Goal: Task Accomplishment & Management: Complete application form

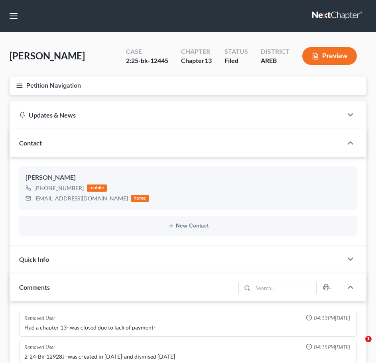
select select "0"
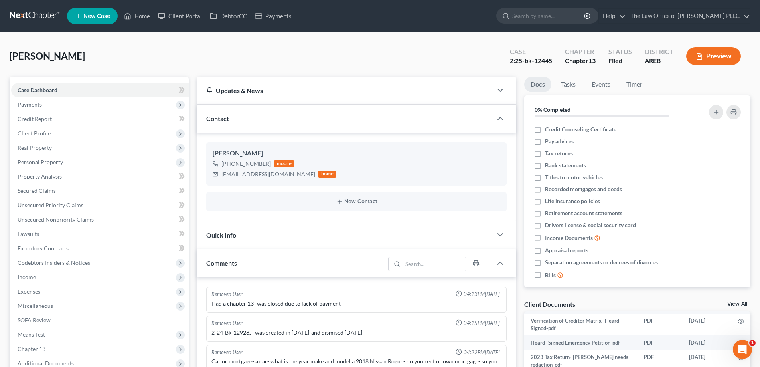
scroll to position [116, 0]
click at [376, 15] on input "search" at bounding box center [548, 15] width 73 height 15
type input "[PERSON_NAME]"
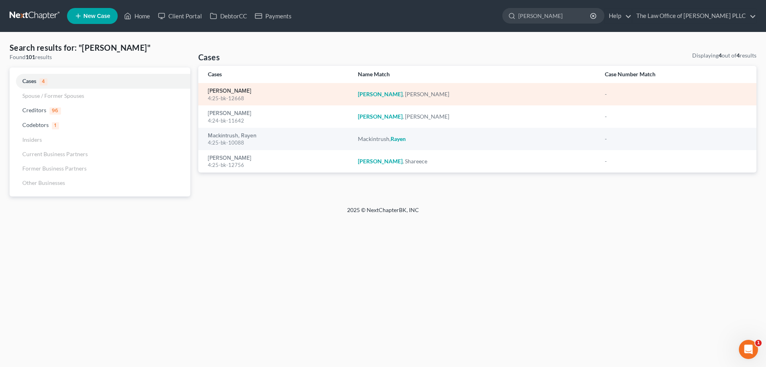
click at [218, 89] on link "[PERSON_NAME]" at bounding box center [229, 91] width 43 height 6
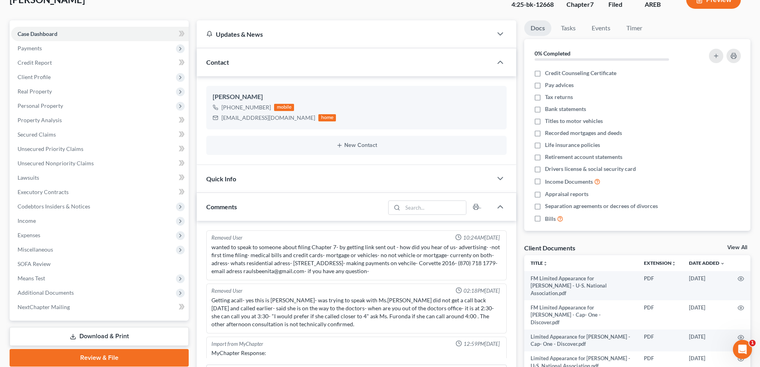
scroll to position [160, 0]
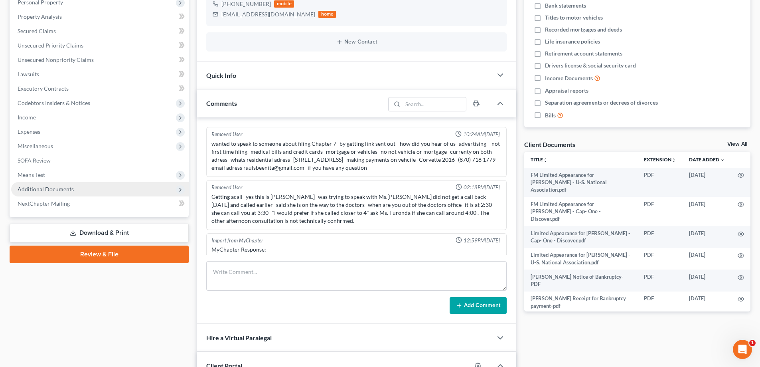
click at [56, 188] on span "Additional Documents" at bounding box center [46, 188] width 56 height 7
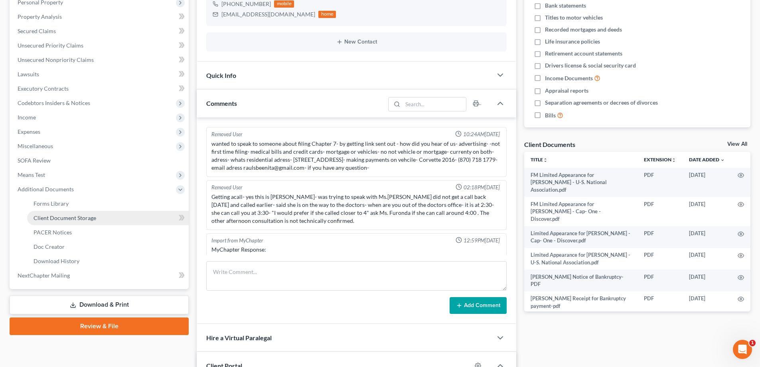
click at [61, 221] on span "Client Document Storage" at bounding box center [65, 217] width 63 height 7
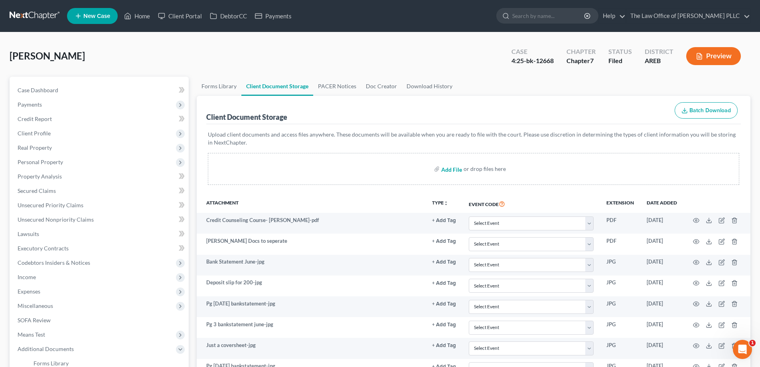
click at [376, 166] on input "file" at bounding box center [450, 169] width 19 height 14
type input "C:\fakepath\MTN to Dismiss Cap 1-discover Benita Rauls.pdf"
click at [376, 18] on input "search" at bounding box center [548, 15] width 73 height 15
type input "ward"
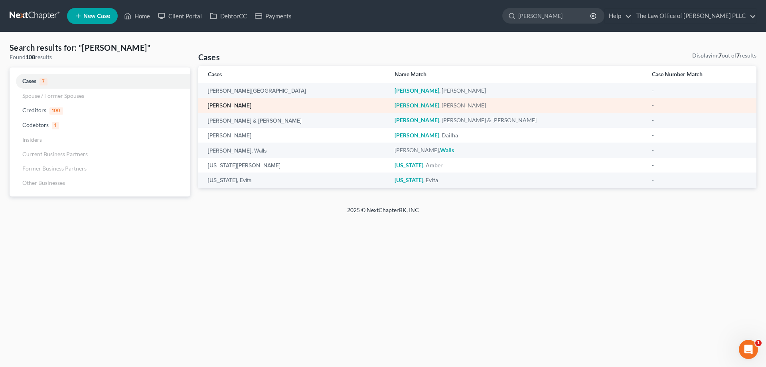
click at [229, 107] on link "Ward, Aaron" at bounding box center [229, 106] width 43 height 6
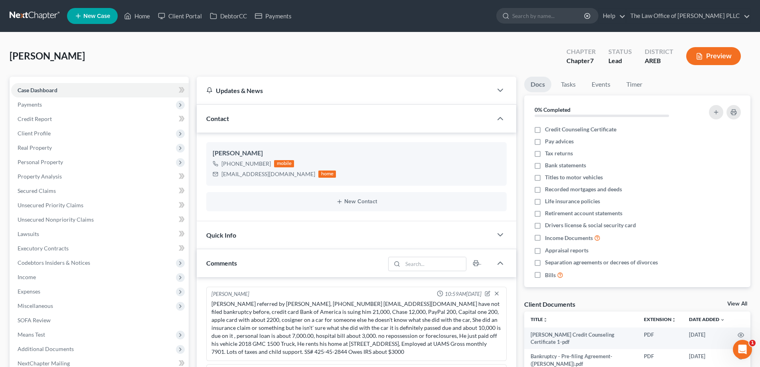
scroll to position [120, 0]
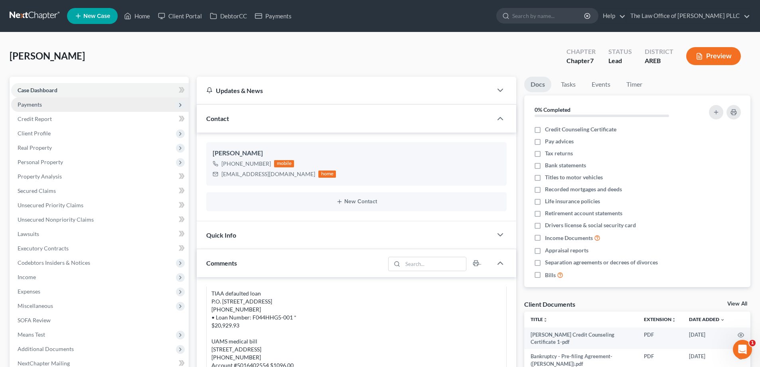
click at [40, 107] on span "Payments" at bounding box center [30, 104] width 24 height 7
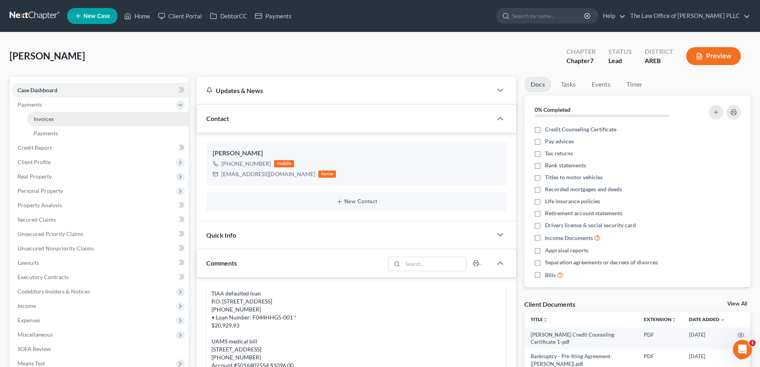
click at [49, 123] on link "Invoices" at bounding box center [108, 119] width 162 height 14
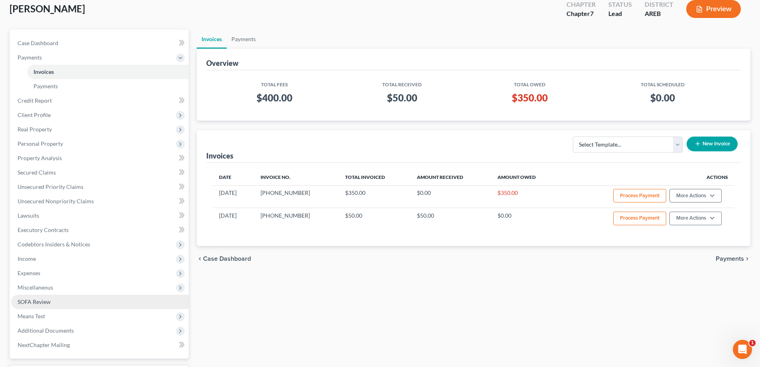
scroll to position [115, 0]
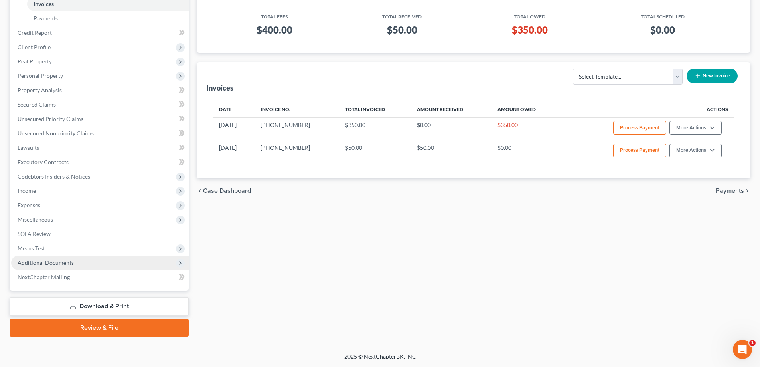
click at [47, 267] on span "Additional Documents" at bounding box center [100, 262] width 178 height 14
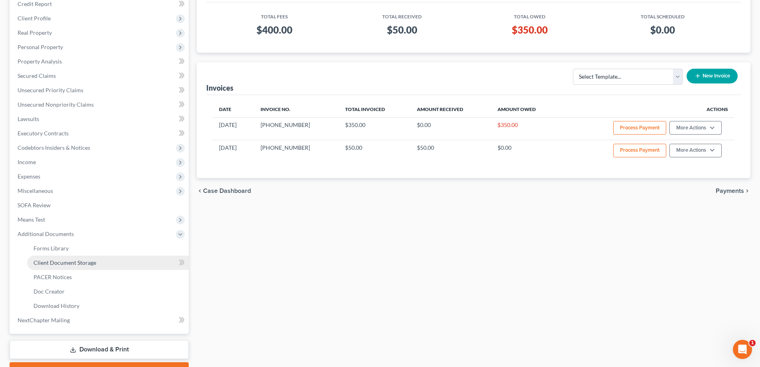
click at [47, 266] on link "Client Document Storage" at bounding box center [108, 262] width 162 height 14
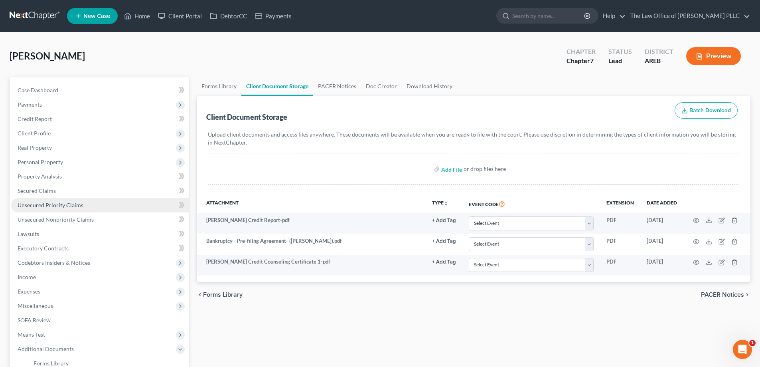
click at [53, 205] on span "Unsecured Priority Claims" at bounding box center [51, 204] width 66 height 7
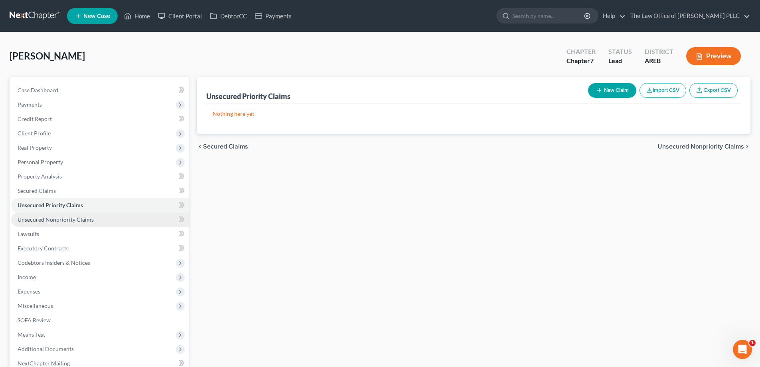
click at [55, 223] on link "Unsecured Nonpriority Claims" at bounding box center [100, 219] width 178 height 14
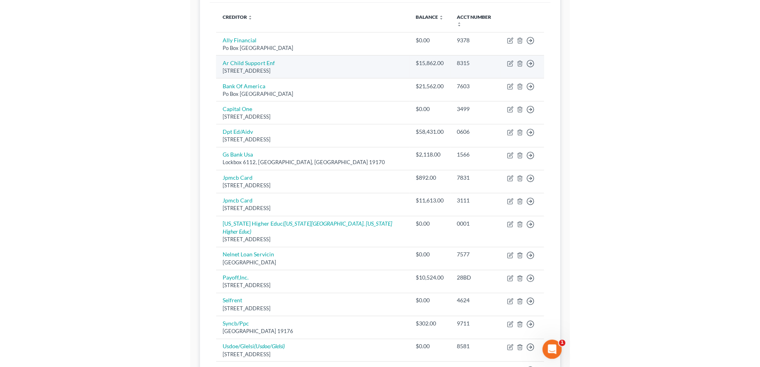
scroll to position [95, 0]
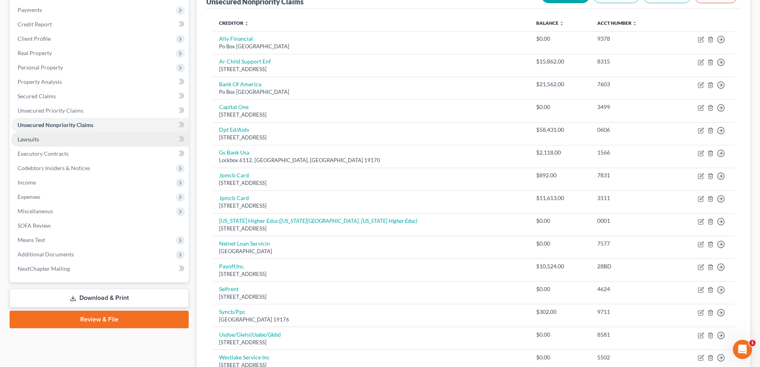
click at [34, 139] on span "Lawsuits" at bounding box center [29, 139] width 22 height 7
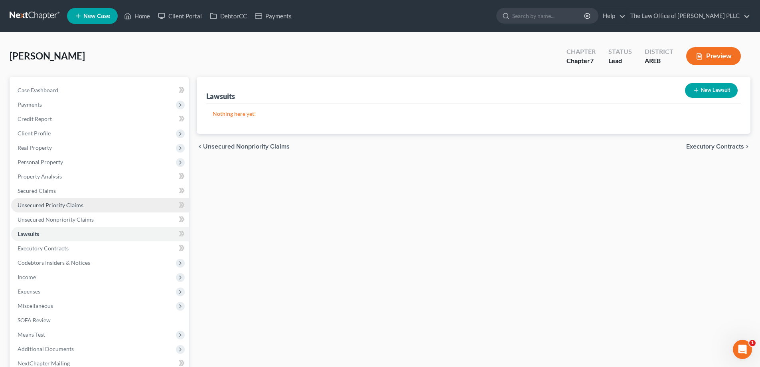
click at [37, 207] on span "Unsecured Priority Claims" at bounding box center [51, 204] width 66 height 7
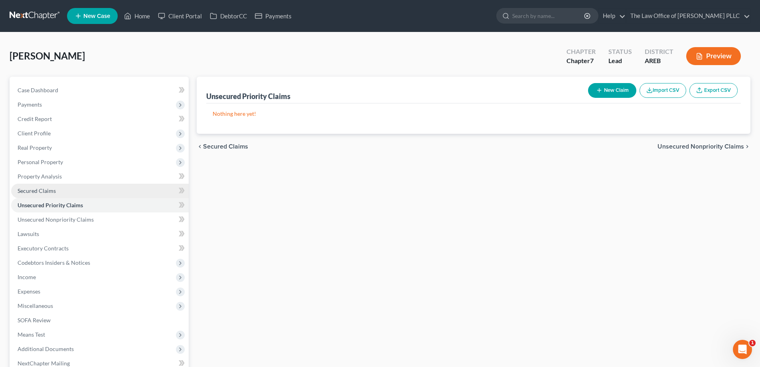
click at [39, 187] on span "Secured Claims" at bounding box center [37, 190] width 38 height 7
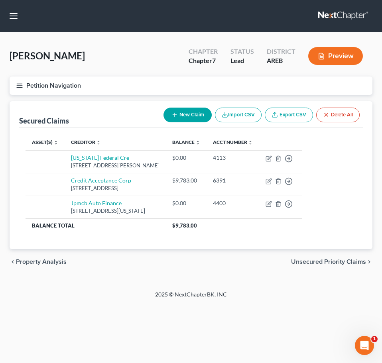
drag, startPoint x: 252, startPoint y: 21, endPoint x: 258, endPoint y: 14, distance: 9.3
click at [252, 21] on nav "Home New Case Client Portal DebtorCC Payments The Law Office of Furonda Brasfie…" at bounding box center [191, 16] width 382 height 32
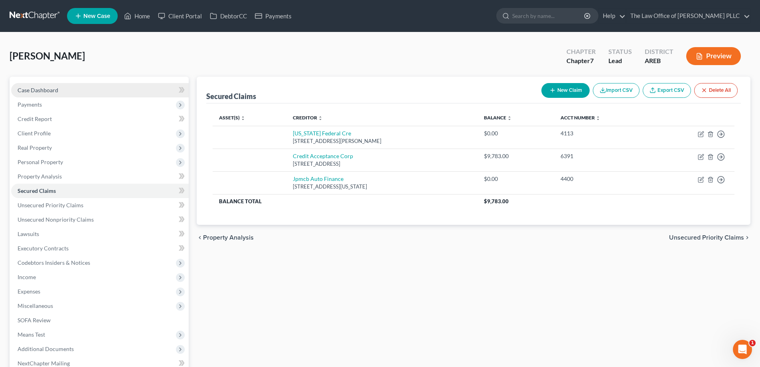
click at [48, 90] on span "Case Dashboard" at bounding box center [38, 90] width 41 height 7
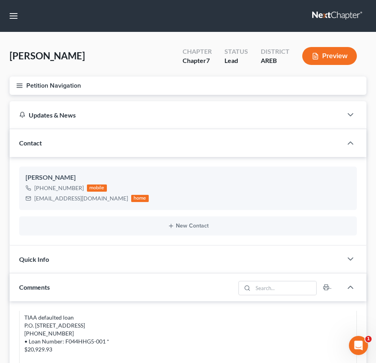
drag, startPoint x: 194, startPoint y: 218, endPoint x: 187, endPoint y: 222, distance: 7.7
click at [197, 218] on div "New Contact" at bounding box center [188, 226] width 338 height 19
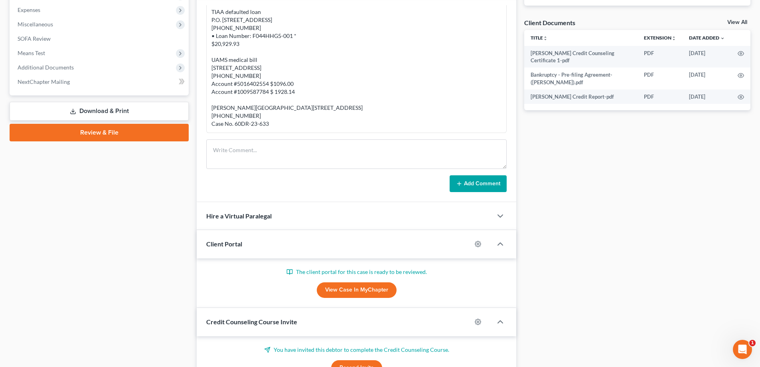
scroll to position [279, 0]
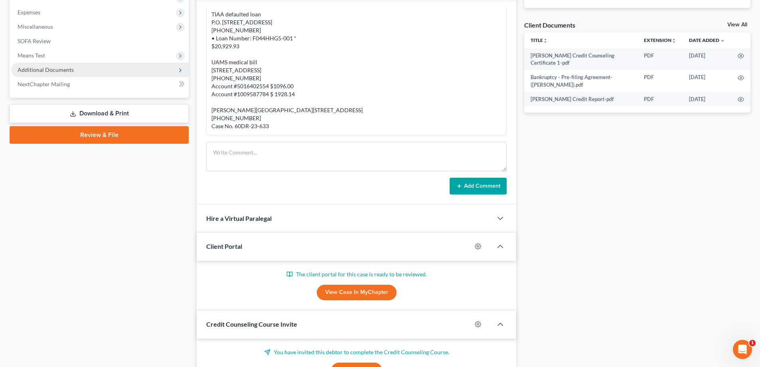
click at [51, 73] on span "Additional Documents" at bounding box center [100, 70] width 178 height 14
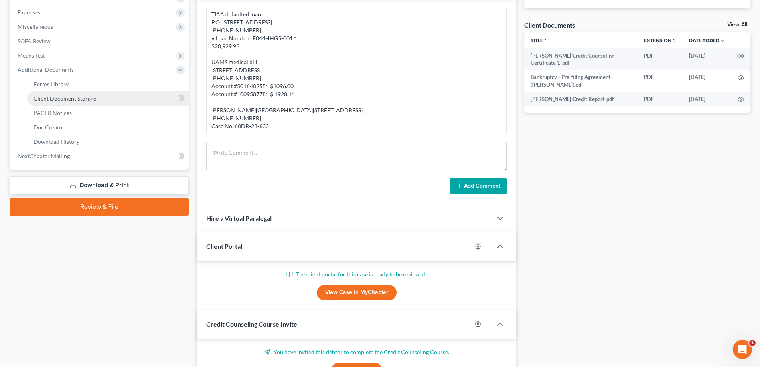
click at [48, 101] on span "Client Document Storage" at bounding box center [65, 98] width 63 height 7
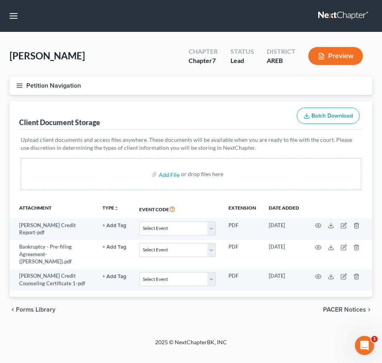
click at [159, 122] on div "Client Document Storage Batch Download" at bounding box center [191, 115] width 344 height 29
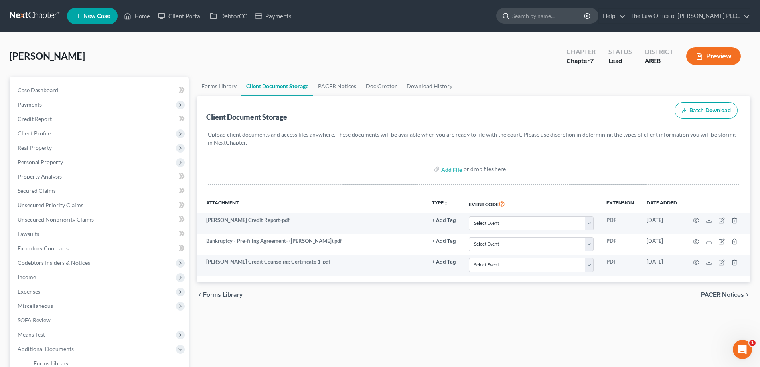
click at [376, 15] on input "search" at bounding box center [548, 15] width 73 height 15
type input "Matthews"
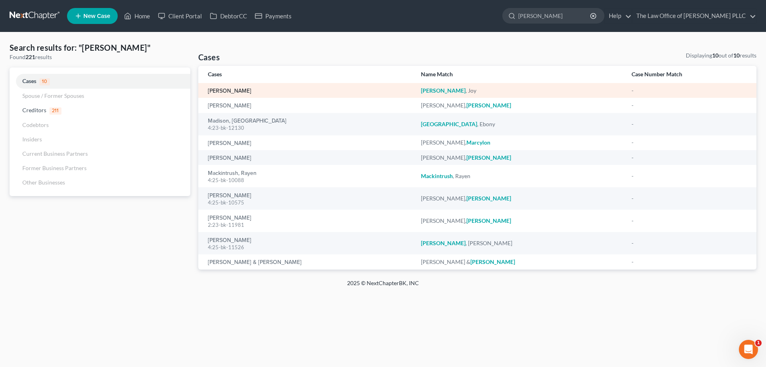
click at [229, 91] on link "Matthews, Joy" at bounding box center [229, 91] width 43 height 6
select select "3"
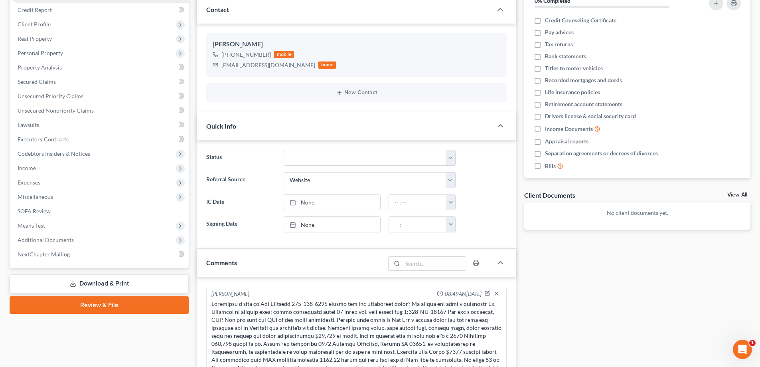
scroll to position [39, 0]
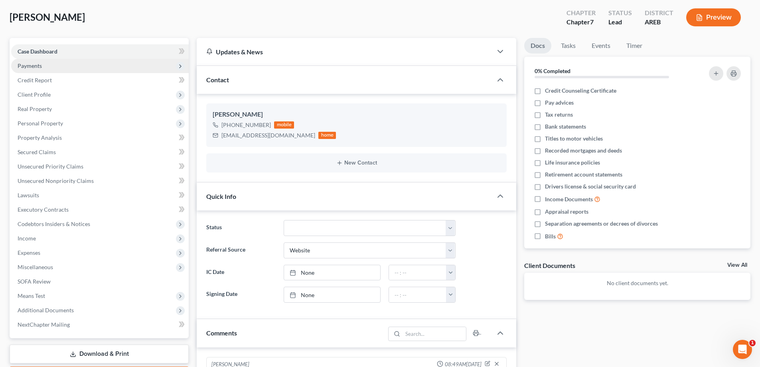
click at [36, 63] on span "Payments" at bounding box center [30, 65] width 24 height 7
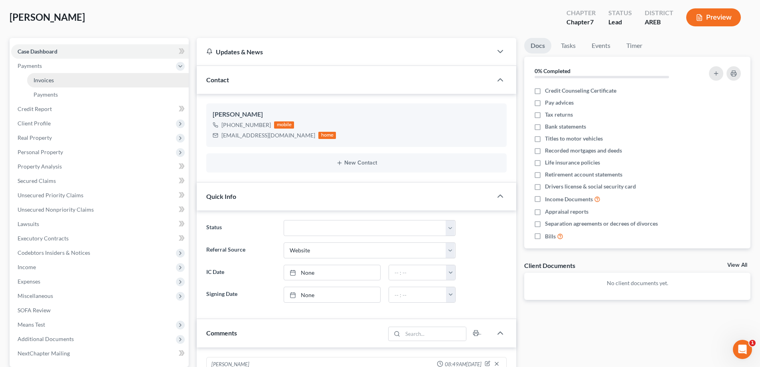
click at [43, 83] on link "Invoices" at bounding box center [108, 80] width 162 height 14
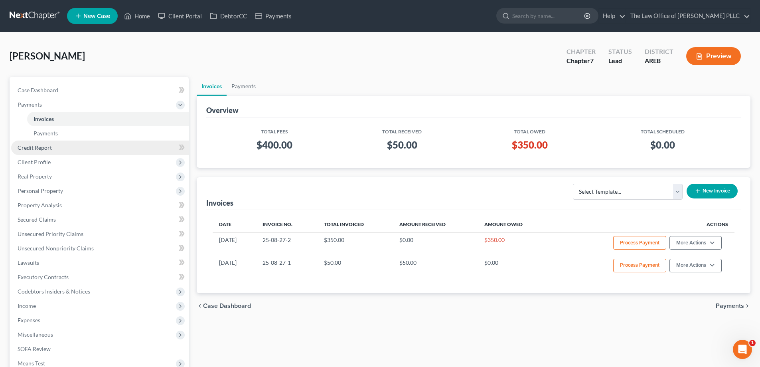
click at [34, 152] on link "Credit Report" at bounding box center [100, 147] width 178 height 14
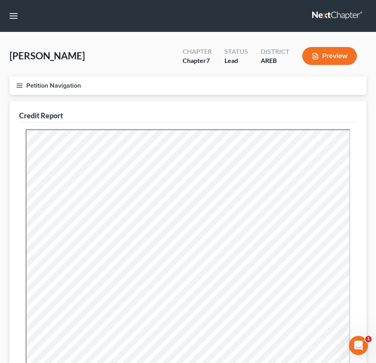
drag, startPoint x: 171, startPoint y: 26, endPoint x: 166, endPoint y: 24, distance: 5.2
click at [171, 26] on nav "Home New Case Client Portal DebtorCC Payments The Law Office of Furonda Brasfie…" at bounding box center [188, 16] width 376 height 32
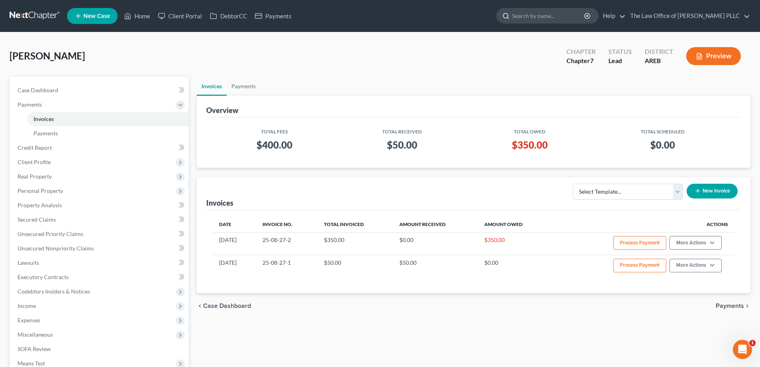
click at [376, 17] on input "search" at bounding box center [548, 15] width 73 height 15
type input "Ward"
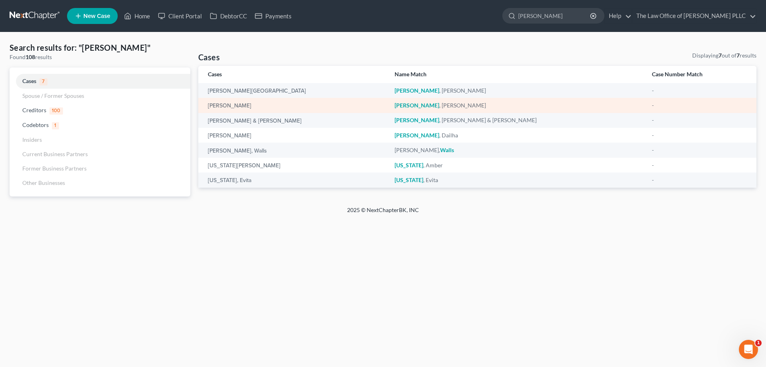
click at [213, 102] on div "Ward, Aaron" at bounding box center [295, 105] width 174 height 8
click at [214, 105] on link "Ward, Aaron" at bounding box center [229, 106] width 43 height 6
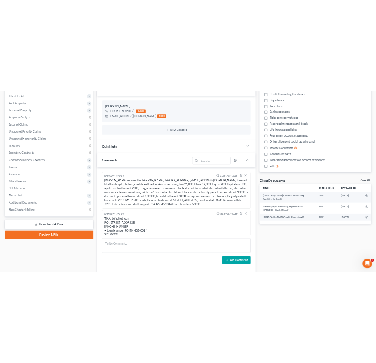
scroll to position [80, 0]
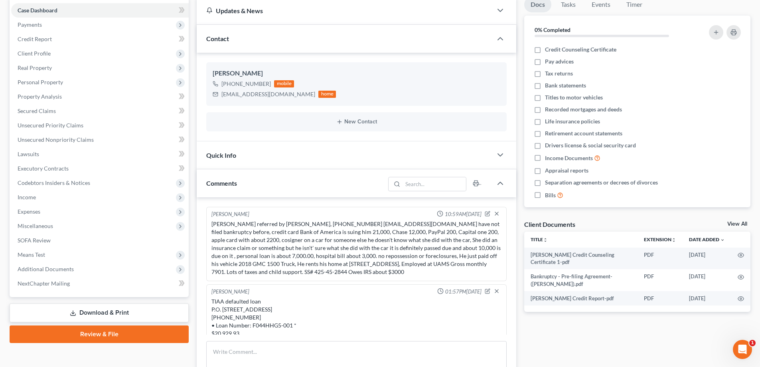
drag, startPoint x: 211, startPoint y: 222, endPoint x: 473, endPoint y: 272, distance: 266.4
click at [376, 275] on div "Aaron Ward referred by Keidra Brewer, 501-297-8926 aaronward.06@gmail.com have …" at bounding box center [356, 247] width 293 height 59
copy div "Aaron Ward referred by Keidra Brewer, 501-297-8926 aaronward.06@gmail.com have …"
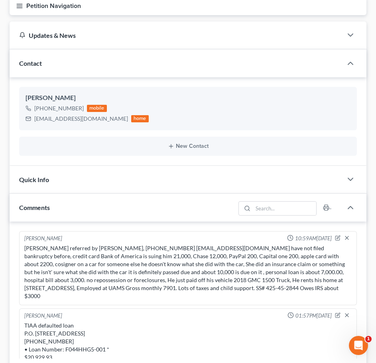
click at [137, 316] on div "Tania Johnston 01:57PM, 08/11/2025" at bounding box center [188, 316] width 331 height 8
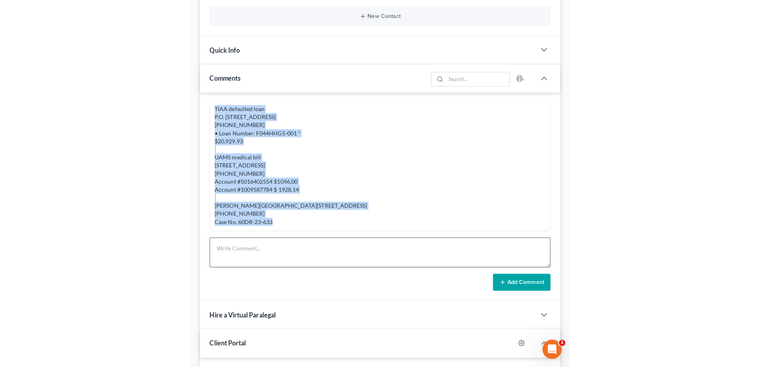
scroll to position [120, 0]
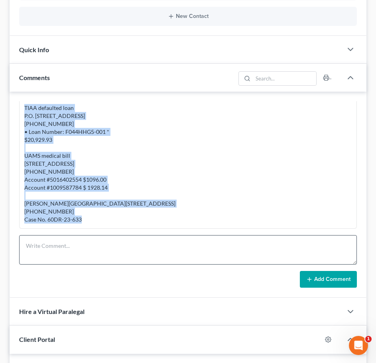
drag, startPoint x: 24, startPoint y: 155, endPoint x: 107, endPoint y: 243, distance: 120.8
click at [107, 243] on div "Tania Johnston 10:59AM, 08/11/2025 Aaron Ward referred by Keidra Brewer, 501-29…" at bounding box center [188, 195] width 357 height 206
copy div "TIAA defaulted loan P.O. Box 1274 Charlotte, NC 28201 800 842-2252 • Loan Numbe…"
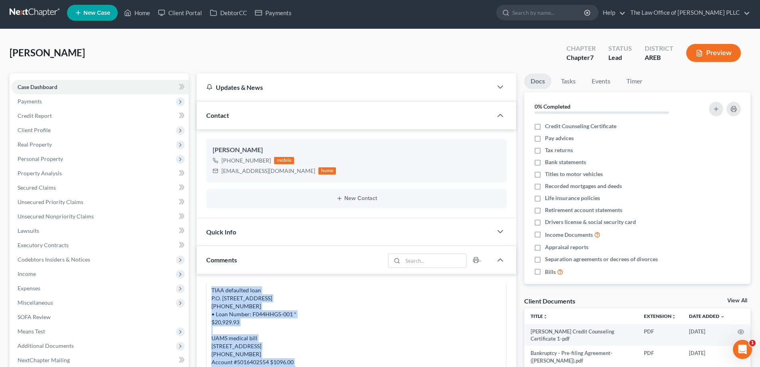
scroll to position [0, 0]
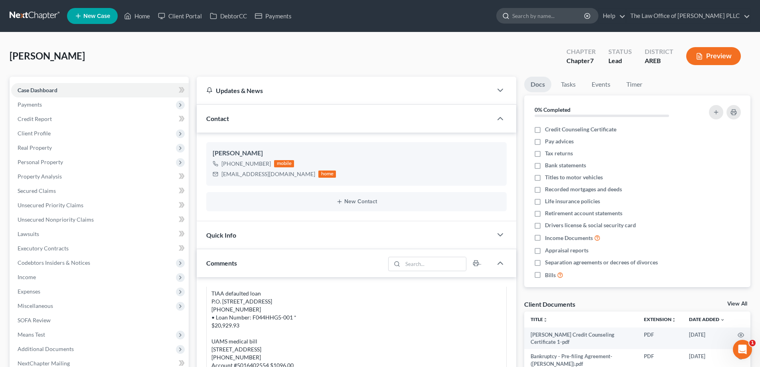
click at [376, 12] on input "search" at bounding box center [548, 15] width 73 height 15
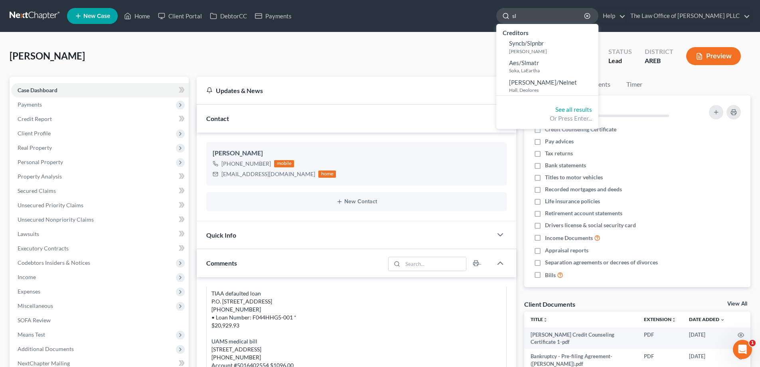
type input "s"
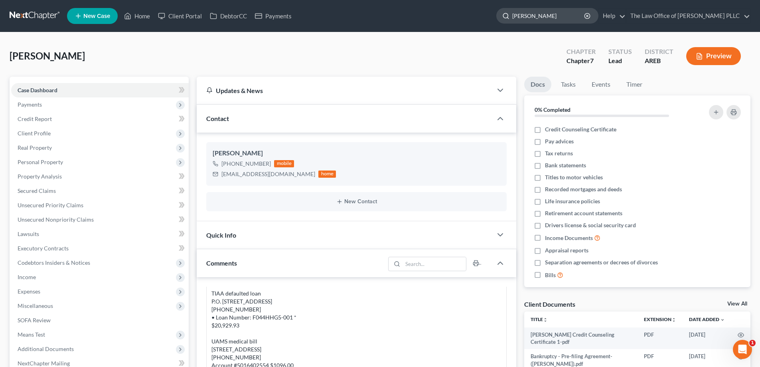
type input "Alexander"
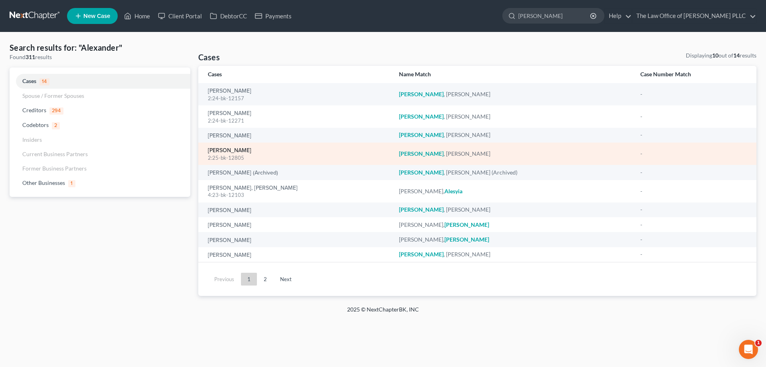
click at [247, 152] on link "Alexander, Stephanie" at bounding box center [229, 151] width 43 height 6
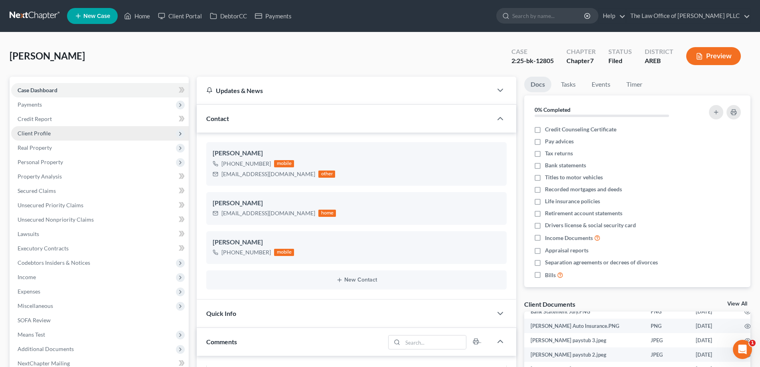
click at [35, 133] on span "Client Profile" at bounding box center [34, 133] width 33 height 7
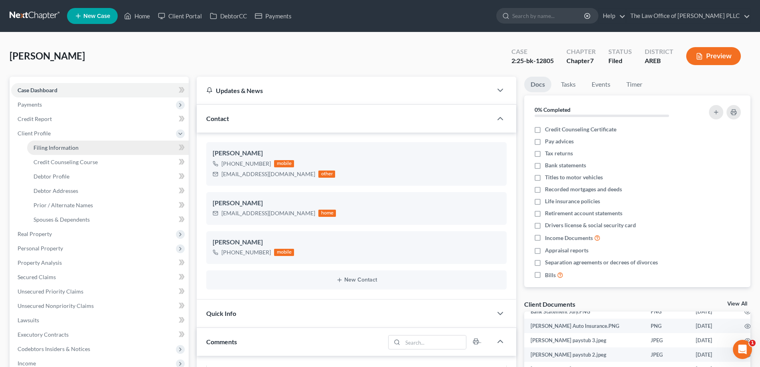
click at [47, 149] on span "Filing Information" at bounding box center [56, 147] width 45 height 7
select select "1"
select select "0"
select select "5"
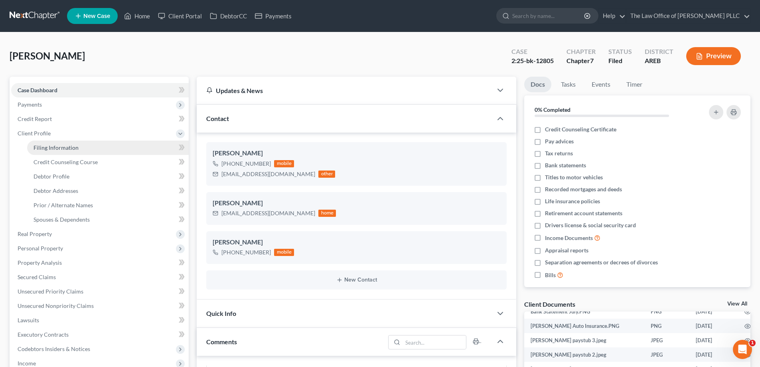
select select "0"
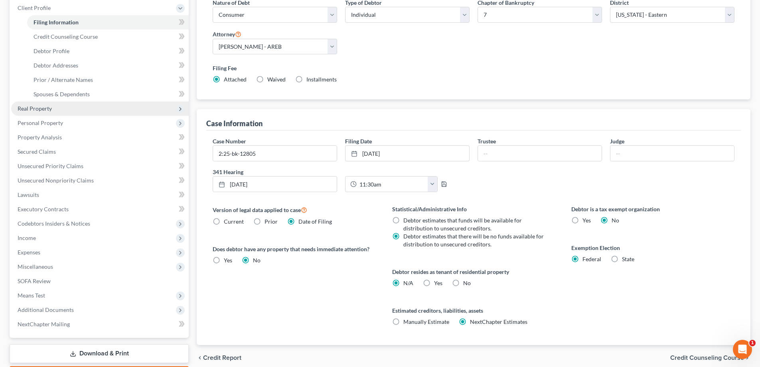
scroll to position [53, 0]
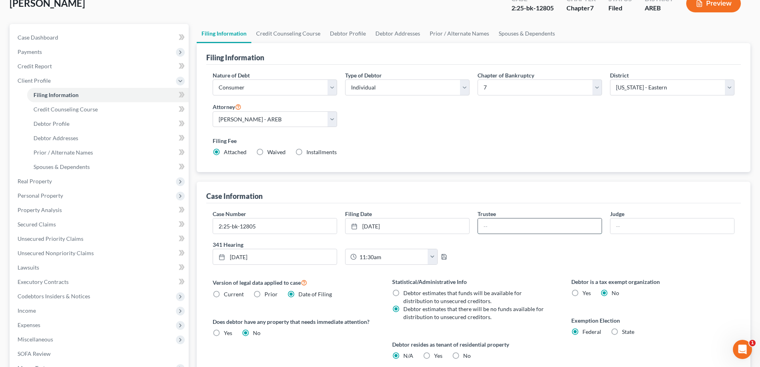
click at [376, 227] on input "text" at bounding box center [540, 225] width 124 height 15
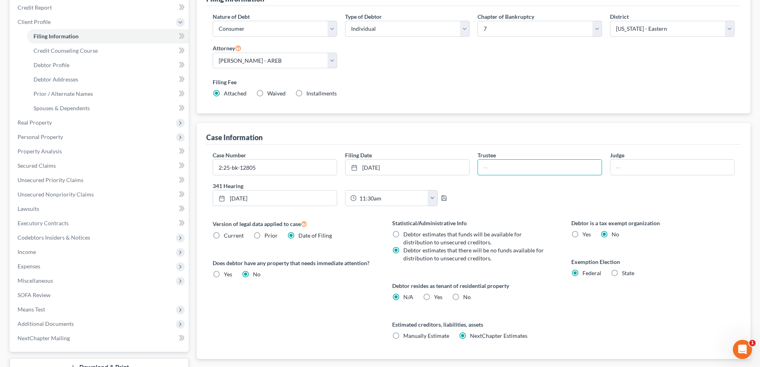
scroll to position [172, 0]
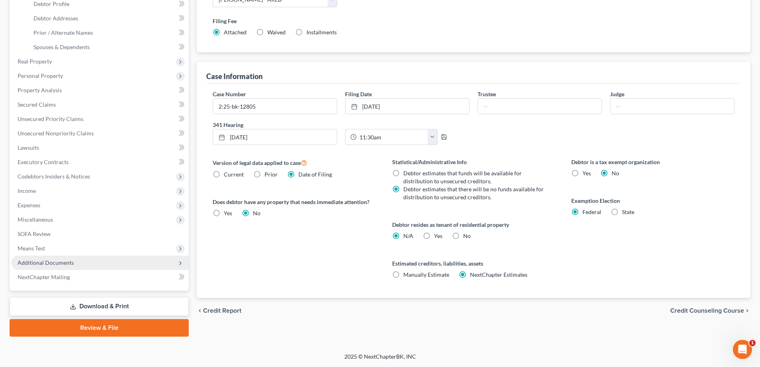
click at [41, 265] on span "Additional Documents" at bounding box center [46, 262] width 56 height 7
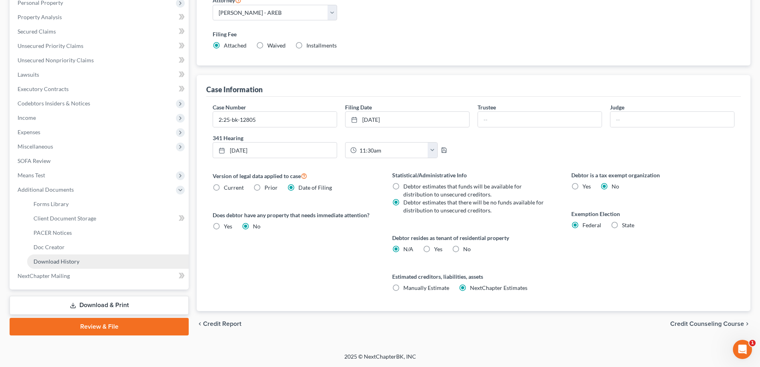
scroll to position [158, 0]
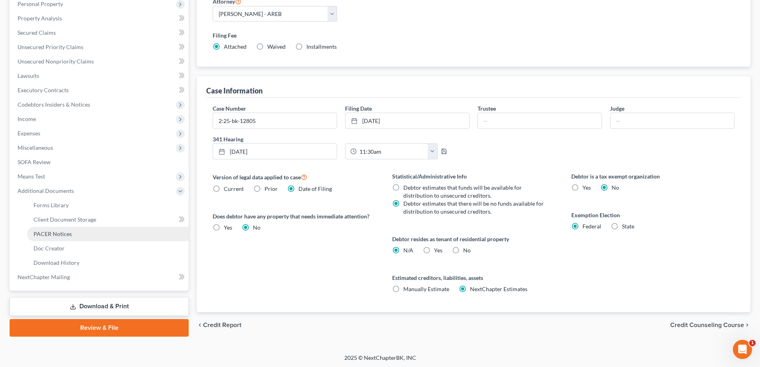
click at [55, 239] on link "PACER Notices" at bounding box center [108, 234] width 162 height 14
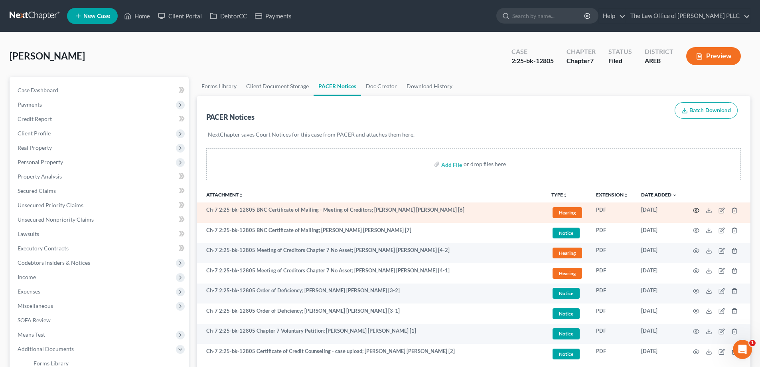
click at [376, 211] on icon "button" at bounding box center [696, 210] width 6 height 4
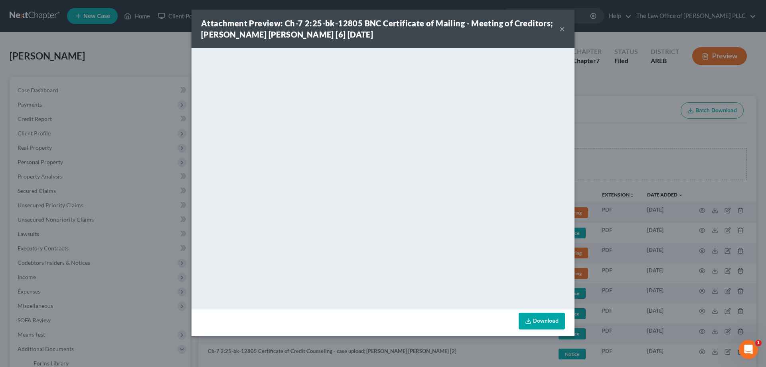
click at [376, 29] on button "×" at bounding box center [562, 29] width 6 height 10
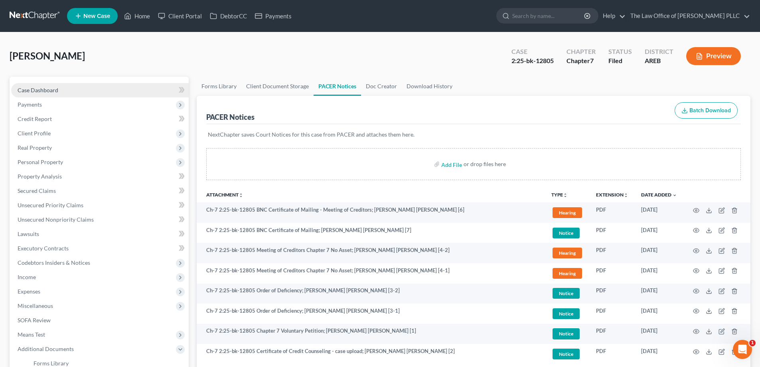
click at [50, 92] on span "Case Dashboard" at bounding box center [38, 90] width 41 height 7
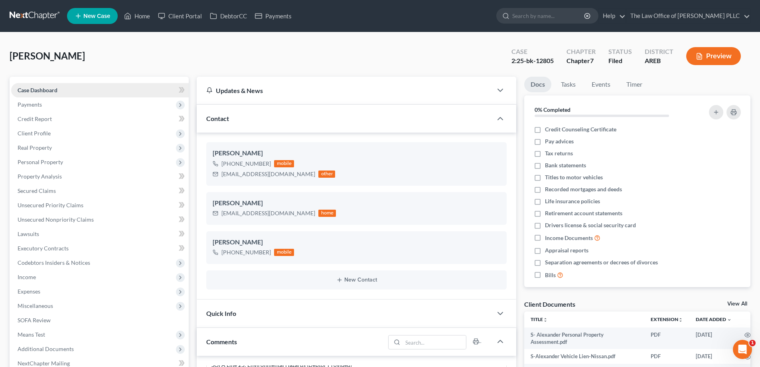
scroll to position [105, 0]
click at [40, 132] on span "Client Profile" at bounding box center [34, 133] width 33 height 7
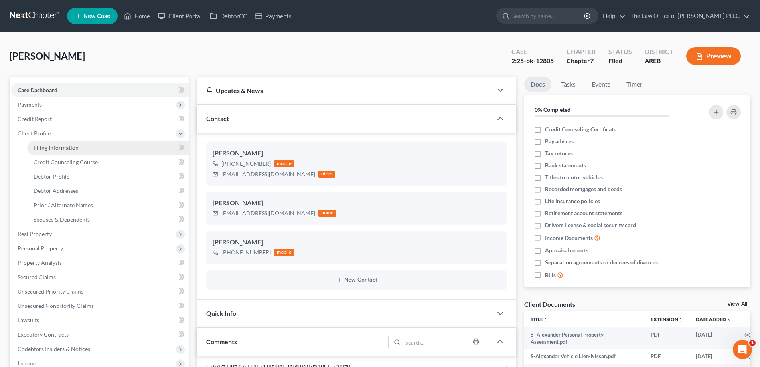
click at [75, 143] on link "Filing Information" at bounding box center [108, 147] width 162 height 14
select select "1"
select select "0"
select select "5"
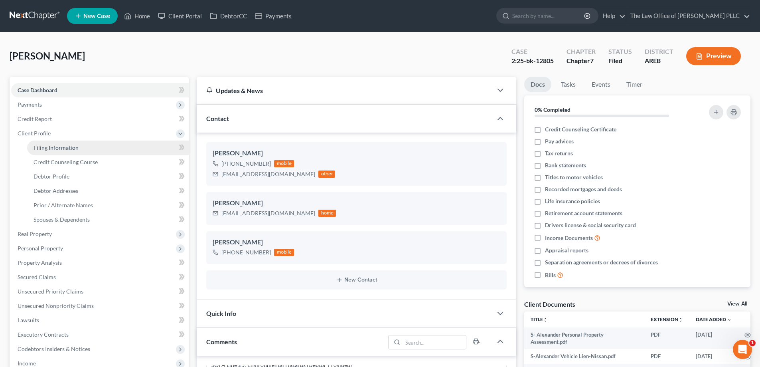
select select "0"
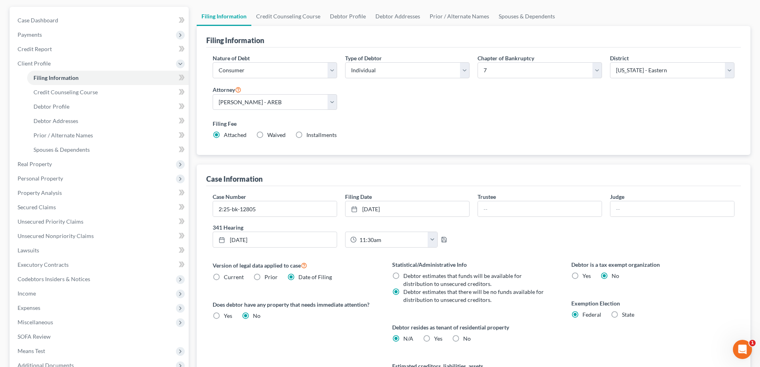
scroll to position [80, 0]
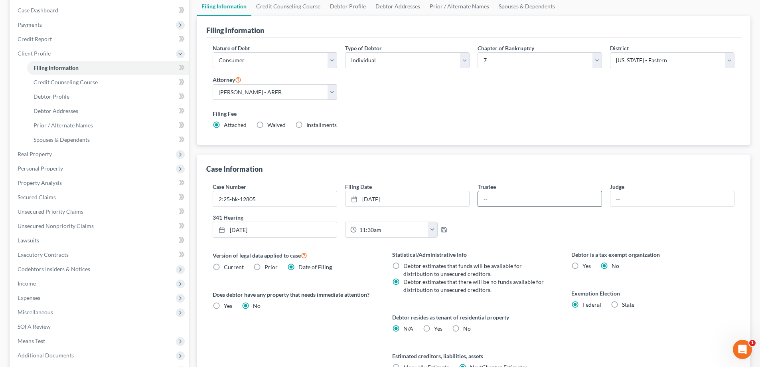
drag, startPoint x: 486, startPoint y: 195, endPoint x: 481, endPoint y: 198, distance: 5.0
click at [376, 195] on input "text" at bounding box center [540, 198] width 124 height 15
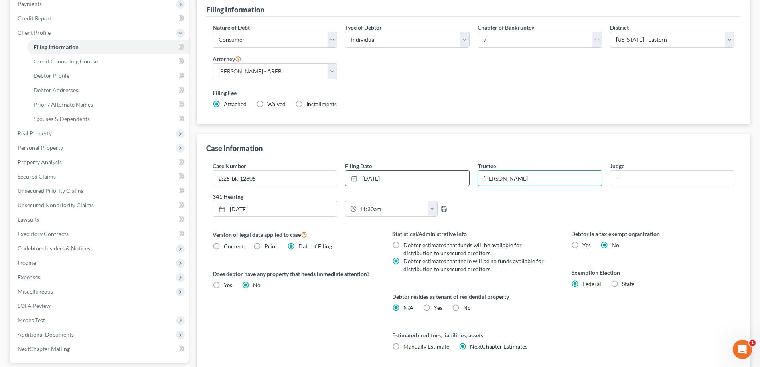
scroll to position [120, 0]
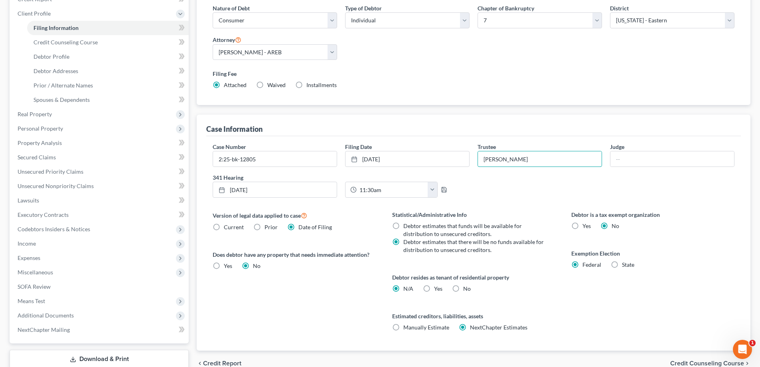
type input "Lance Owens"
click at [376, 238] on div "Debtor is a tax exempt organization Yes No Exemption Election Federal State" at bounding box center [652, 280] width 179 height 140
click at [68, 42] on span "Credit Counseling Course" at bounding box center [66, 42] width 64 height 7
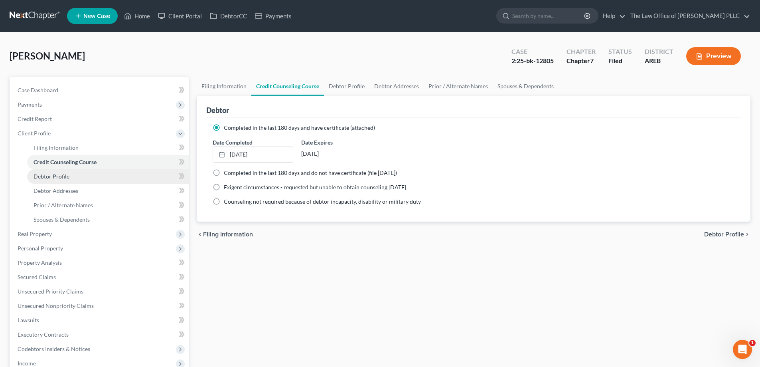
click at [63, 181] on link "Debtor Profile" at bounding box center [108, 176] width 162 height 14
select select "1"
select select "2"
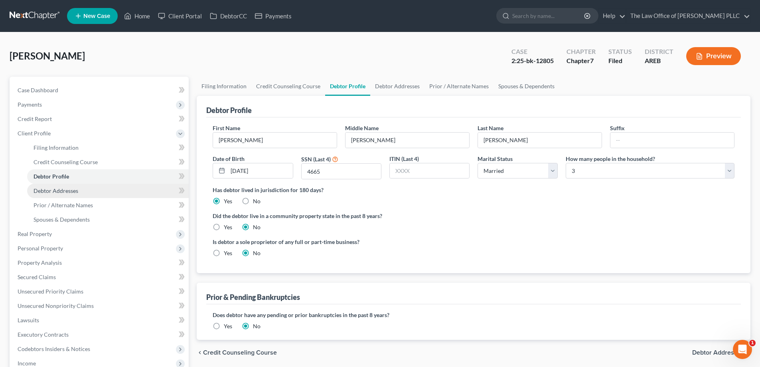
click at [50, 190] on span "Debtor Addresses" at bounding box center [56, 190] width 45 height 7
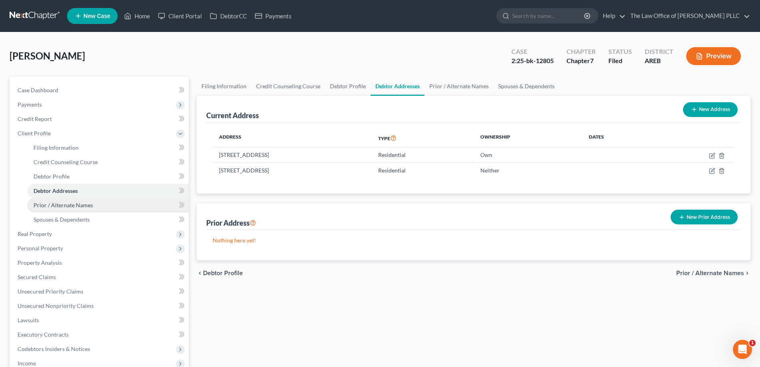
click at [49, 203] on span "Prior / Alternate Names" at bounding box center [63, 204] width 59 height 7
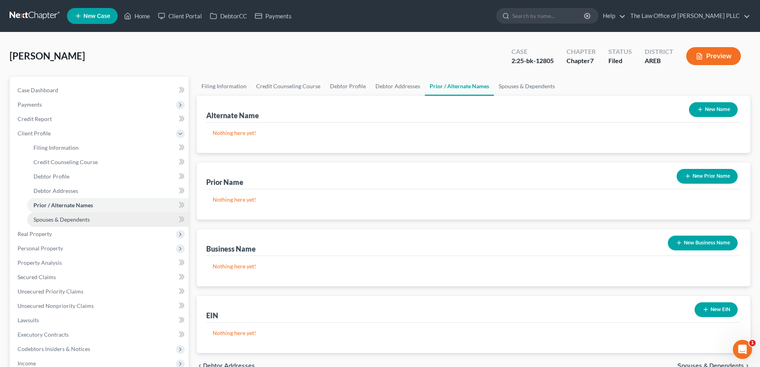
click at [59, 221] on span "Spouses & Dependents" at bounding box center [62, 219] width 56 height 7
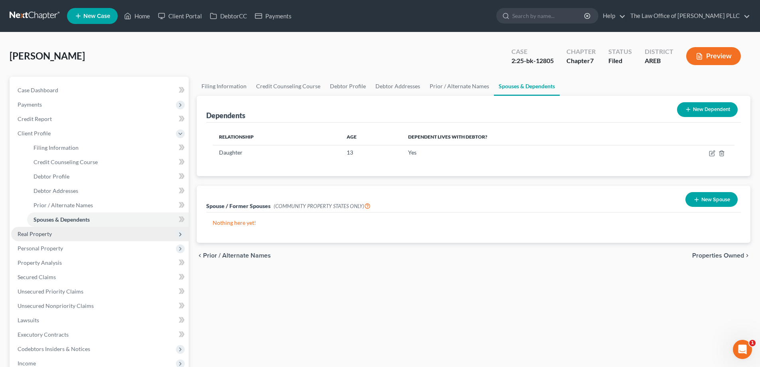
click at [26, 235] on span "Real Property" at bounding box center [35, 233] width 34 height 7
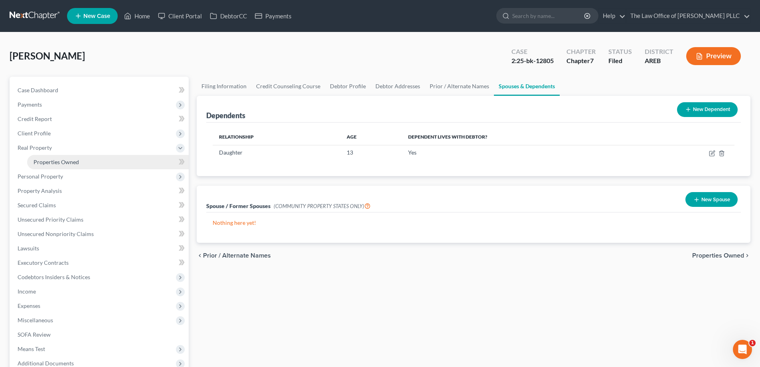
click at [69, 155] on link "Properties Owned" at bounding box center [108, 162] width 162 height 14
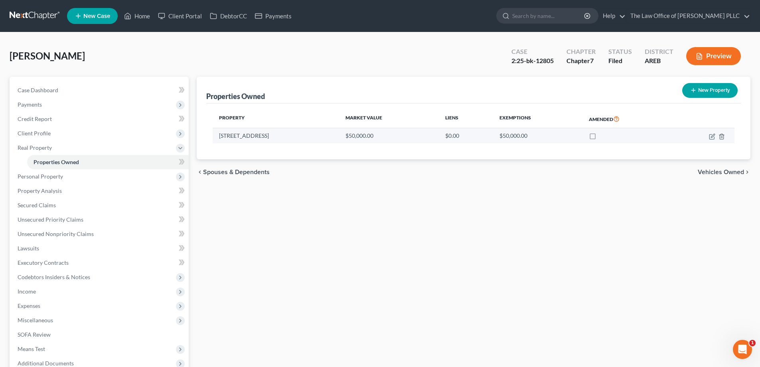
click at [260, 141] on td "1111 N. College Street" at bounding box center [276, 135] width 126 height 15
click at [262, 136] on td "1111 N. College Street" at bounding box center [276, 135] width 126 height 15
drag, startPoint x: 365, startPoint y: 138, endPoint x: 489, endPoint y: 140, distance: 124.1
click at [363, 138] on td "$50,000.00" at bounding box center [389, 135] width 100 height 15
click at [376, 136] on icon "button" at bounding box center [712, 136] width 6 height 6
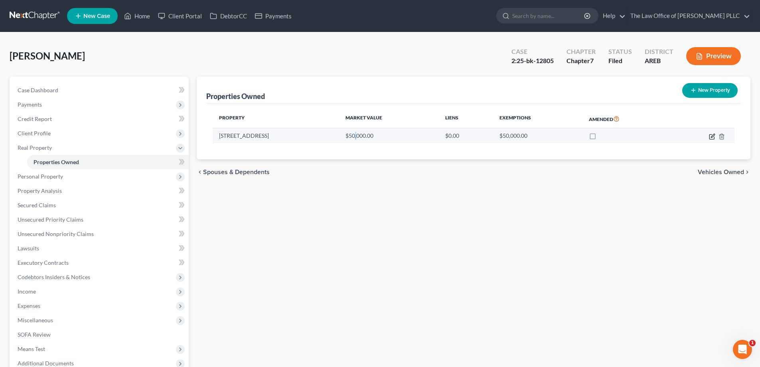
select select "2"
select select "3"
select select "0"
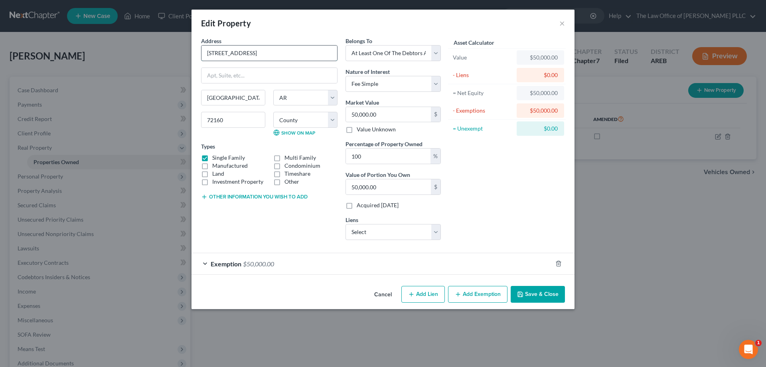
drag, startPoint x: 262, startPoint y: 52, endPoint x: 207, endPoint y: 58, distance: 55.7
click at [208, 57] on input "1111 N. College Street" at bounding box center [269, 52] width 136 height 15
click at [376, 245] on div "Edit Property × Address * 1111 N. College Street Stuttgart State AL AK AR AZ CA…" at bounding box center [383, 183] width 766 height 367
click at [376, 290] on button "Save & Close" at bounding box center [538, 294] width 54 height 17
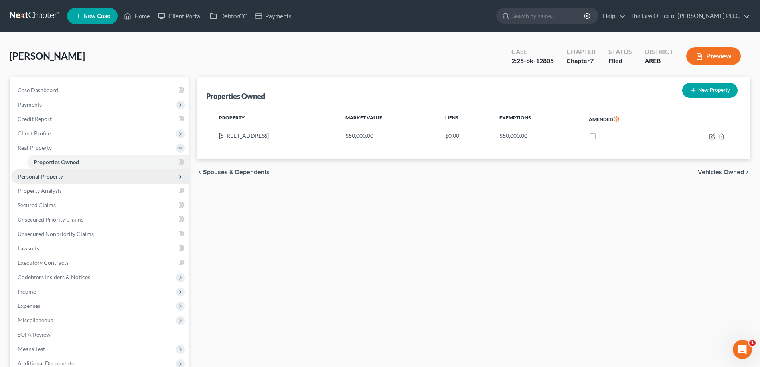
click at [60, 177] on span "Personal Property" at bounding box center [40, 176] width 45 height 7
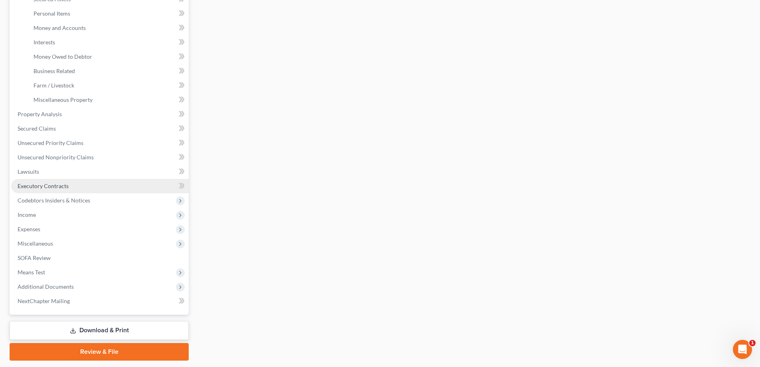
scroll to position [230, 0]
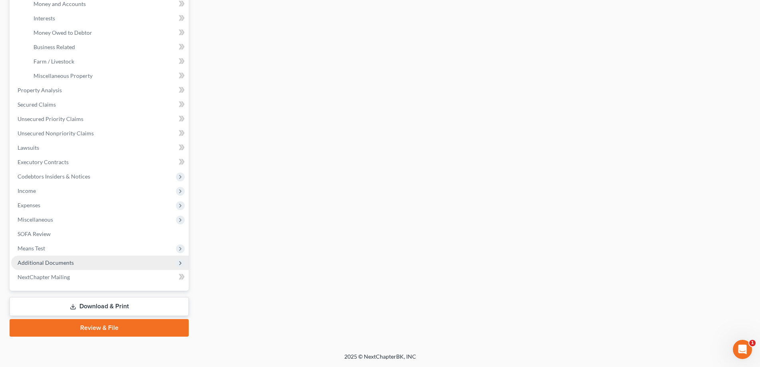
click at [46, 263] on span "Additional Documents" at bounding box center [46, 262] width 56 height 7
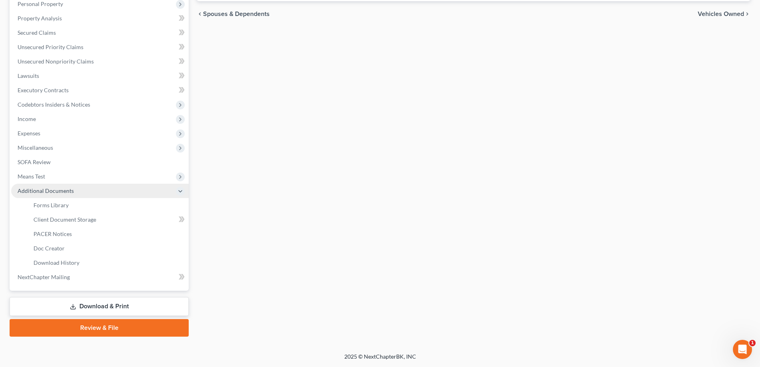
scroll to position [158, 0]
click at [58, 219] on span "Client Document Storage" at bounding box center [65, 219] width 63 height 7
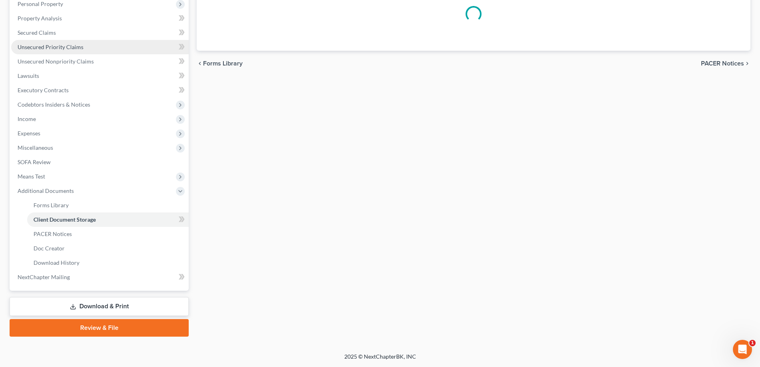
scroll to position [6, 0]
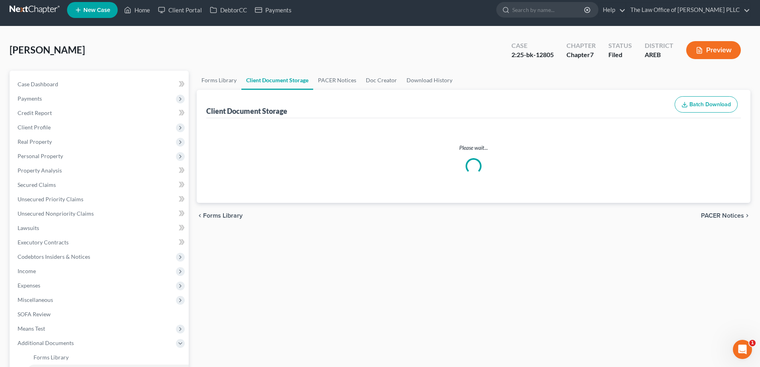
select select "0"
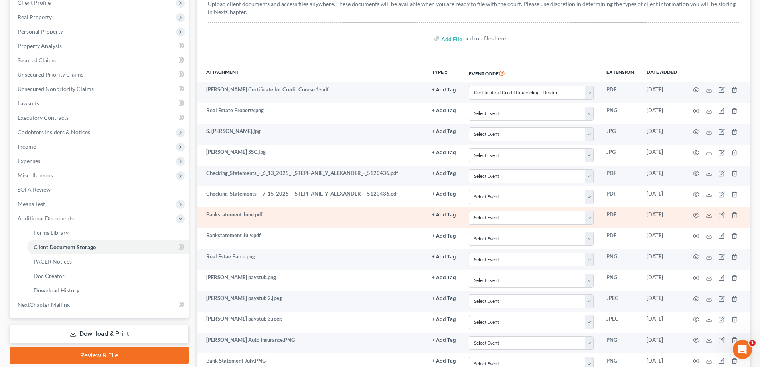
scroll to position [124, 0]
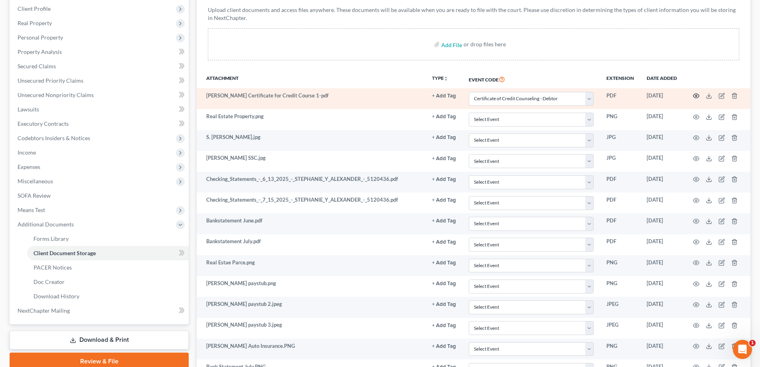
click at [376, 94] on icon "button" at bounding box center [696, 96] width 6 height 4
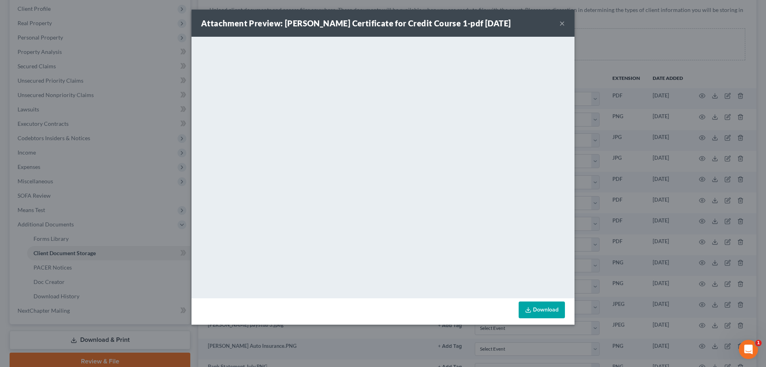
click at [376, 22] on button "×" at bounding box center [562, 23] width 6 height 10
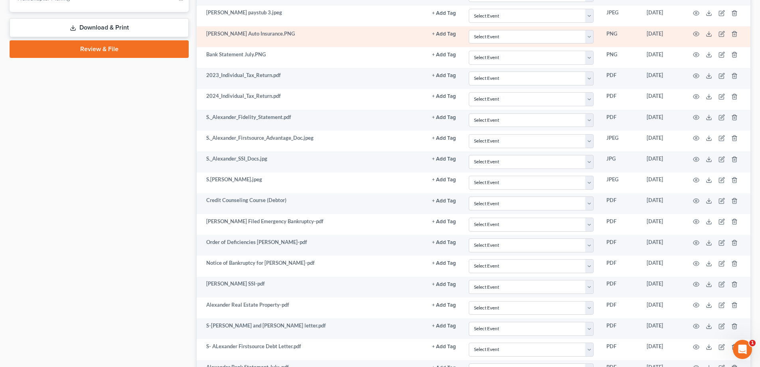
scroll to position [444, 0]
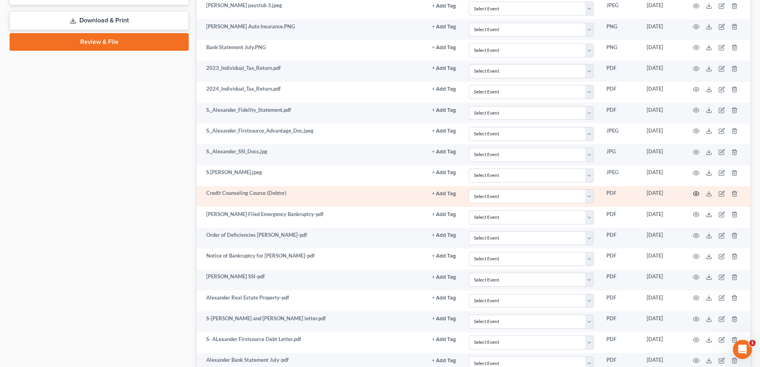
click at [376, 193] on icon "button" at bounding box center [696, 193] width 6 height 6
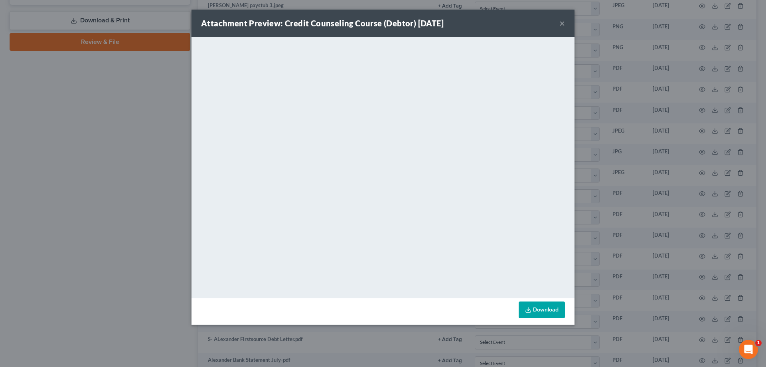
click at [376, 23] on button "×" at bounding box center [562, 23] width 6 height 10
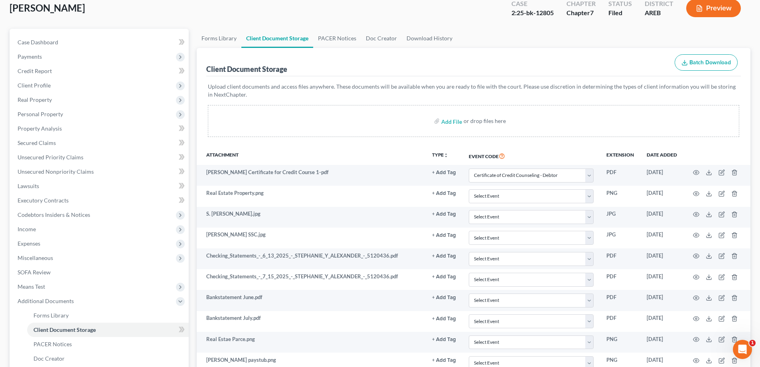
scroll to position [0, 0]
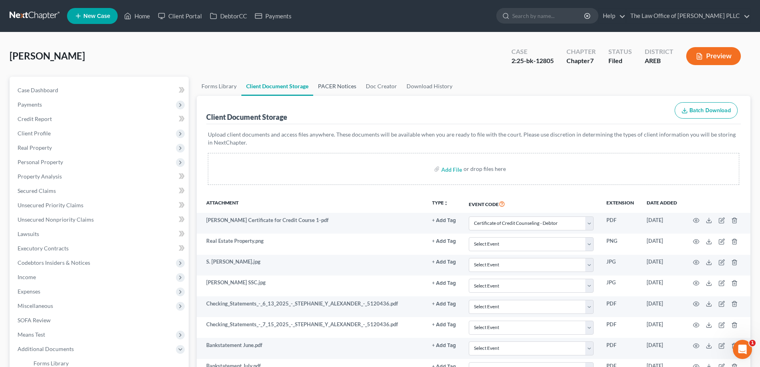
click at [324, 87] on link "PACER Notices" at bounding box center [337, 86] width 48 height 19
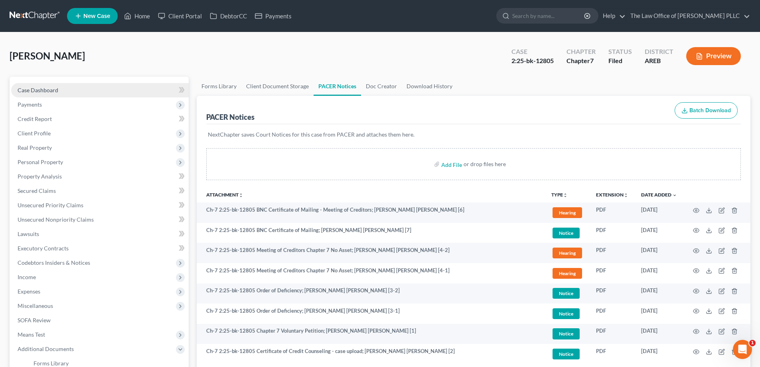
click at [52, 89] on span "Case Dashboard" at bounding box center [38, 90] width 41 height 7
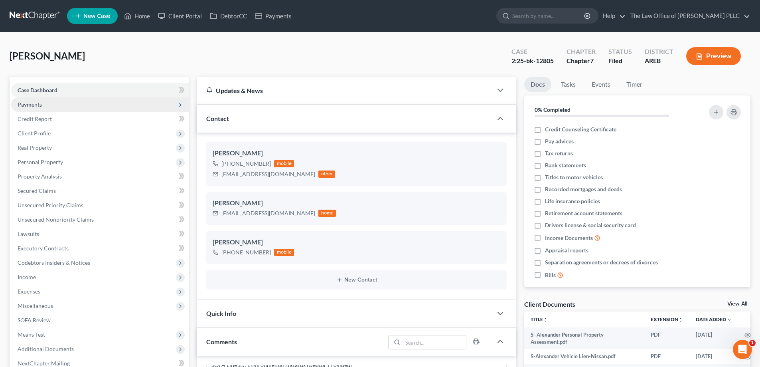
click at [41, 108] on span "Payments" at bounding box center [100, 104] width 178 height 14
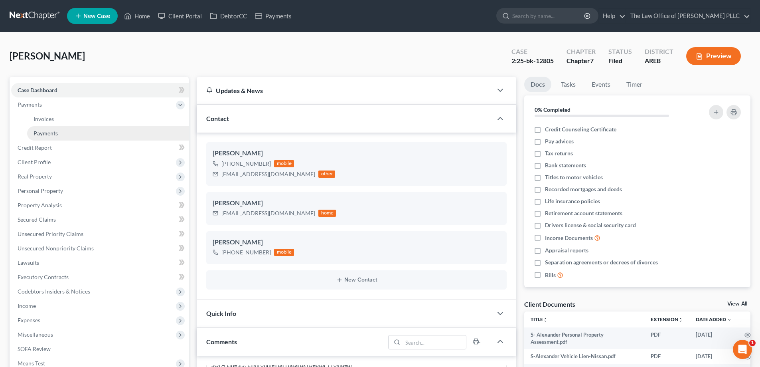
click at [49, 132] on span "Payments" at bounding box center [46, 133] width 24 height 7
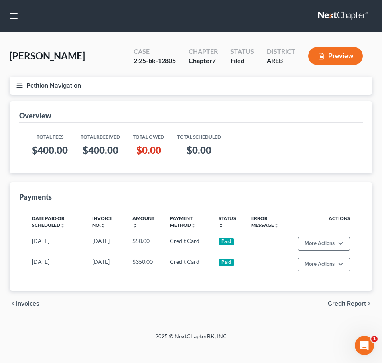
click at [263, 151] on table "Total Fees Total Received Total Owed Total Scheduled $400.00 $400.00 $0.00 $0.00" at bounding box center [191, 146] width 331 height 34
click at [178, 61] on div "Case 2:25-bk-12805" at bounding box center [154, 57] width 55 height 24
drag, startPoint x: 178, startPoint y: 59, endPoint x: 133, endPoint y: 63, distance: 44.8
click at [133, 63] on div "Case 2:25-bk-12805" at bounding box center [154, 57] width 55 height 24
copy div "2:25-bk-12805"
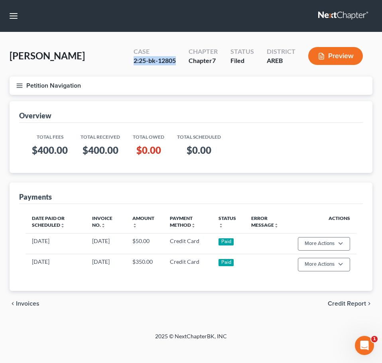
click at [310, 172] on div "Total Fees Total Received Total Owed Total Scheduled $400.00 $400.00 $0.00 $0.00" at bounding box center [191, 148] width 344 height 50
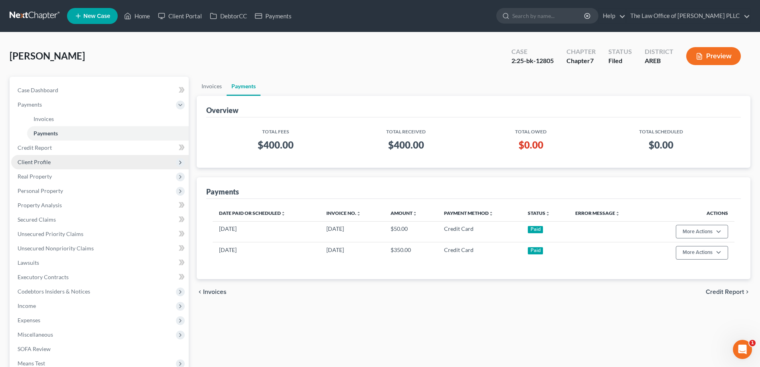
click at [42, 161] on span "Client Profile" at bounding box center [34, 161] width 33 height 7
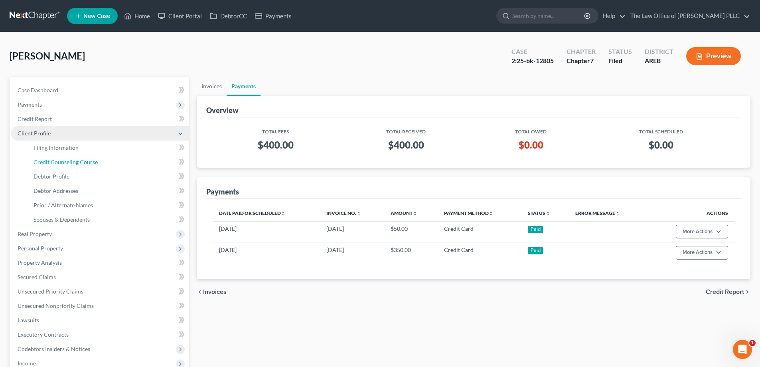
click at [42, 161] on span "Credit Counseling Course" at bounding box center [66, 161] width 64 height 7
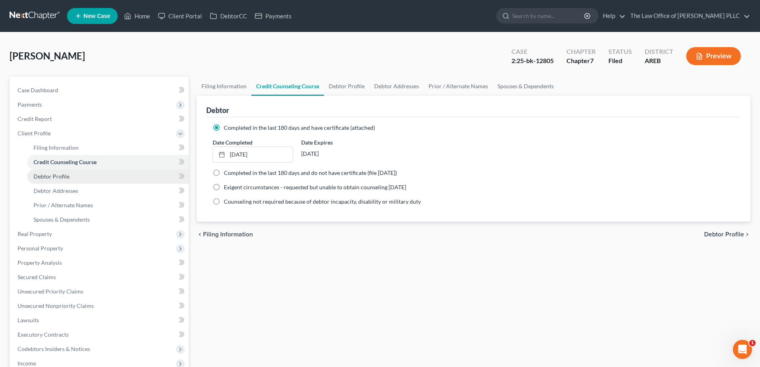
click at [69, 176] on link "Debtor Profile" at bounding box center [108, 176] width 162 height 14
select select "1"
select select "2"
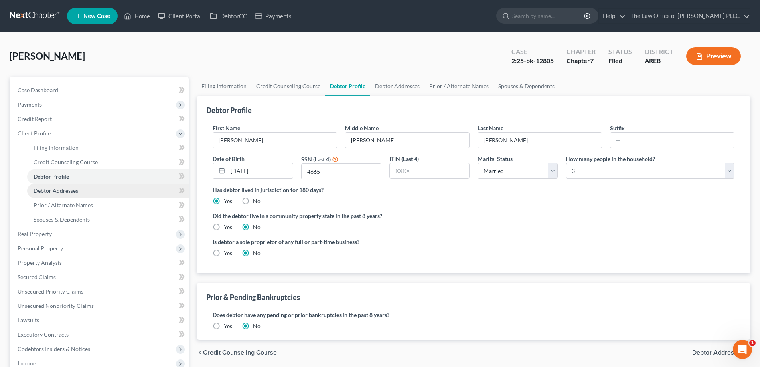
click at [64, 190] on span "Debtor Addresses" at bounding box center [56, 190] width 45 height 7
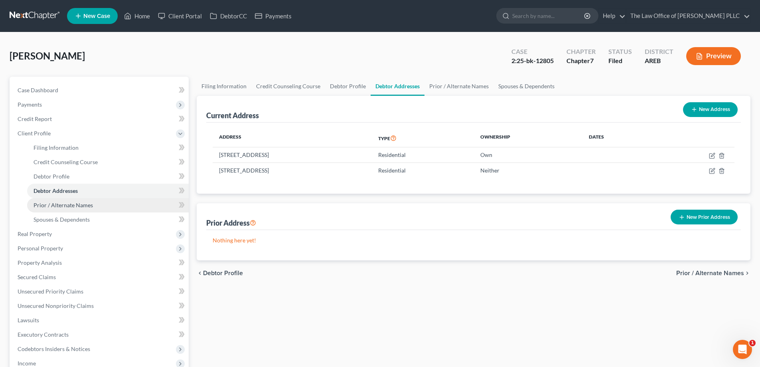
click at [63, 204] on span "Prior / Alternate Names" at bounding box center [63, 204] width 59 height 7
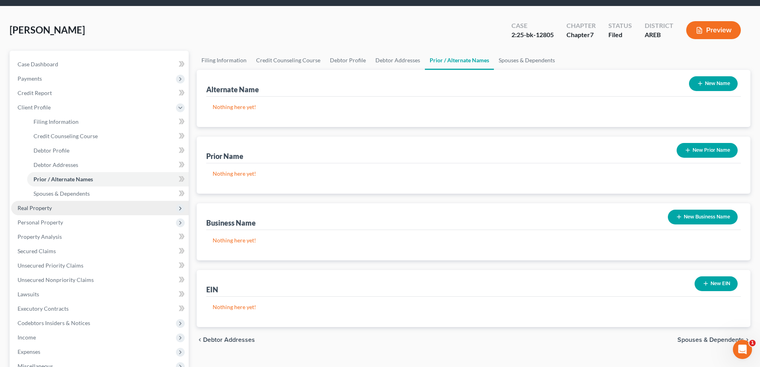
scroll to position [40, 0]
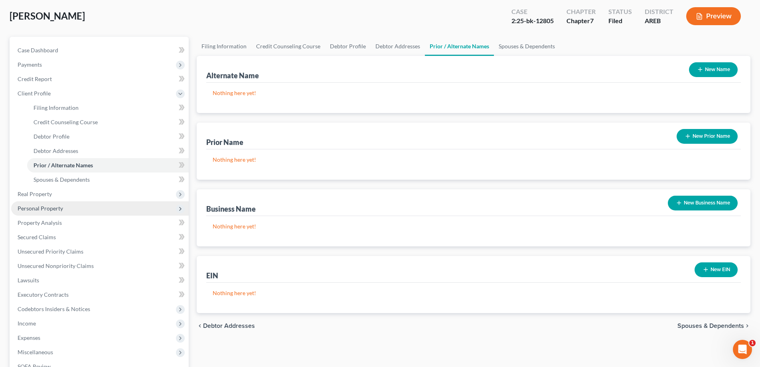
click at [53, 208] on span "Personal Property" at bounding box center [40, 208] width 45 height 7
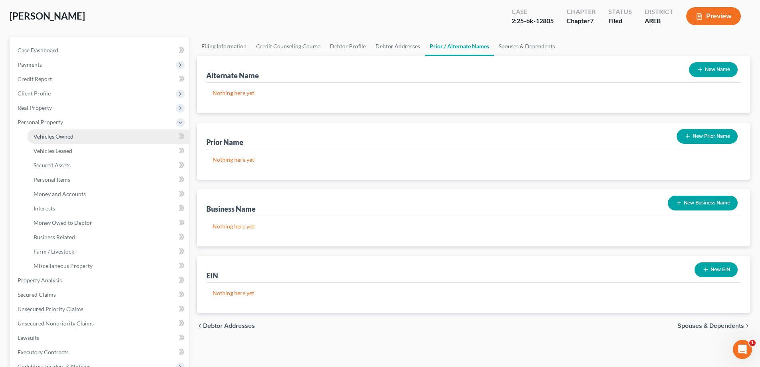
click at [57, 138] on span "Vehicles Owned" at bounding box center [54, 136] width 40 height 7
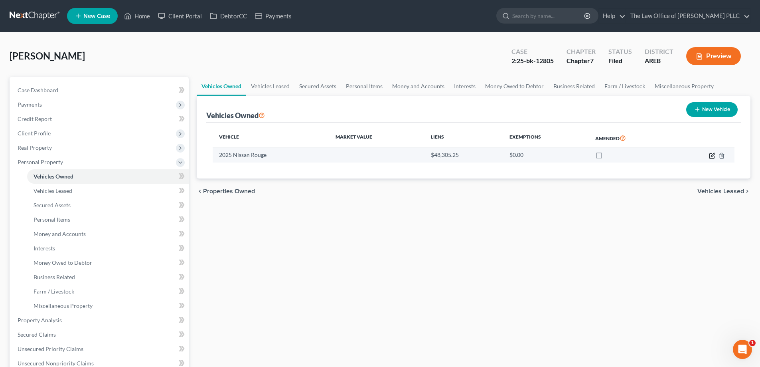
click at [376, 153] on icon "button" at bounding box center [712, 155] width 6 height 6
select select "0"
select select "1"
select select "0"
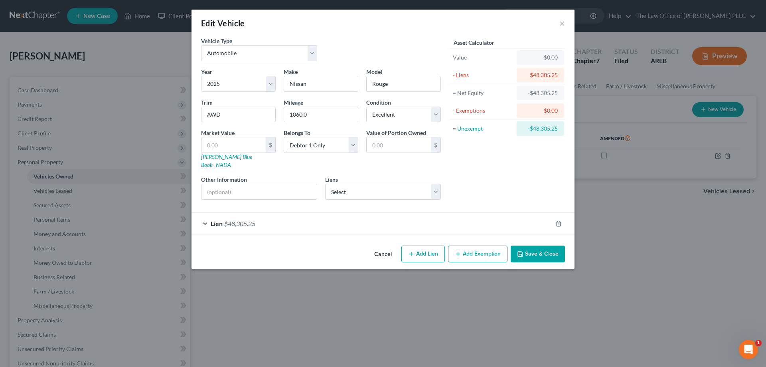
click at [376, 247] on button "Add Exemption" at bounding box center [477, 253] width 59 height 17
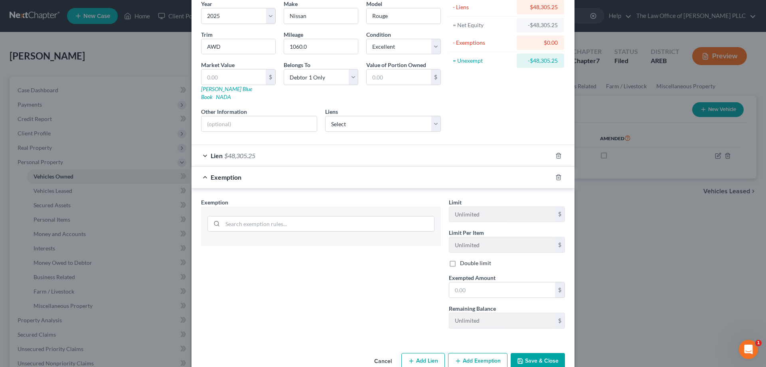
scroll to position [78, 0]
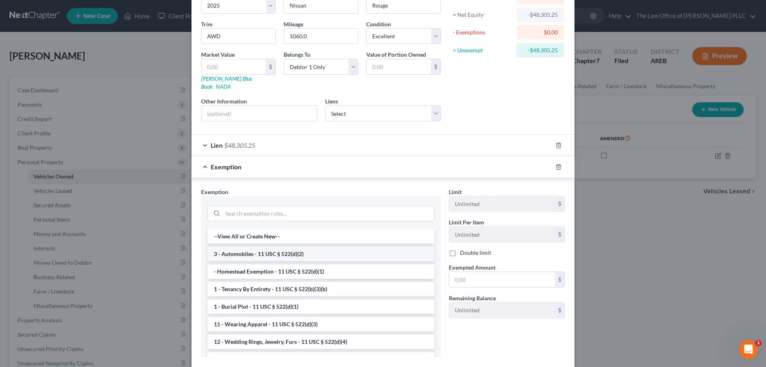
click at [230, 247] on li "3 - Automobiles - 11 USC § 522(d)(2)" at bounding box center [320, 254] width 227 height 14
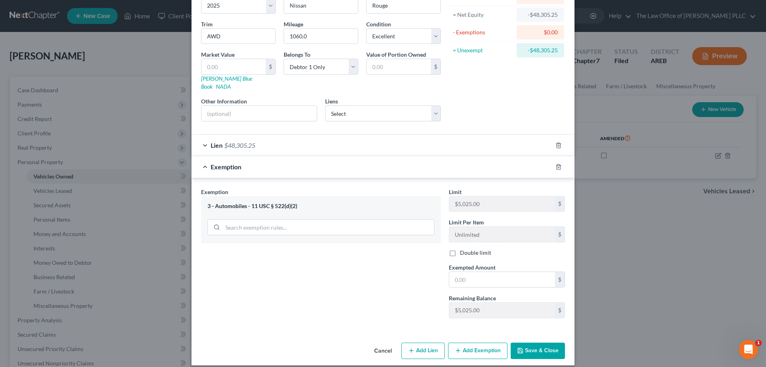
click at [70, 209] on div "Edit Vehicle × Vehicle Type Select Automobile Truck Trailer Watercraft Aircraft…" at bounding box center [383, 183] width 766 height 367
click at [376, 347] on button "Add Exemption" at bounding box center [477, 350] width 59 height 17
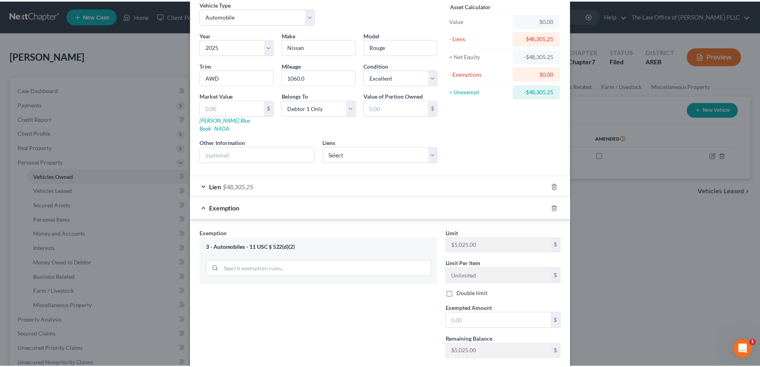
scroll to position [0, 0]
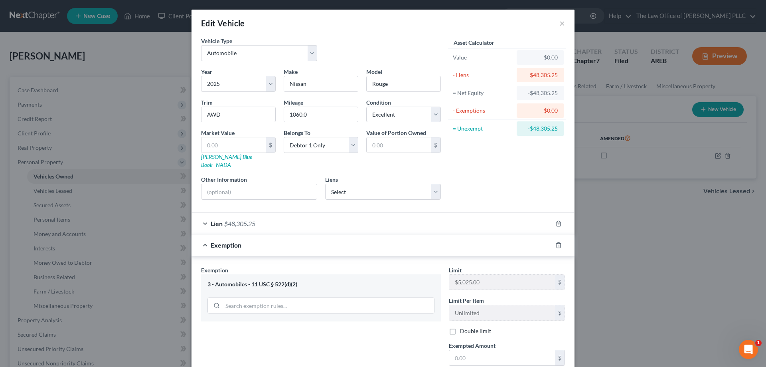
click at [376, 258] on div "Edit Vehicle × Vehicle Type Select Automobile Truck Trailer Watercraft Aircraft…" at bounding box center [383, 183] width 766 height 367
click at [376, 24] on div "Edit Vehicle ×" at bounding box center [382, 23] width 383 height 27
click at [376, 24] on button "×" at bounding box center [562, 23] width 6 height 10
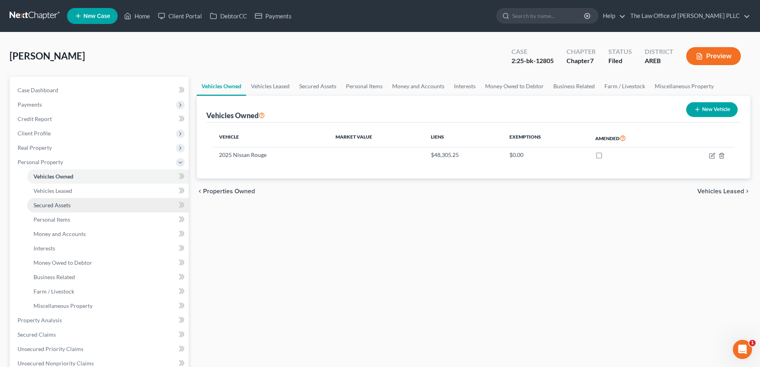
click at [57, 207] on span "Secured Assets" at bounding box center [52, 204] width 37 height 7
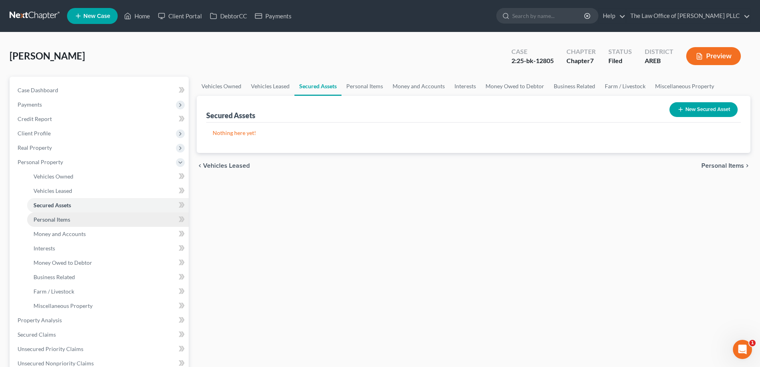
click at [55, 221] on span "Personal Items" at bounding box center [52, 219] width 37 height 7
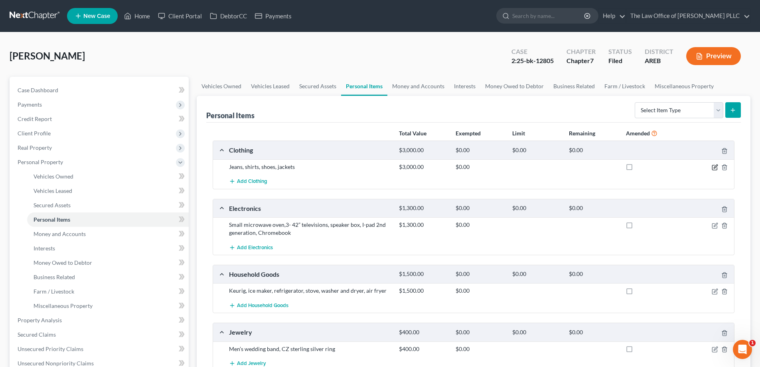
click at [376, 166] on icon "button" at bounding box center [715, 167] width 6 height 6
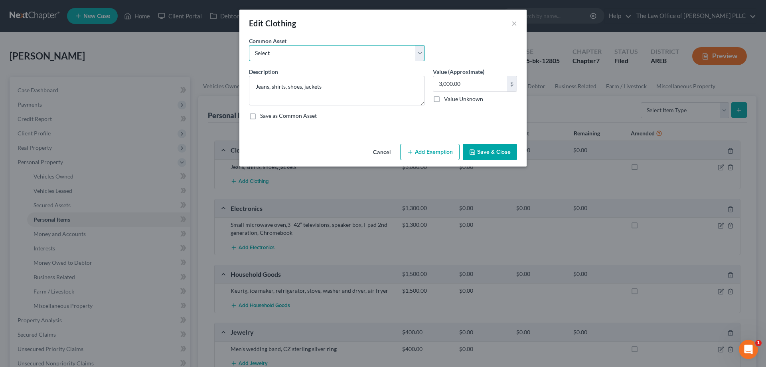
click at [316, 58] on select "Select Mens clothing Various Women's clothing for Filer and 2 daughters" at bounding box center [337, 53] width 176 height 16
click at [376, 32] on div "Edit Clothing ×" at bounding box center [382, 23] width 287 height 27
click at [376, 177] on div "Edit Clothing × An exemption set must first be selected from the Filing Informa…" at bounding box center [383, 183] width 766 height 367
click at [376, 150] on button "Add Exemption" at bounding box center [429, 152] width 59 height 17
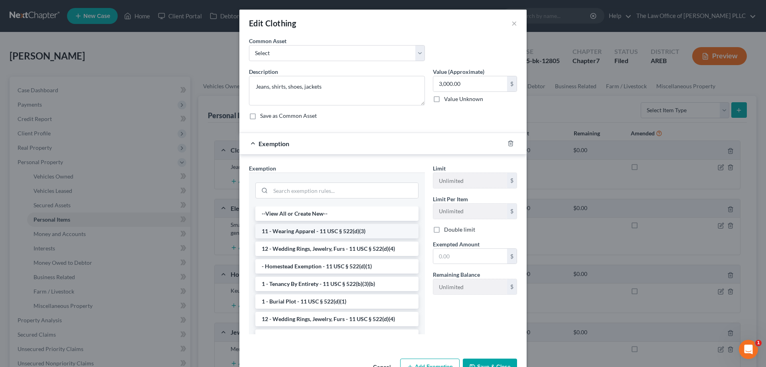
click at [317, 233] on li "11 - Wearing Apparel - 11 USC § 522(d)(3)" at bounding box center [336, 231] width 163 height 14
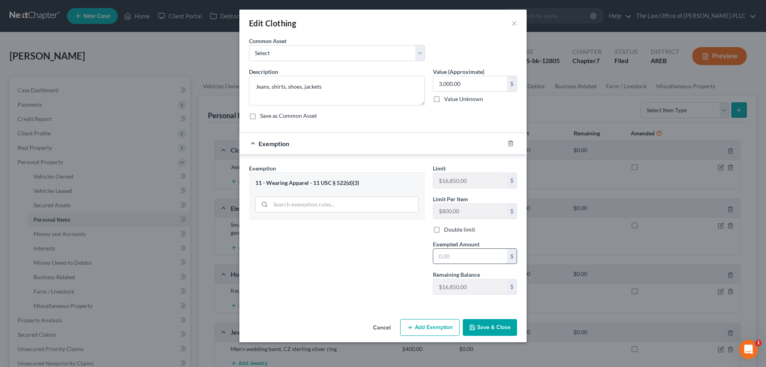
click at [376, 258] on input "text" at bounding box center [470, 256] width 74 height 15
type input "3,000.00"
click at [376, 280] on div "Exemption Set must be selected for CA. Exemption * 11 - Wearing Apparel - 11 US…" at bounding box center [337, 232] width 184 height 137
click at [376, 325] on icon "button" at bounding box center [472, 327] width 5 height 5
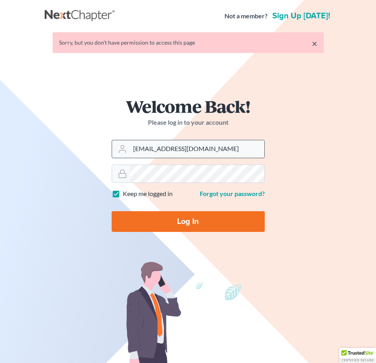
click at [227, 151] on input "furonda@brasfieldlawfirm.com" at bounding box center [197, 149] width 134 height 18
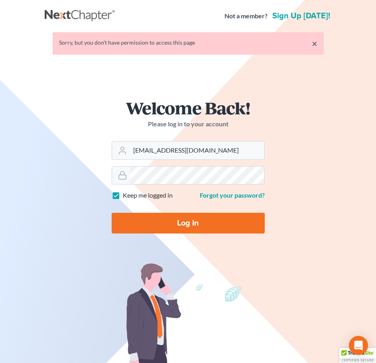
drag, startPoint x: 227, startPoint y: 151, endPoint x: 178, endPoint y: 132, distance: 52.7
click at [139, 150] on input "furonda@brasfieldlawfirm.com" at bounding box center [197, 151] width 134 height 18
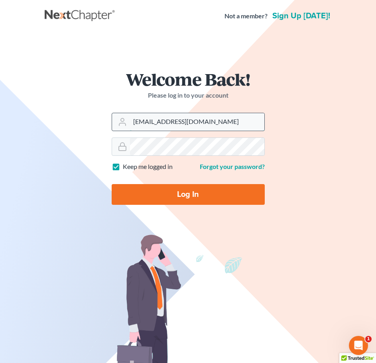
click at [134, 121] on input "furonda@brasfieldlawfirm.com" at bounding box center [197, 122] width 134 height 18
click at [154, 118] on input "furonda@brasfieldlawfirm.com" at bounding box center [197, 122] width 134 height 18
click at [162, 116] on input "furonda@brasfieldlawfirm.com" at bounding box center [197, 122] width 134 height 18
type input "[PERSON_NAME][EMAIL_ADDRESS][DOMAIN_NAME]"
click at [144, 186] on input "Log In" at bounding box center [188, 194] width 153 height 21
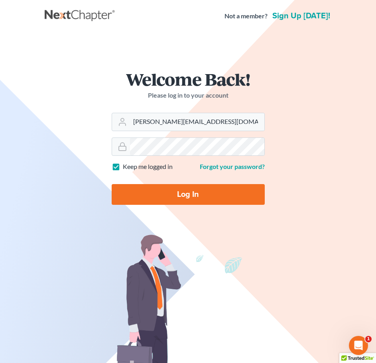
type input "Thinking..."
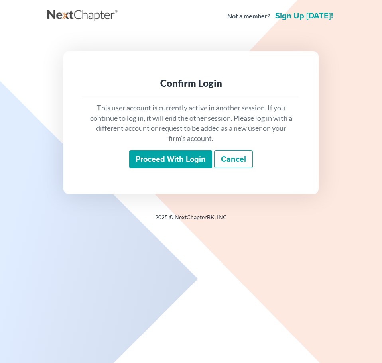
click at [161, 162] on input "Proceed with login" at bounding box center [170, 159] width 83 height 18
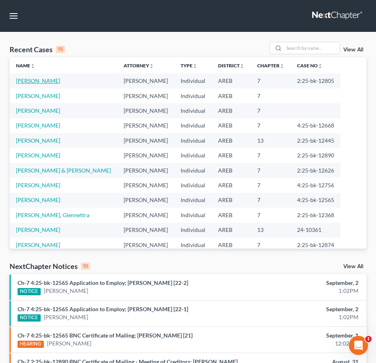
click at [52, 82] on link "Alexander, Stephanie" at bounding box center [38, 80] width 44 height 7
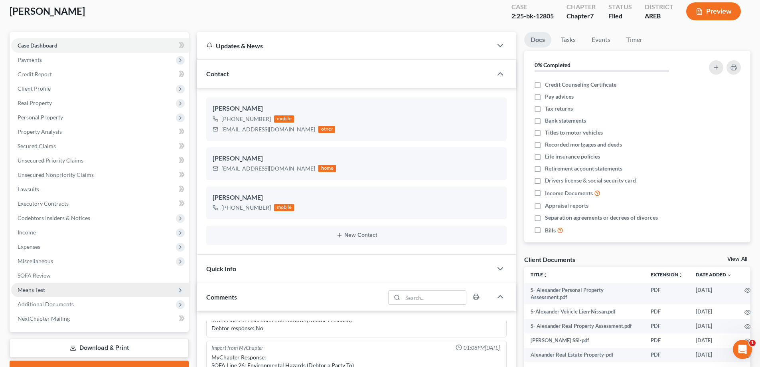
scroll to position [160, 0]
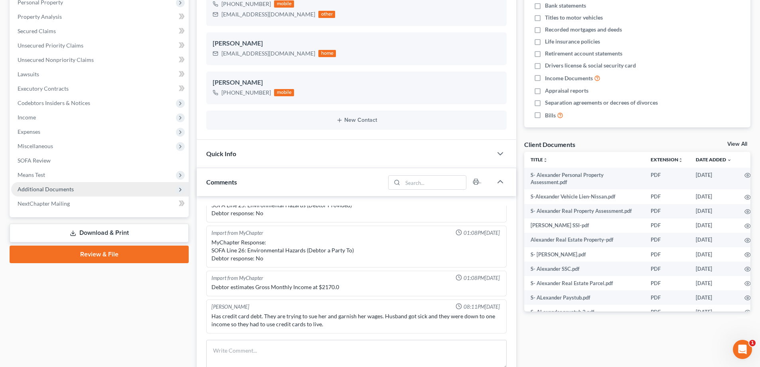
click at [45, 188] on span "Additional Documents" at bounding box center [46, 188] width 56 height 7
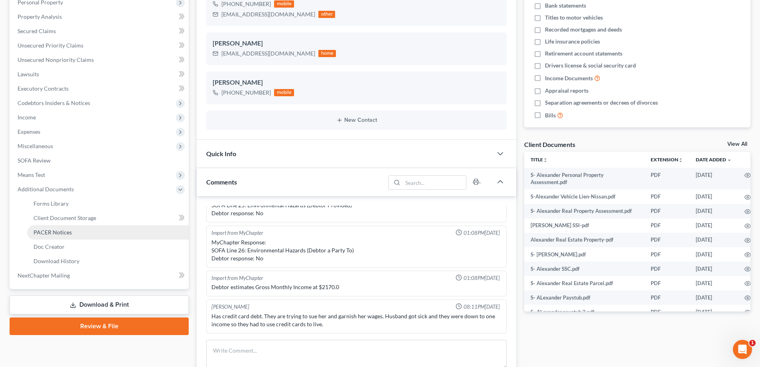
click at [61, 230] on span "PACER Notices" at bounding box center [53, 232] width 38 height 7
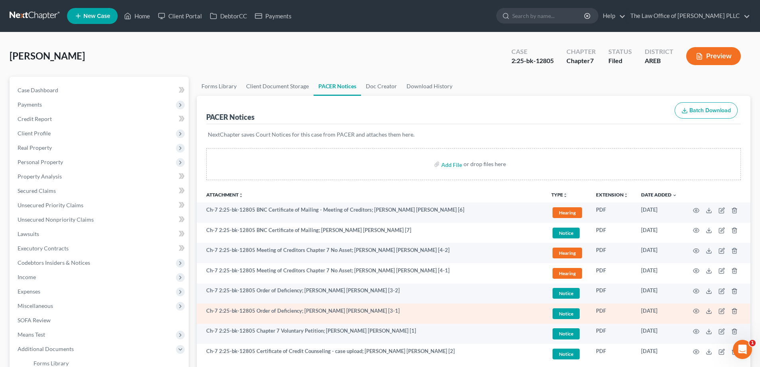
scroll to position [158, 0]
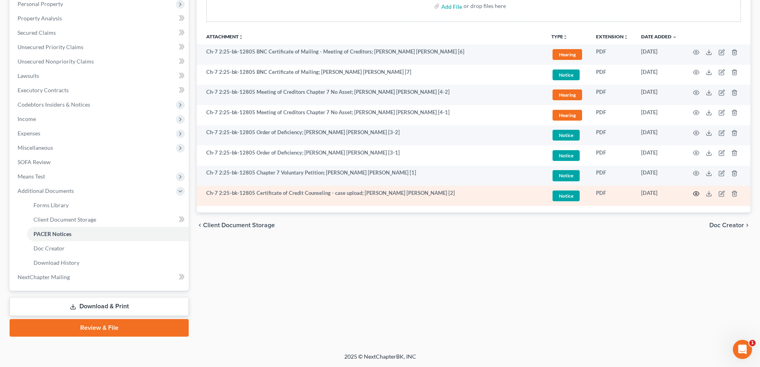
click at [382, 193] on circle "button" at bounding box center [696, 194] width 2 height 2
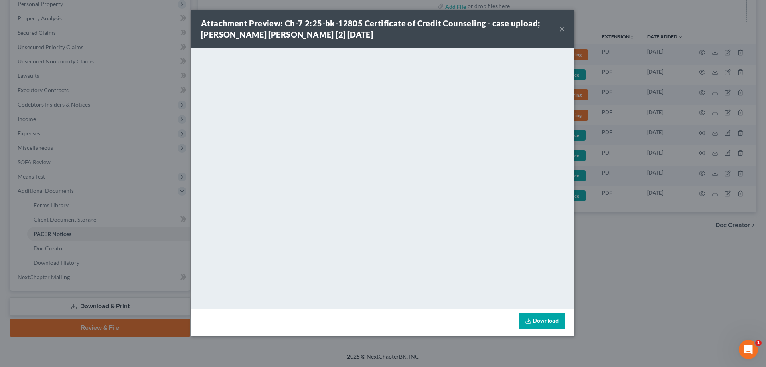
click at [382, 28] on div "Attachment Preview: Ch-7 2:25-bk-12805 Certificate of Credit Counseling - case …" at bounding box center [382, 29] width 383 height 38
click at [382, 28] on button "×" at bounding box center [562, 29] width 6 height 10
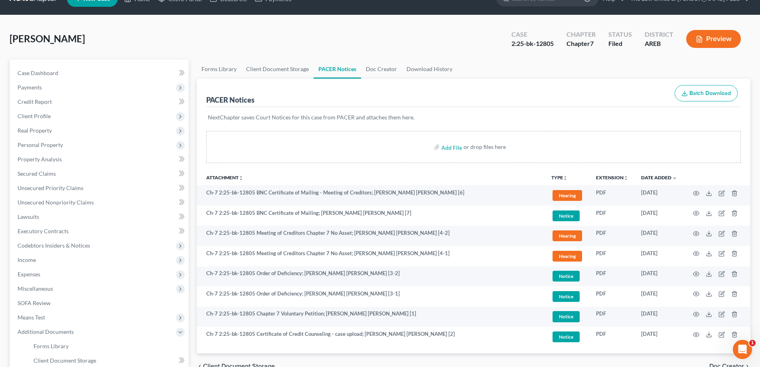
scroll to position [0, 0]
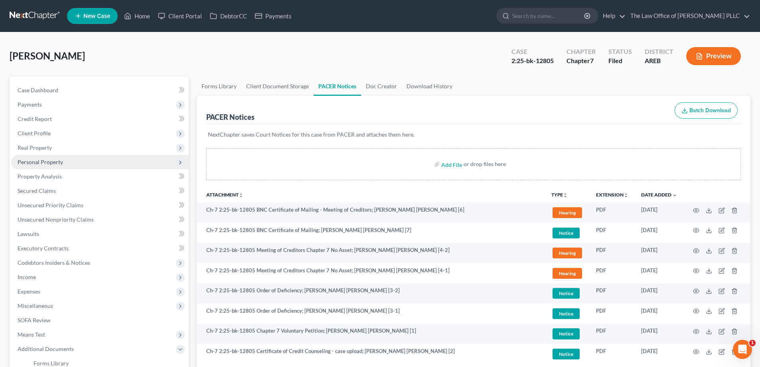
click at [40, 163] on span "Personal Property" at bounding box center [40, 161] width 45 height 7
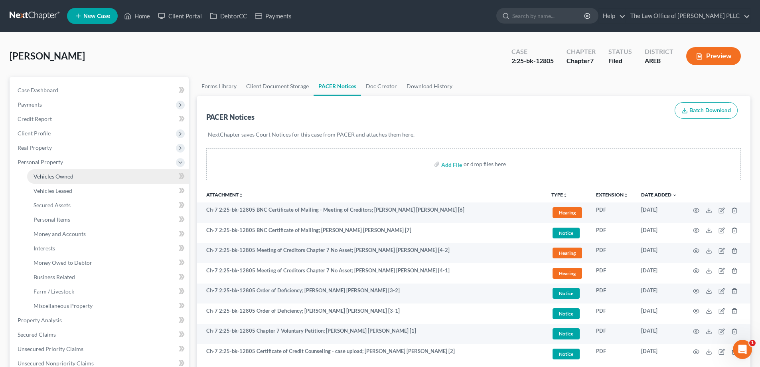
click at [45, 177] on span "Vehicles Owned" at bounding box center [54, 176] width 40 height 7
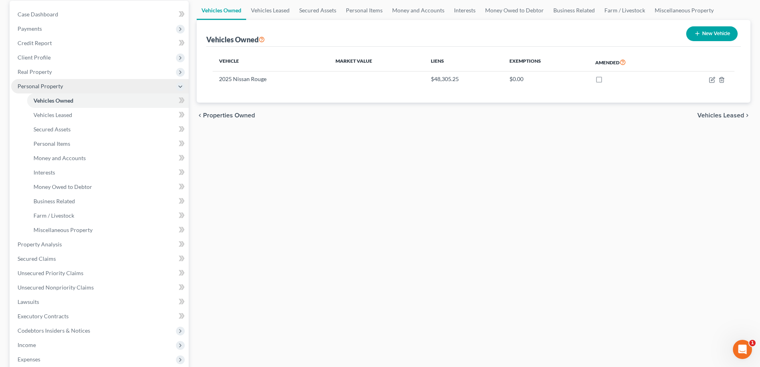
scroll to position [120, 0]
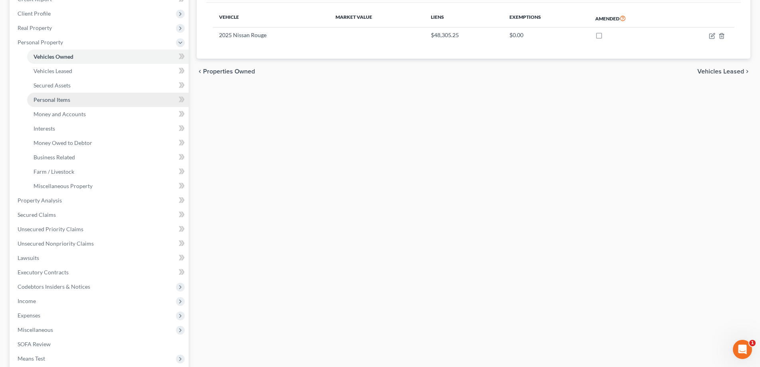
click at [63, 101] on span "Personal Items" at bounding box center [52, 99] width 37 height 7
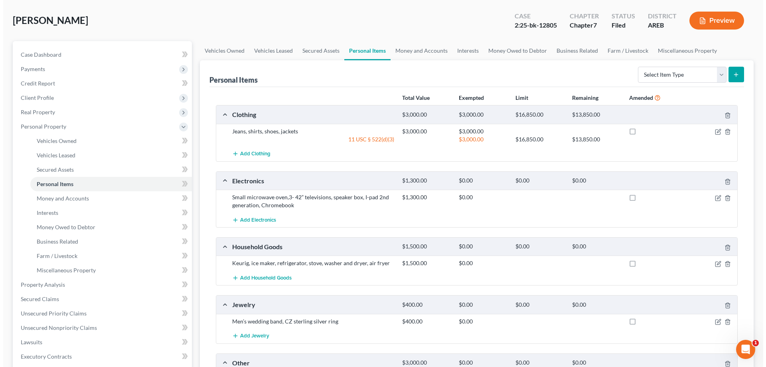
scroll to position [80, 0]
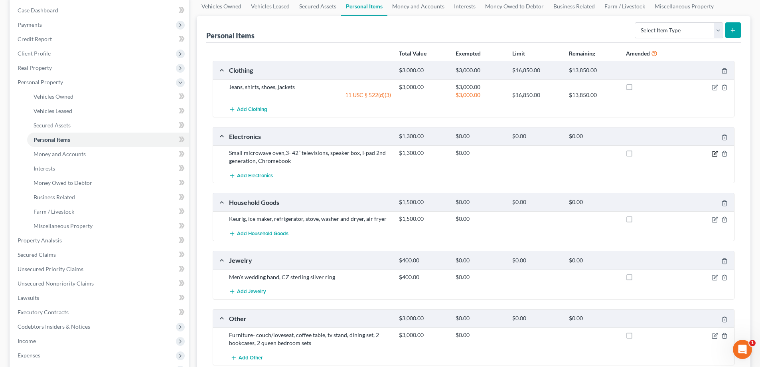
click at [382, 155] on icon "button" at bounding box center [715, 153] width 6 height 6
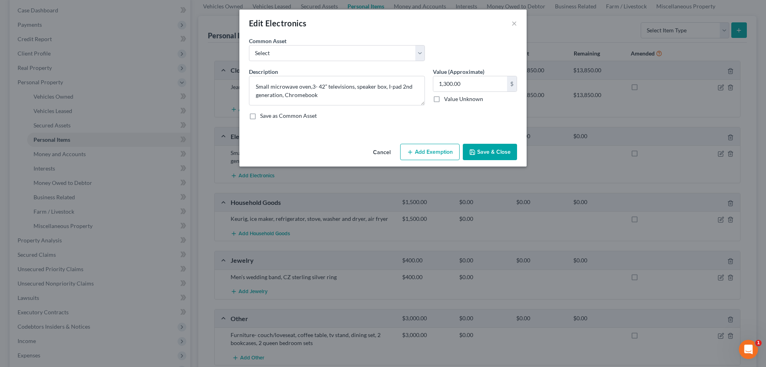
click at [382, 151] on button "Add Exemption" at bounding box center [429, 152] width 59 height 17
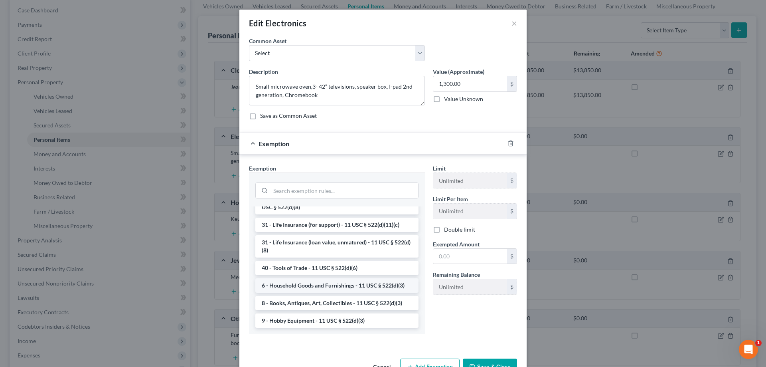
scroll to position [24, 0]
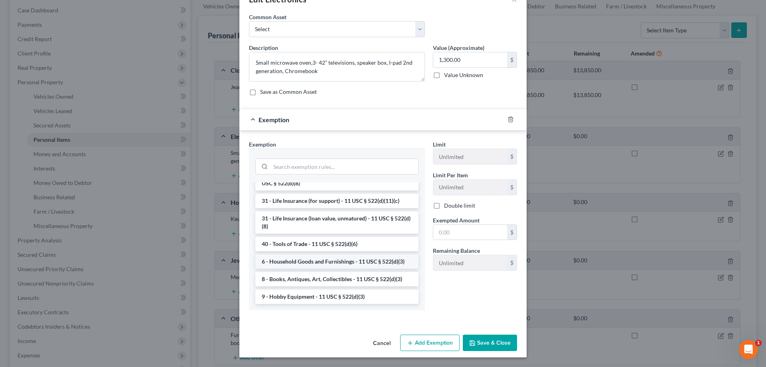
click at [333, 264] on li "6 - Household Goods and Furnishings - 11 USC § 522(d)(3)" at bounding box center [336, 261] width 163 height 14
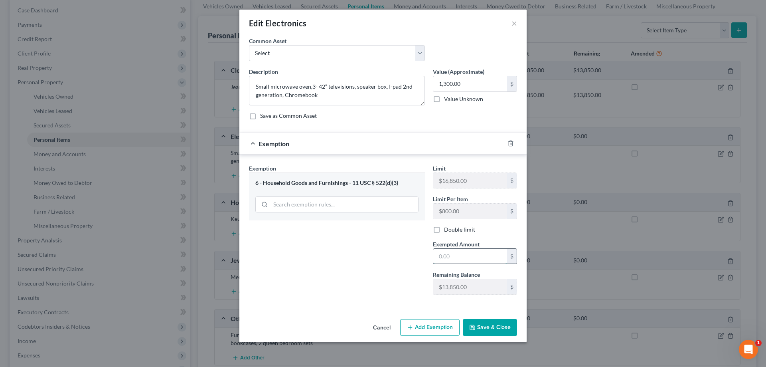
click at [382, 258] on input "text" at bounding box center [470, 256] width 74 height 15
type input "1,300.00"
click at [382, 331] on button "Add Exemption" at bounding box center [429, 327] width 59 height 17
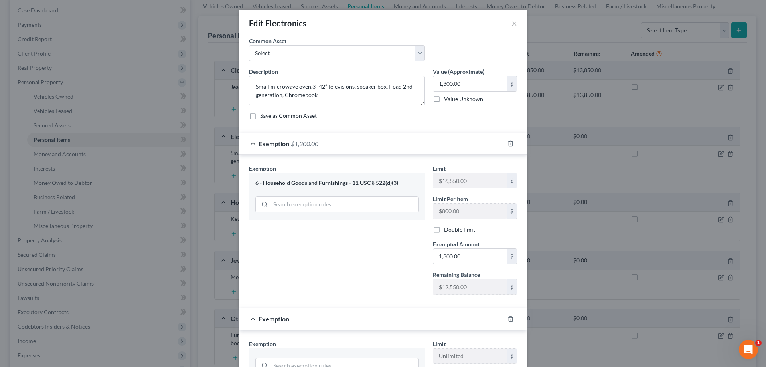
click at [382, 170] on div "Edit Electronics × An exemption set must first be selected from the Filing Info…" at bounding box center [383, 183] width 766 height 367
click at [382, 23] on button "×" at bounding box center [514, 23] width 6 height 10
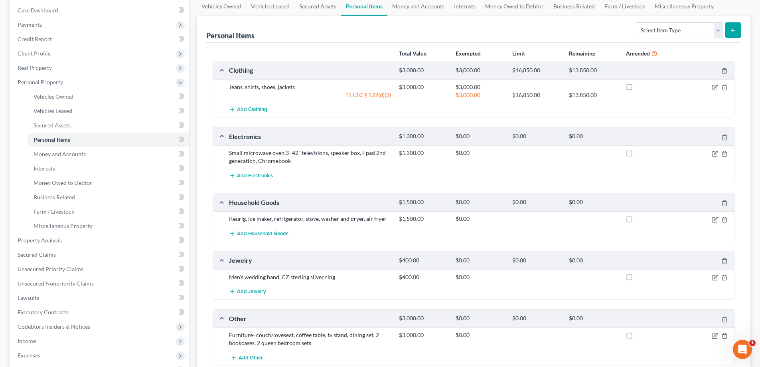
click at [335, 166] on div "Small microwave oven,3- 42” televisions, speaker box, I-pad 2nd generation, Chr…" at bounding box center [473, 156] width 521 height 23
click at [382, 152] on icon "button" at bounding box center [715, 153] width 6 height 6
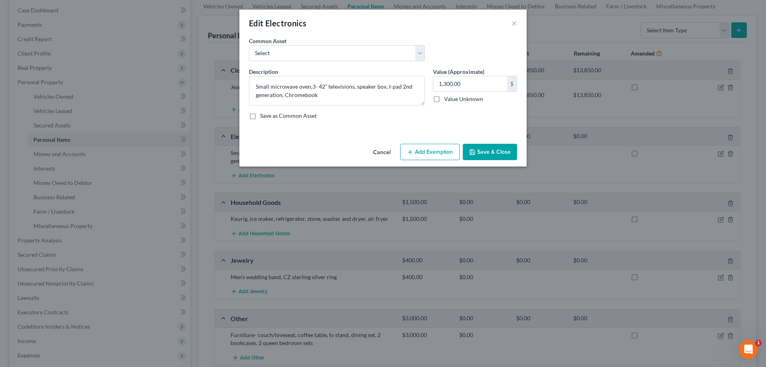
click at [382, 155] on button "Add Exemption" at bounding box center [429, 152] width 59 height 17
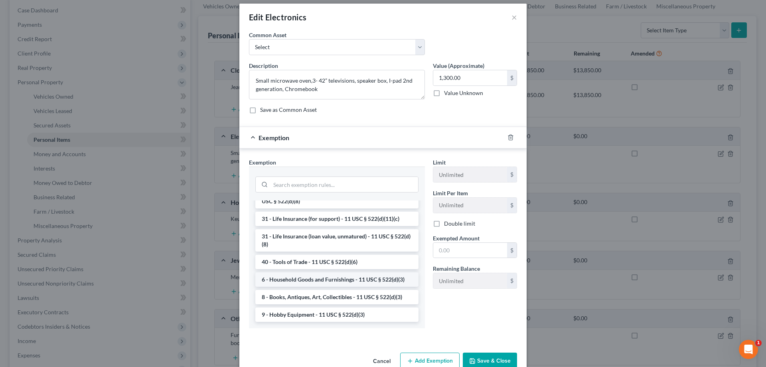
scroll to position [24, 0]
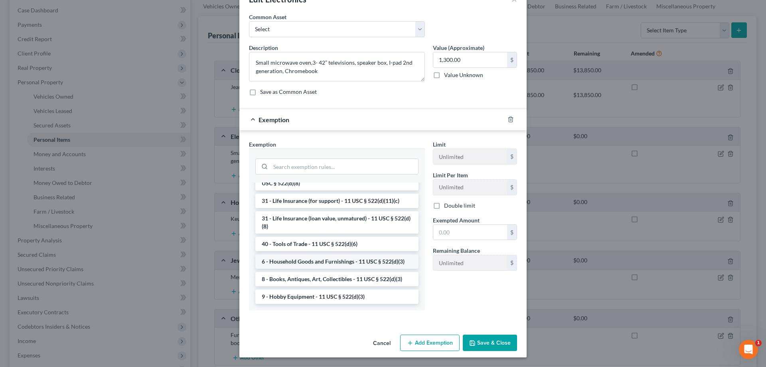
click at [319, 262] on li "6 - Household Goods and Furnishings - 11 USC § 522(d)(3)" at bounding box center [336, 261] width 163 height 14
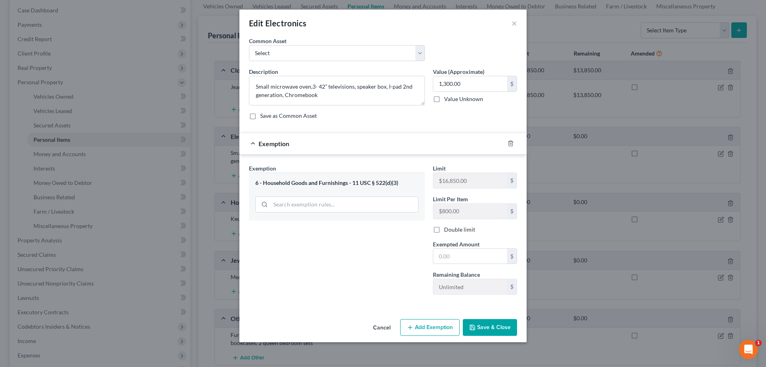
scroll to position [0, 0]
click at [382, 255] on input "text" at bounding box center [470, 256] width 74 height 15
type input "1,300.00"
click at [382, 278] on div "Exemption Set must be selected for CA. Exemption * 6 - Household Goods and Furn…" at bounding box center [337, 232] width 184 height 137
click at [382, 327] on button "Add Exemption" at bounding box center [429, 327] width 59 height 17
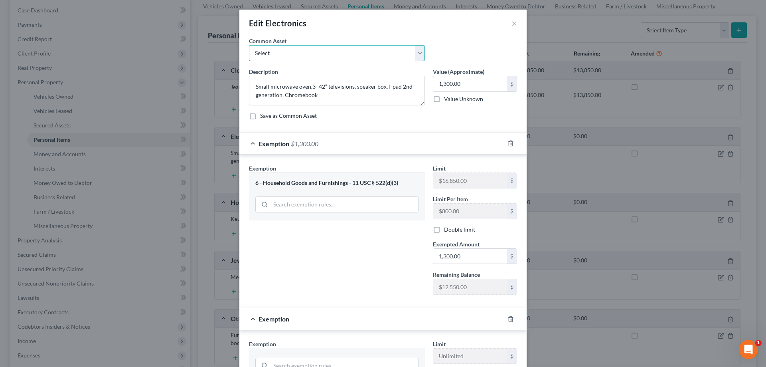
click at [275, 52] on select "Select Clothing" at bounding box center [337, 53] width 176 height 16
click at [278, 52] on select "Select Clothing" at bounding box center [337, 53] width 176 height 16
click at [382, 25] on button "×" at bounding box center [514, 23] width 6 height 10
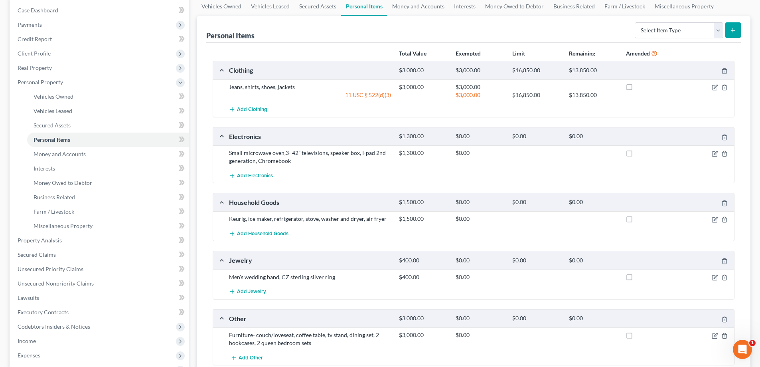
click at [359, 169] on div "Add Electronics" at bounding box center [480, 175] width 510 height 15
click at [382, 218] on icon "button" at bounding box center [715, 219] width 6 height 6
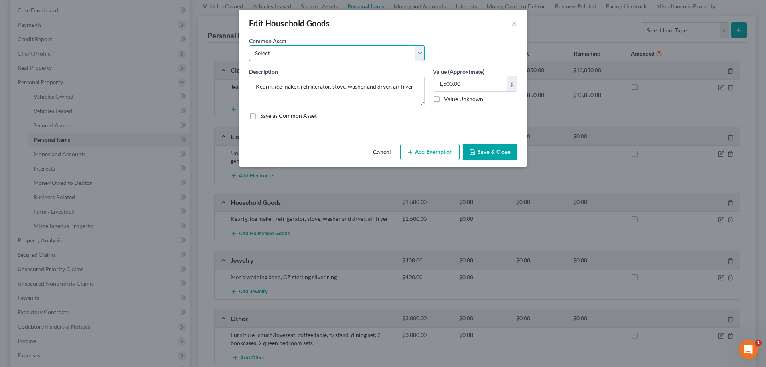
click at [309, 56] on select "Select Refrigerator Microwave" at bounding box center [337, 53] width 176 height 16
select select "0"
click at [249, 45] on select "Select Refrigerator Microwave" at bounding box center [337, 53] width 176 height 16
type textarea "Refrigerator"
type input "1,000.00"
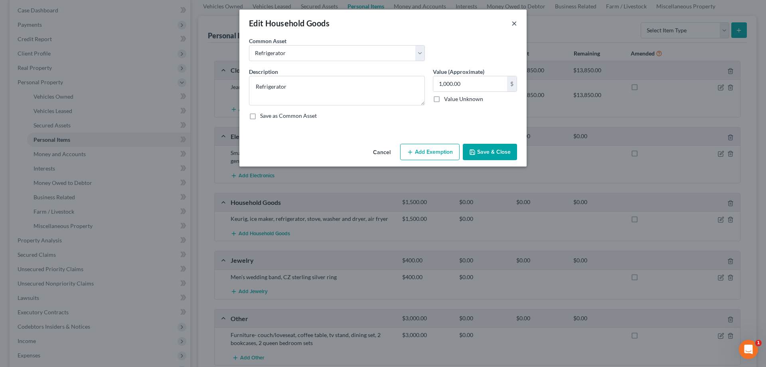
click at [382, 25] on button "×" at bounding box center [514, 23] width 6 height 10
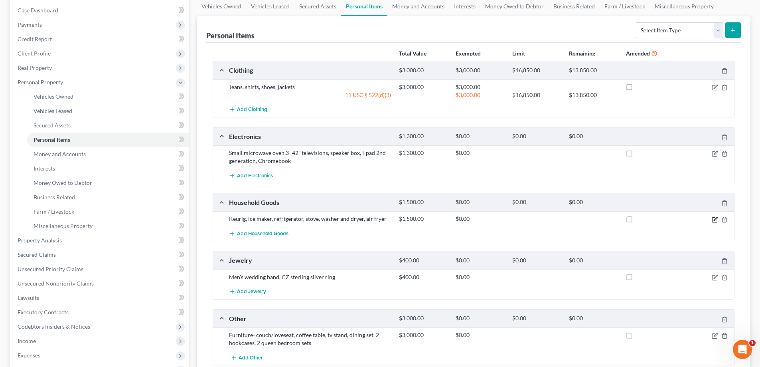
click at [382, 219] on icon "button" at bounding box center [715, 219] width 6 height 6
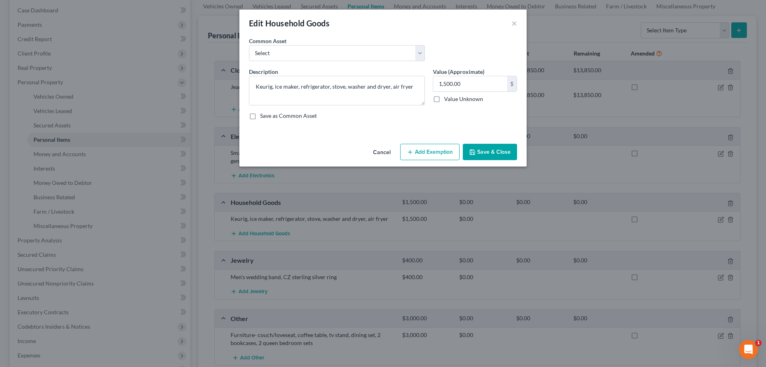
click at [382, 155] on button "Add Exemption" at bounding box center [429, 152] width 59 height 17
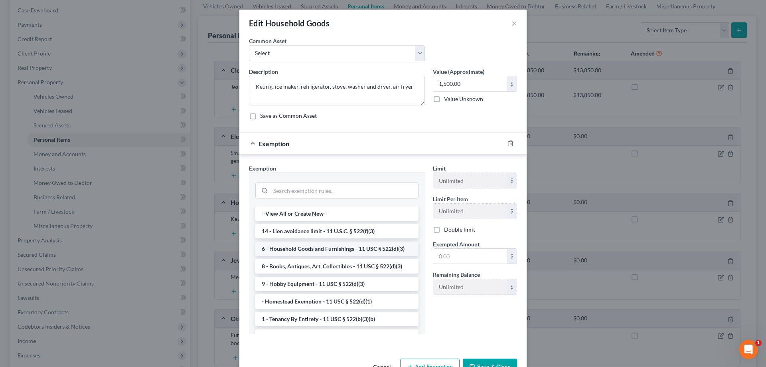
click at [330, 247] on li "6 - Household Goods and Furnishings - 11 USC § 522(d)(3)" at bounding box center [336, 248] width 163 height 14
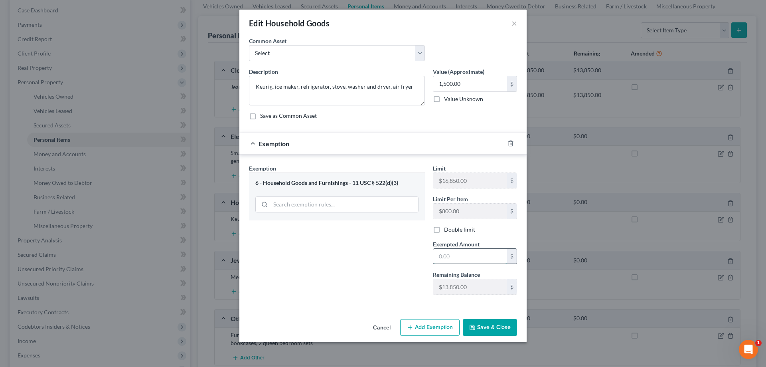
click at [382, 258] on input "text" at bounding box center [470, 256] width 74 height 15
type input "1,500"
click at [382, 330] on button "Save & Close" at bounding box center [490, 327] width 54 height 17
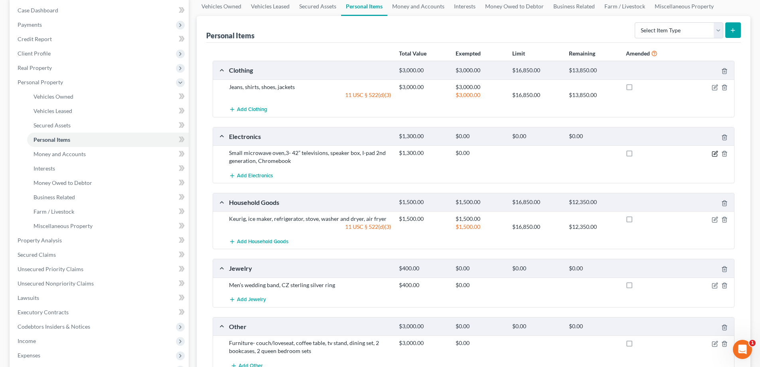
click at [382, 154] on icon "button" at bounding box center [715, 153] width 6 height 6
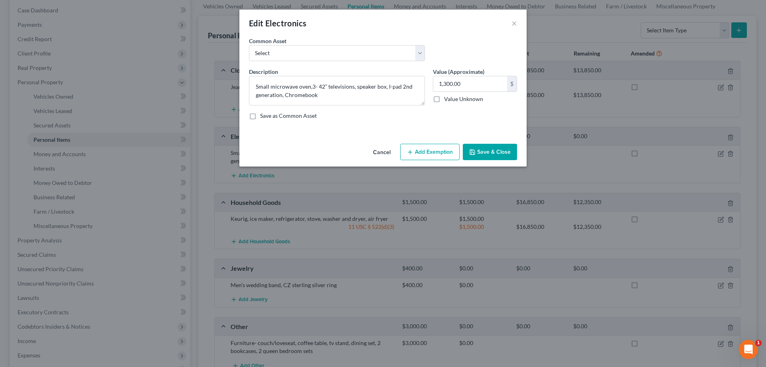
click at [382, 157] on button "Add Exemption" at bounding box center [429, 152] width 59 height 17
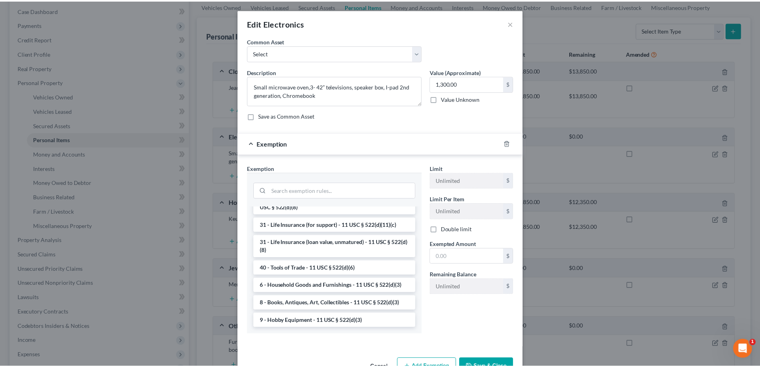
scroll to position [641, 0]
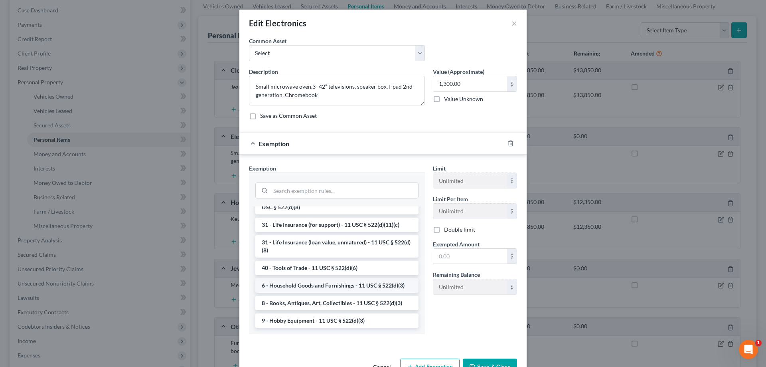
click at [345, 289] on li "6 - Household Goods and Furnishings - 11 USC § 522(d)(3)" at bounding box center [336, 285] width 163 height 14
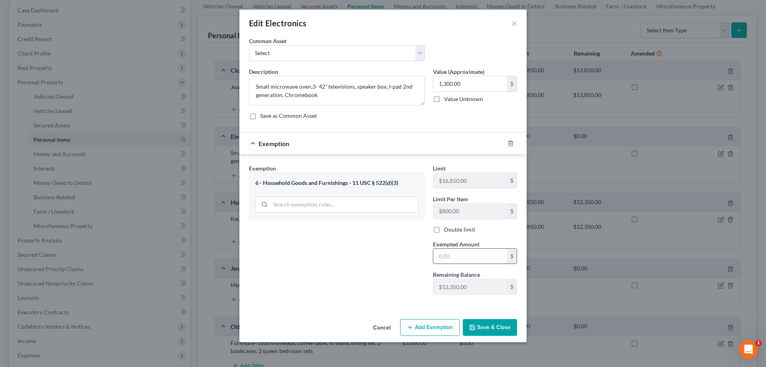
click at [382, 258] on input "text" at bounding box center [470, 256] width 74 height 15
type input "1,300"
click at [382, 326] on button "Save & Close" at bounding box center [490, 327] width 54 height 17
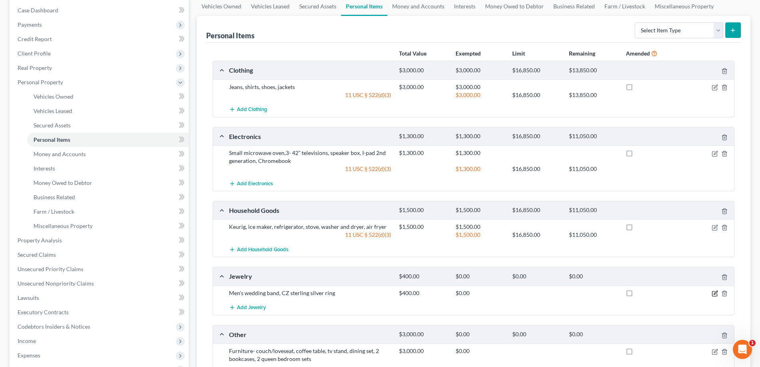
click at [382, 292] on icon "button" at bounding box center [715, 293] width 6 height 6
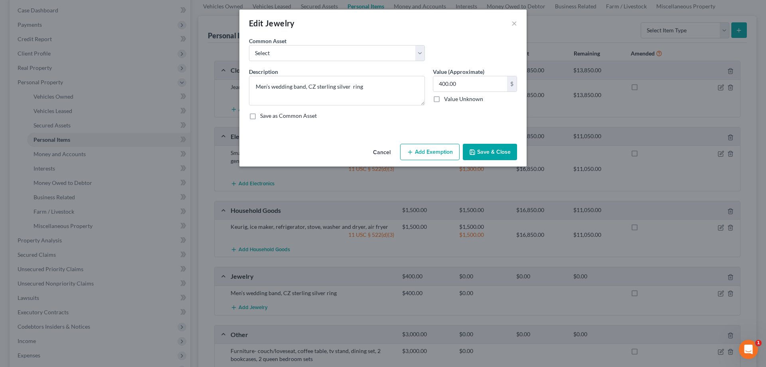
click at [382, 154] on button "Add Exemption" at bounding box center [429, 152] width 59 height 17
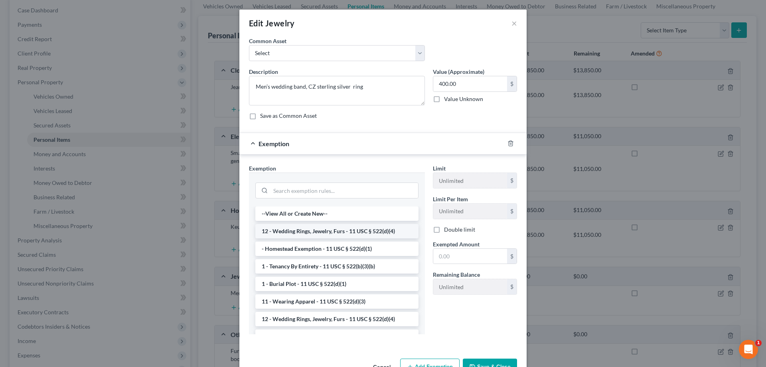
click at [324, 232] on li "12 - Wedding Rings, Jewelry, Furs - 11 USC § 522(d)(4)" at bounding box center [336, 231] width 163 height 14
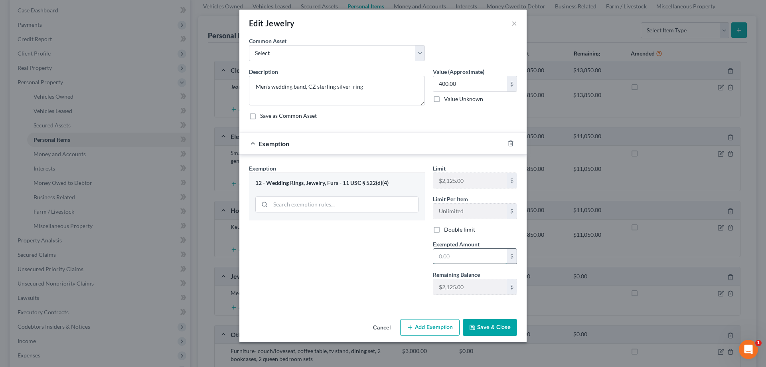
click at [382, 257] on input "text" at bounding box center [470, 256] width 74 height 15
type input "400.00"
click at [382, 323] on button "Save & Close" at bounding box center [490, 327] width 54 height 17
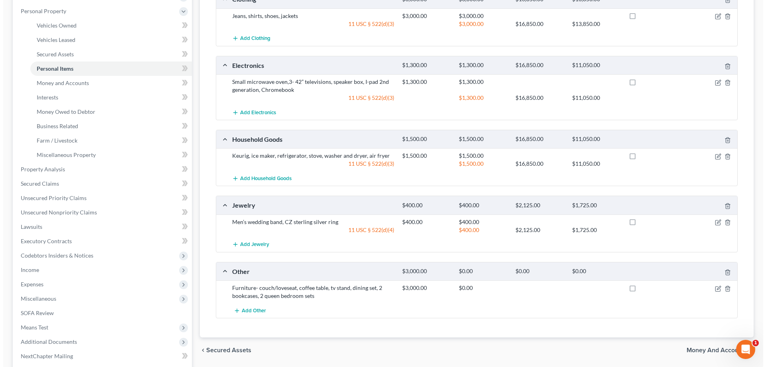
scroll to position [160, 0]
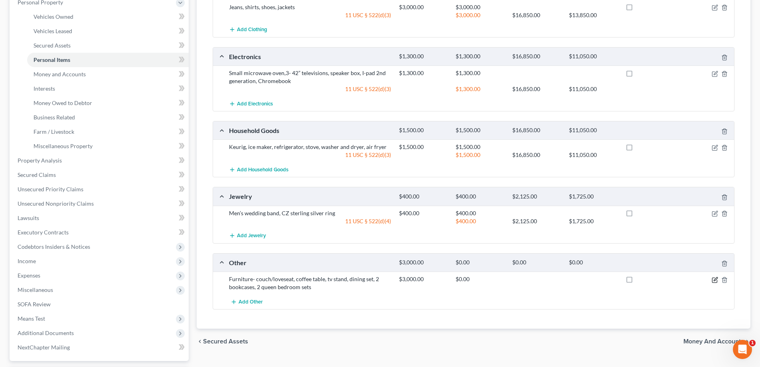
click at [382, 278] on icon "button" at bounding box center [715, 279] width 6 height 6
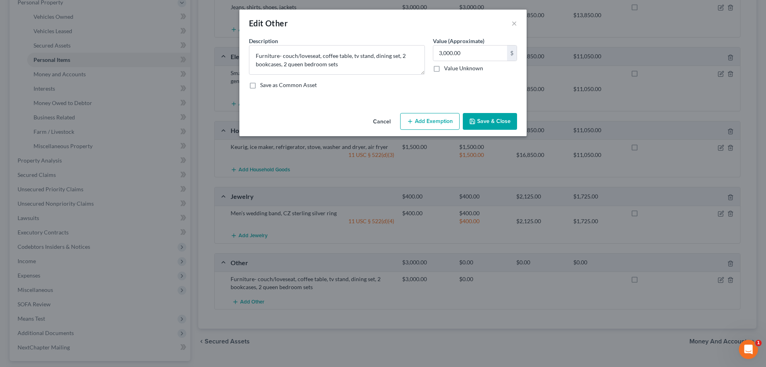
click at [382, 127] on button "Add Exemption" at bounding box center [429, 121] width 59 height 17
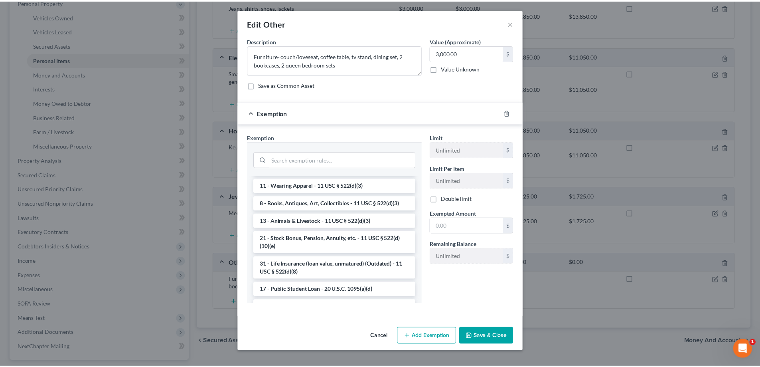
scroll to position [562, 0]
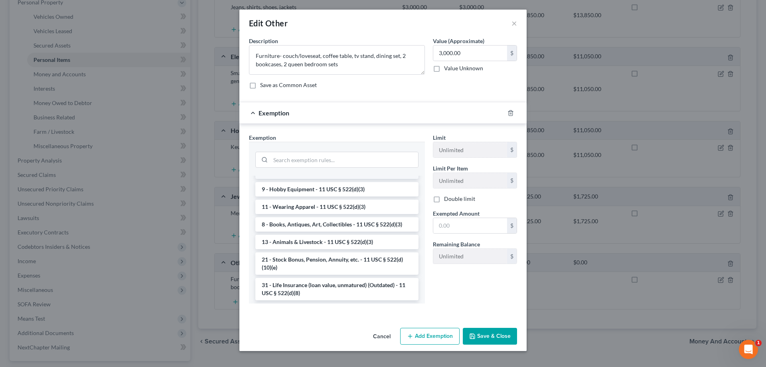
click at [327, 179] on li "6 - Household Goods and Furnishings - 11 USC § 522(d)(3)" at bounding box center [336, 171] width 163 height 14
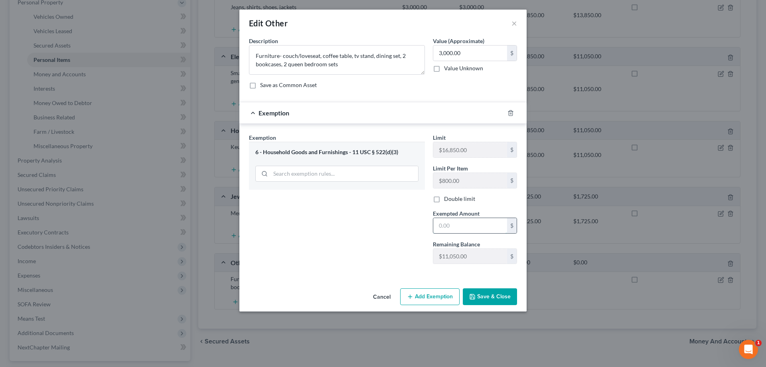
click at [382, 227] on input "text" at bounding box center [470, 225] width 74 height 15
type input "3,000"
click at [382, 295] on button "Save & Close" at bounding box center [490, 296] width 54 height 17
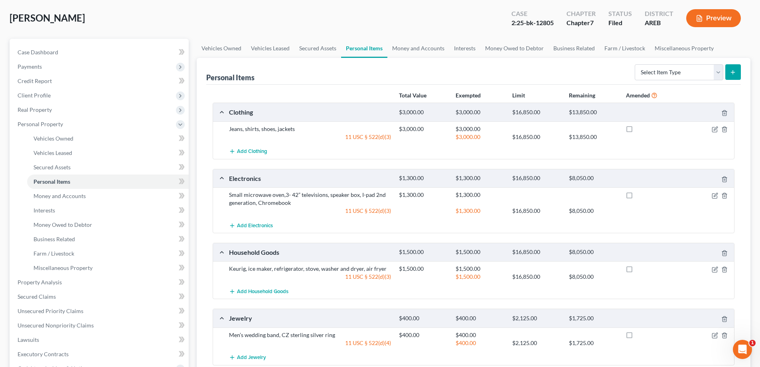
scroll to position [160, 0]
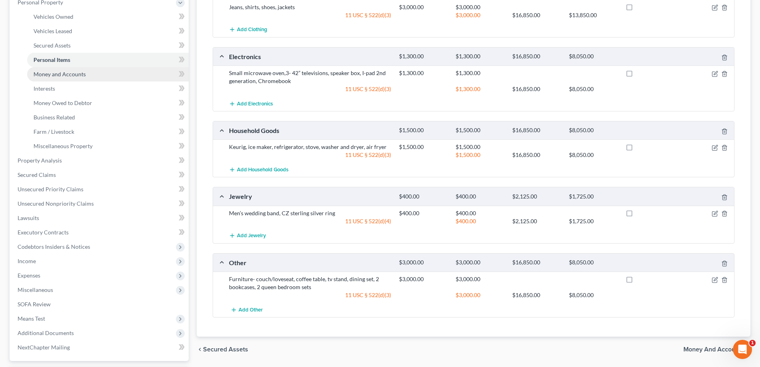
click at [72, 75] on span "Money and Accounts" at bounding box center [60, 74] width 52 height 7
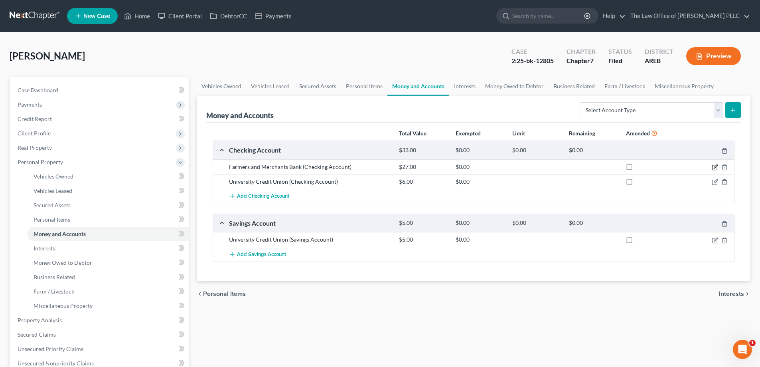
click at [382, 169] on icon "button" at bounding box center [715, 167] width 6 height 6
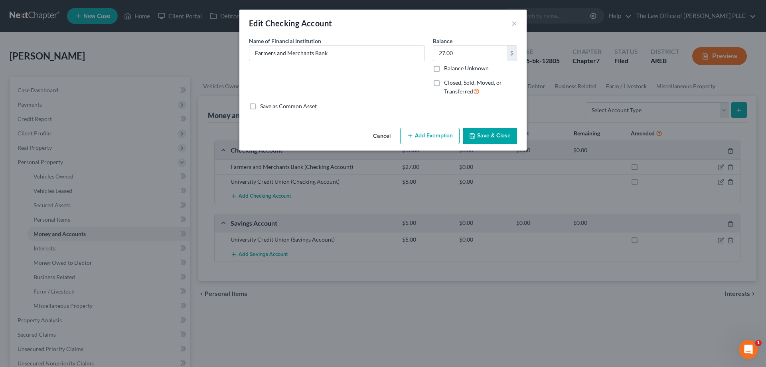
click at [382, 133] on button "Add Exemption" at bounding box center [429, 136] width 59 height 17
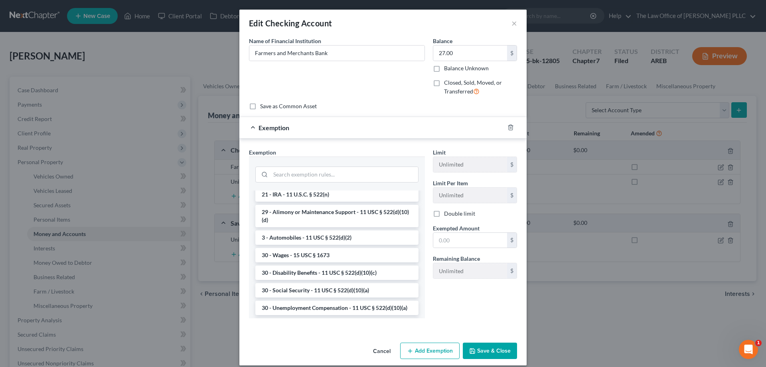
scroll to position [359, 0]
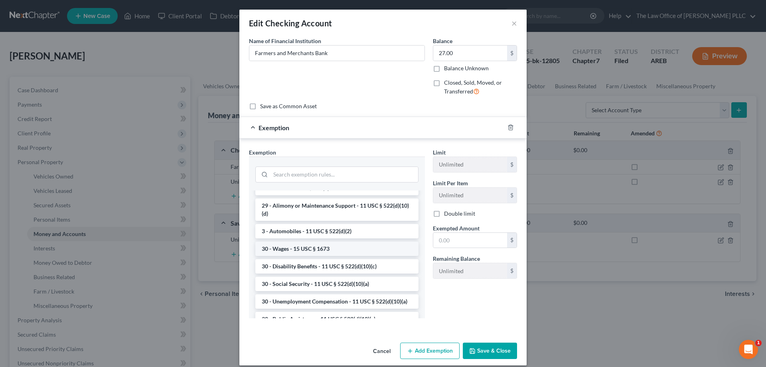
click at [320, 256] on li "30 - Wages - 15 USC § 1673" at bounding box center [336, 248] width 163 height 14
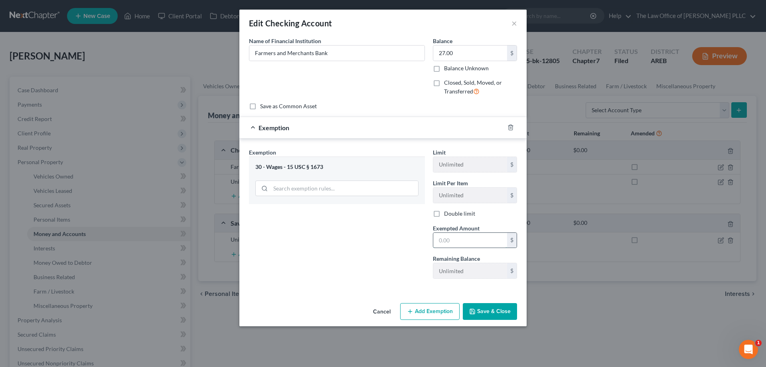
click at [382, 240] on input "text" at bounding box center [470, 240] width 74 height 15
type input "27.00"
click at [382, 308] on button "Save & Close" at bounding box center [490, 311] width 54 height 17
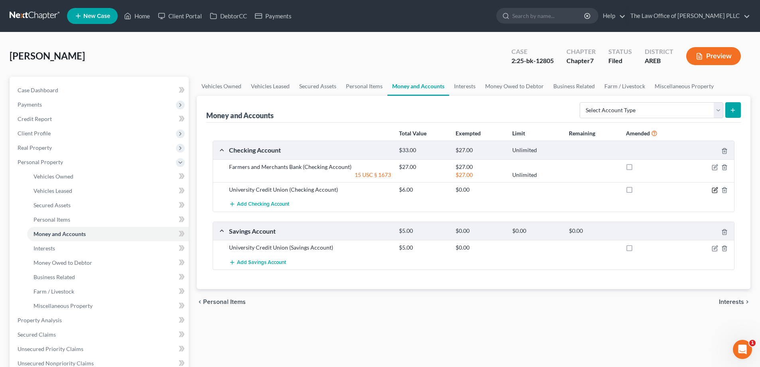
click at [382, 187] on icon "button" at bounding box center [716, 189] width 4 height 4
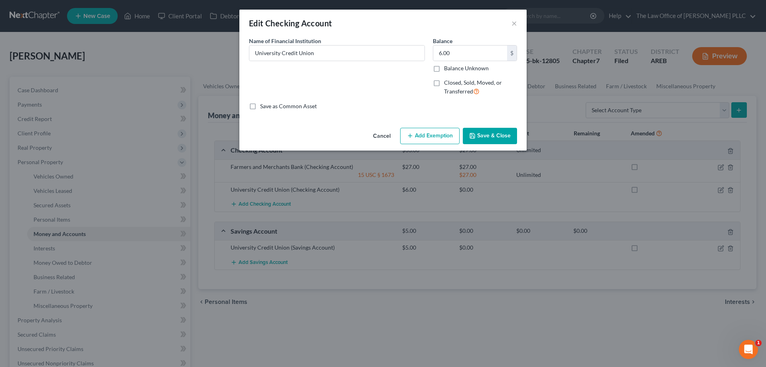
click at [382, 133] on icon "button" at bounding box center [410, 135] width 6 height 6
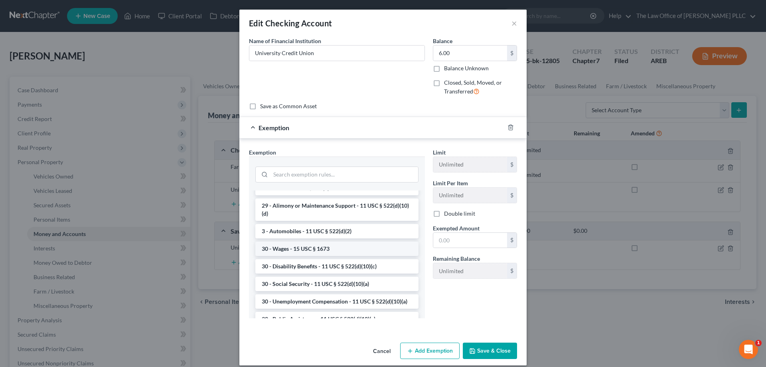
click at [321, 256] on li "30 - Wages - 15 USC § 1673" at bounding box center [336, 248] width 163 height 14
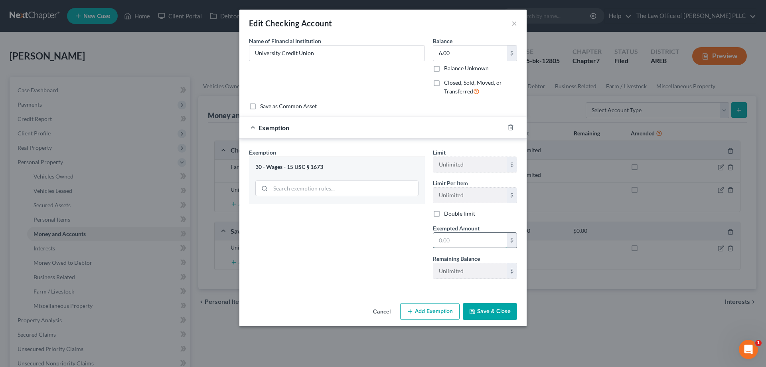
click at [382, 240] on input "text" at bounding box center [470, 240] width 74 height 15
type input "6.00"
click at [382, 312] on button "Save & Close" at bounding box center [490, 311] width 54 height 17
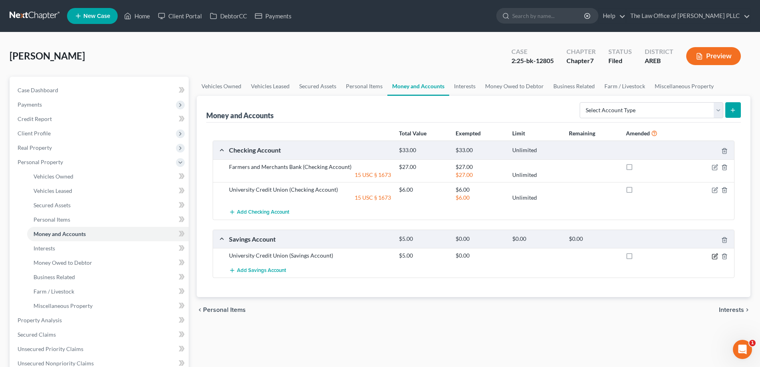
click at [382, 255] on icon "button" at bounding box center [716, 255] width 4 height 4
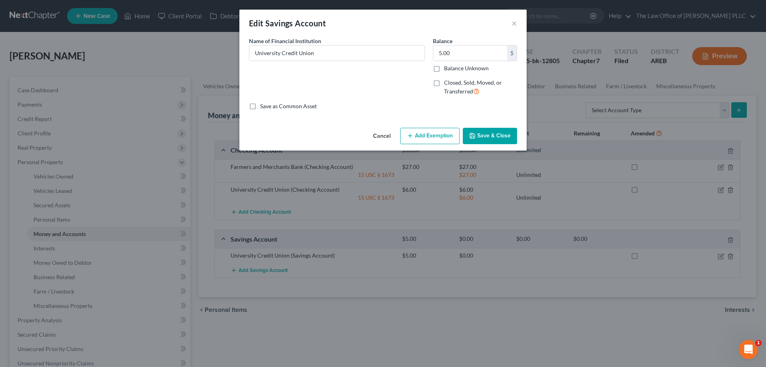
click at [382, 137] on button "Add Exemption" at bounding box center [429, 136] width 59 height 17
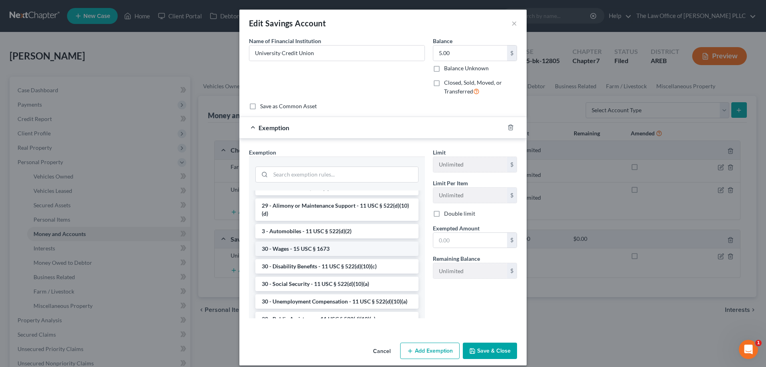
click at [327, 256] on li "30 - Wages - 15 USC § 1673" at bounding box center [336, 248] width 163 height 14
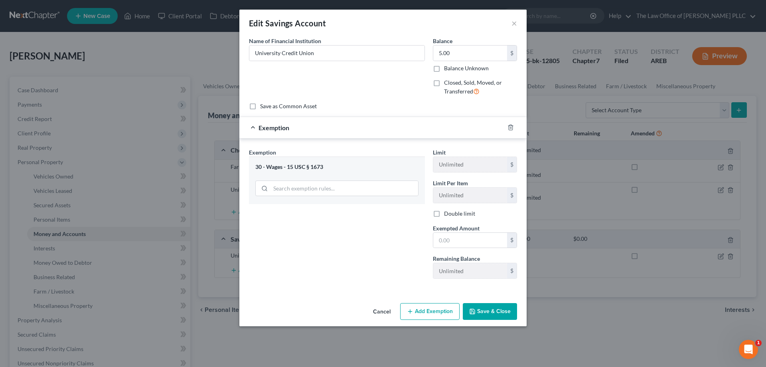
click at [382, 309] on polyline "button" at bounding box center [472, 309] width 2 height 1
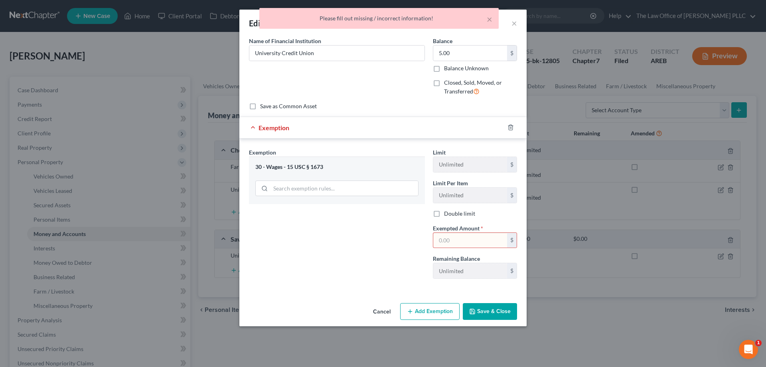
click at [382, 242] on input "text" at bounding box center [470, 240] width 74 height 15
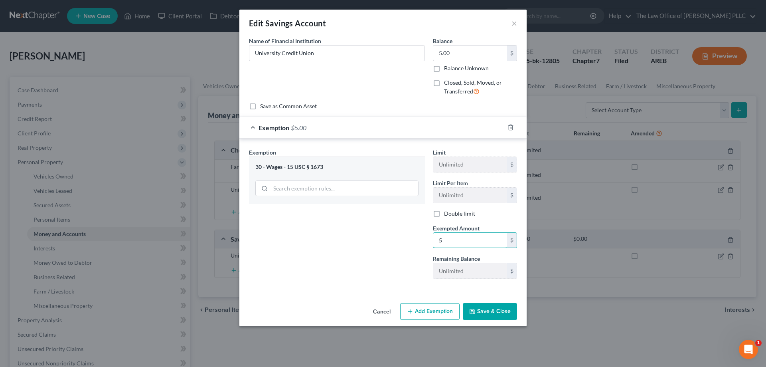
type input "5"
click at [382, 289] on div "Exemption Set must be selected for CA. Exemption * 30 - Wages - 15 USC § 1673 L…" at bounding box center [382, 214] width 287 height 153
click at [382, 309] on button "Save & Close" at bounding box center [490, 311] width 54 height 17
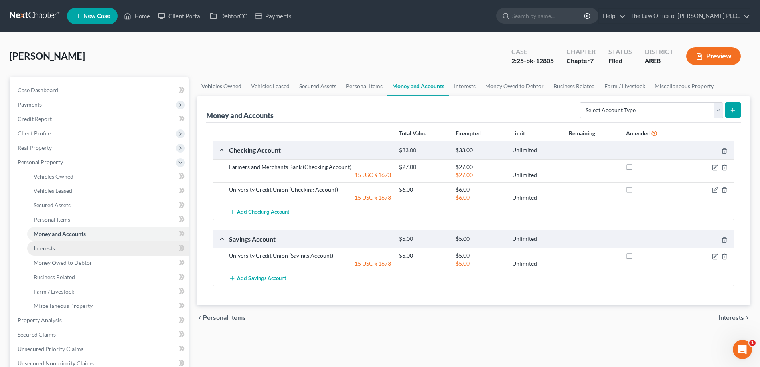
click at [65, 248] on link "Interests" at bounding box center [108, 248] width 162 height 14
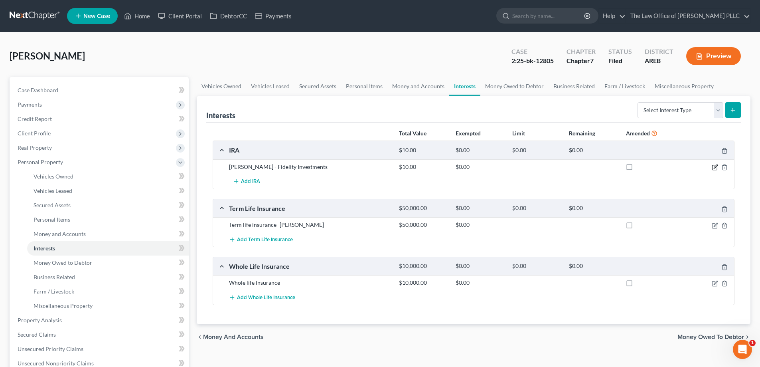
click at [382, 167] on icon "button" at bounding box center [716, 166] width 4 height 4
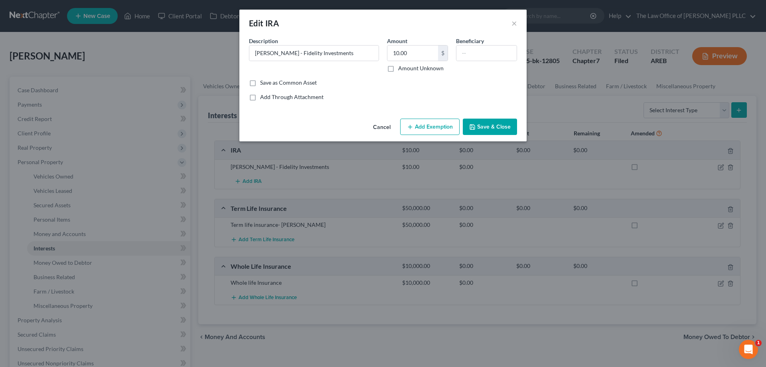
click at [382, 128] on button "Add Exemption" at bounding box center [429, 126] width 59 height 17
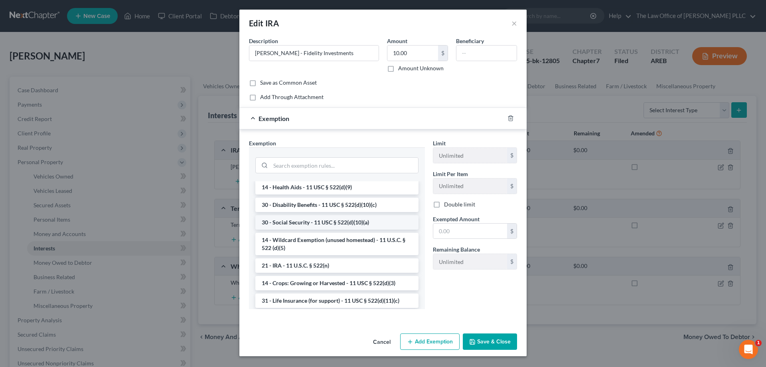
scroll to position [439, 0]
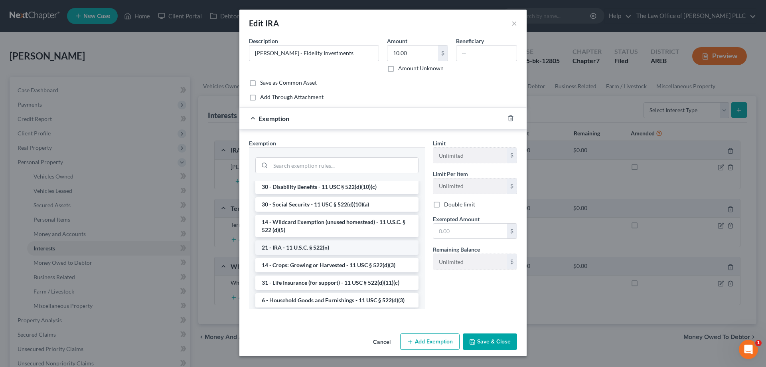
click at [340, 254] on li "21 - IRA - 11 U.S.C. § 522(n)" at bounding box center [336, 247] width 163 height 14
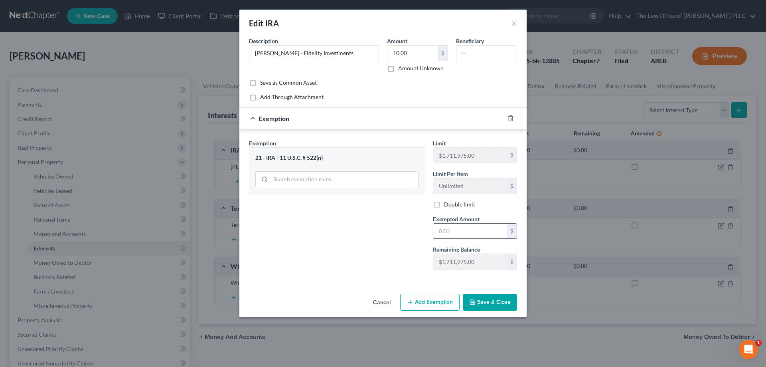
click at [382, 233] on input "text" at bounding box center [470, 230] width 74 height 15
type input "5"
type input "10.00"
click at [382, 245] on div "Exemption Set must be selected for CA. Exemption * 21 - IRA - 11 U.S.C. § 522(n)" at bounding box center [337, 207] width 184 height 137
click at [382, 301] on button "Save & Close" at bounding box center [490, 302] width 54 height 17
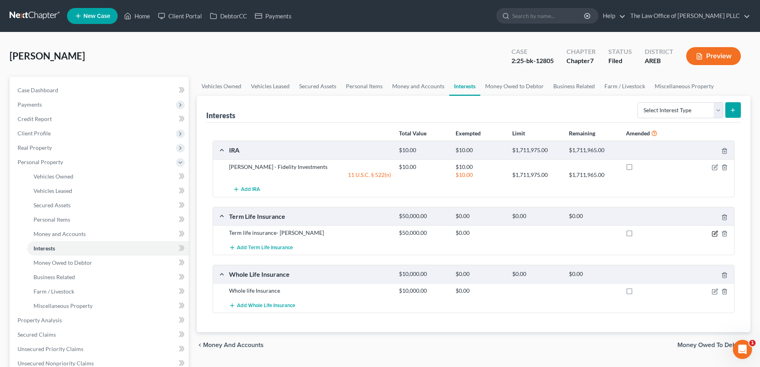
click at [382, 235] on icon "button" at bounding box center [715, 233] width 6 height 6
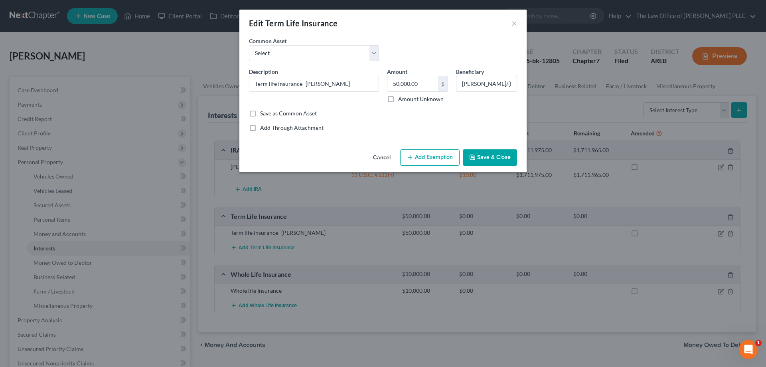
click at [382, 155] on button "Add Exemption" at bounding box center [429, 157] width 59 height 17
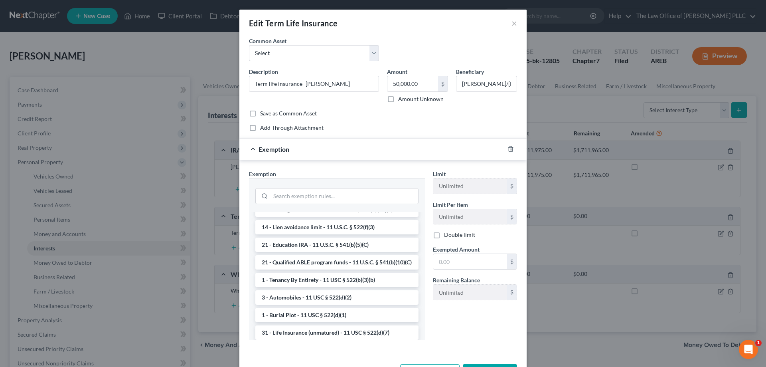
scroll to position [120, 0]
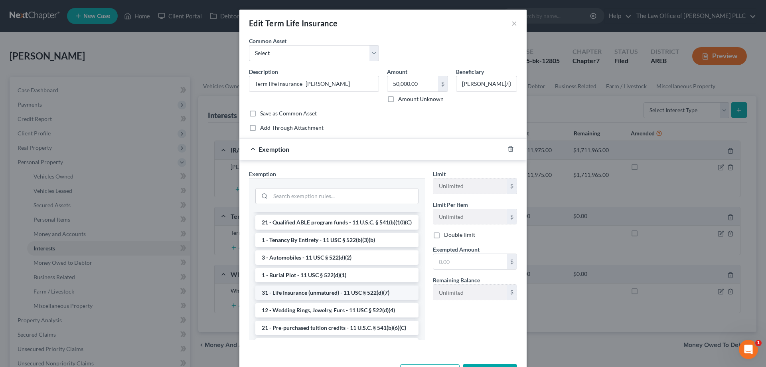
click at [356, 300] on li "31 - Life Insurance (unmatured) - 11 USC § 522(d)(7)" at bounding box center [336, 292] width 163 height 14
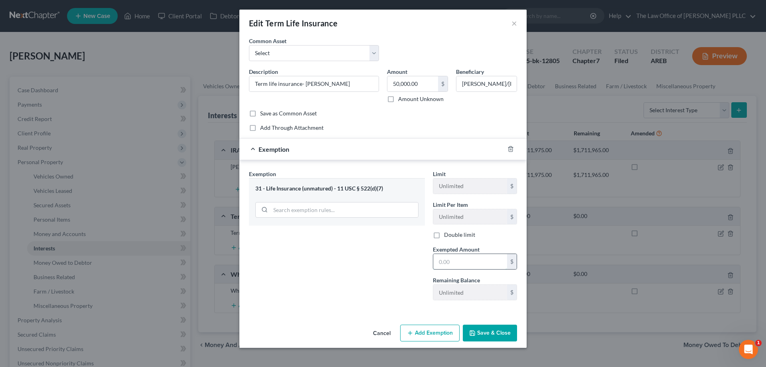
click at [382, 260] on input "text" at bounding box center [470, 261] width 74 height 15
type input "50,000"
click at [382, 332] on button "Save & Close" at bounding box center [490, 332] width 54 height 17
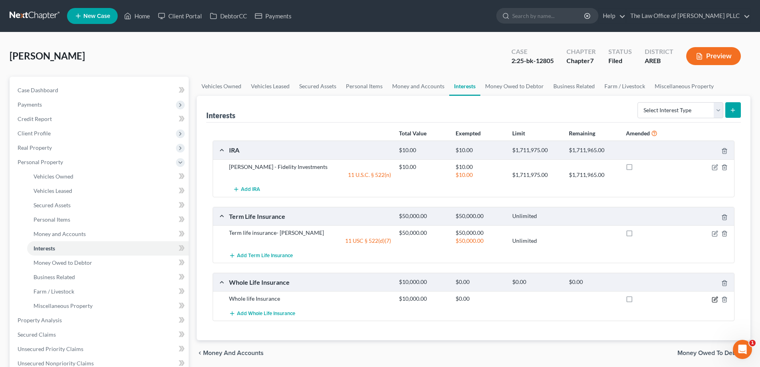
click at [382, 300] on icon "button" at bounding box center [714, 299] width 5 height 5
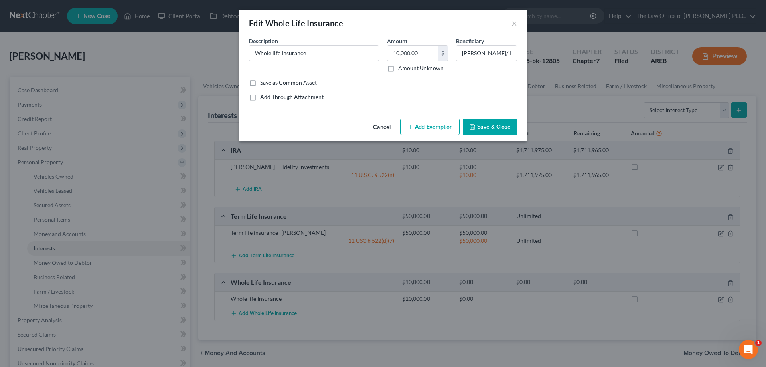
click at [382, 128] on button "Add Exemption" at bounding box center [429, 126] width 59 height 17
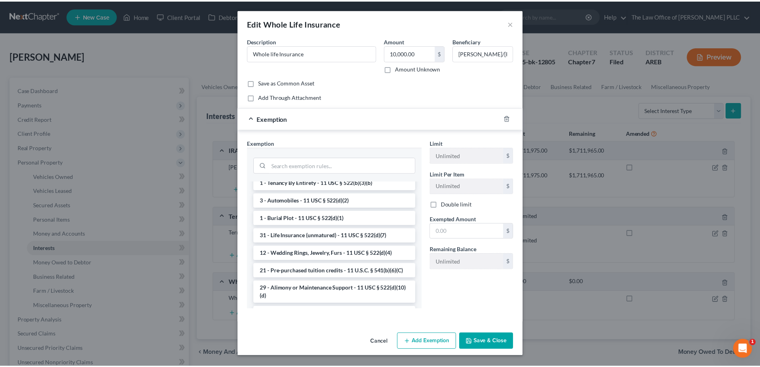
scroll to position [160, 0]
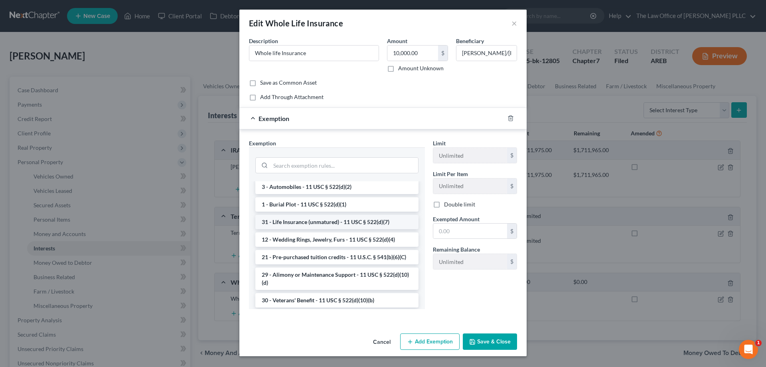
click at [328, 229] on li "31 - Life Insurance (unmatured) - 11 USC § 522(d)(7)" at bounding box center [336, 222] width 163 height 14
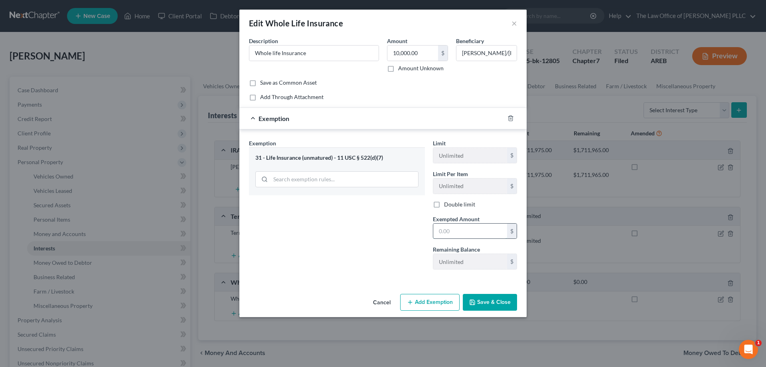
click at [382, 236] on input "text" at bounding box center [470, 230] width 74 height 15
type input "10,000"
click at [382, 304] on button "Save & Close" at bounding box center [490, 302] width 54 height 17
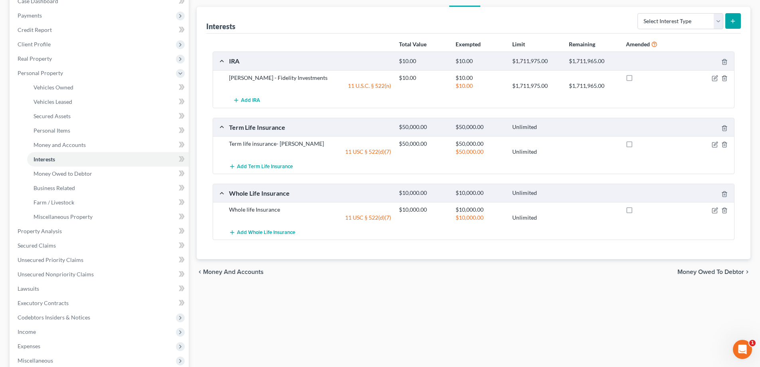
scroll to position [120, 0]
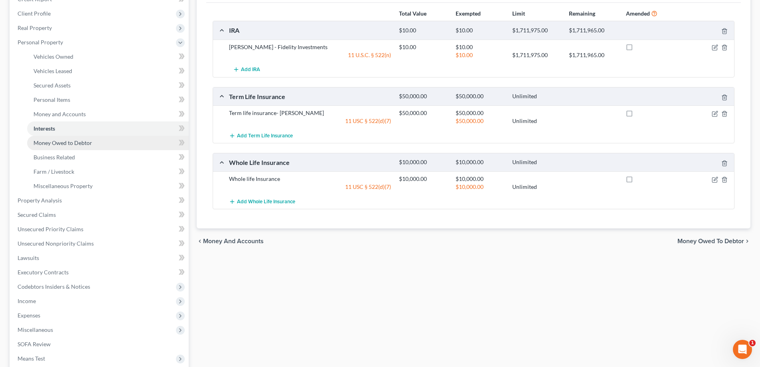
click at [84, 144] on span "Money Owed to Debtor" at bounding box center [63, 142] width 59 height 7
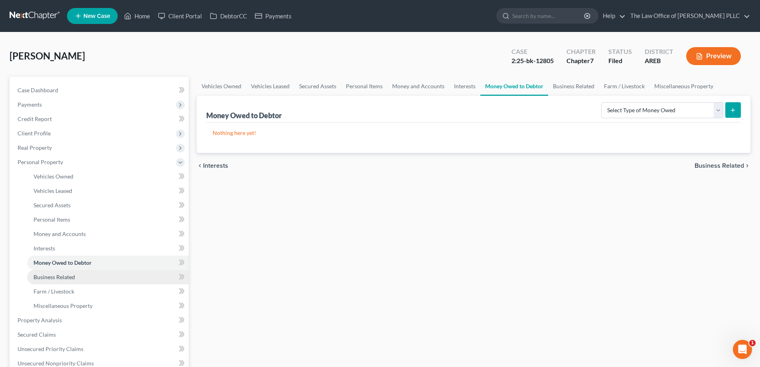
click at [63, 280] on span "Business Related" at bounding box center [54, 276] width 41 height 7
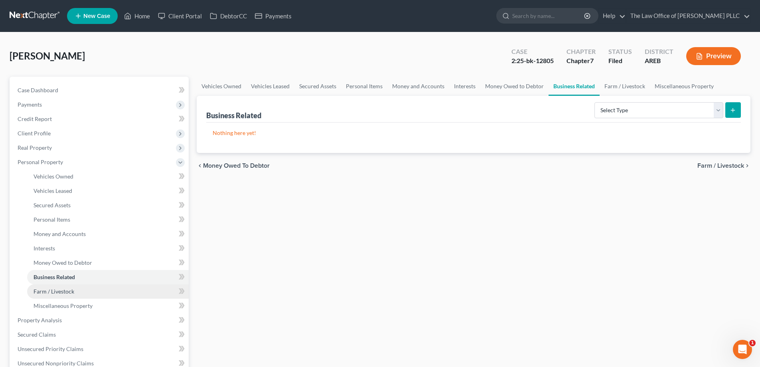
click at [62, 295] on link "Farm / Livestock" at bounding box center [108, 291] width 162 height 14
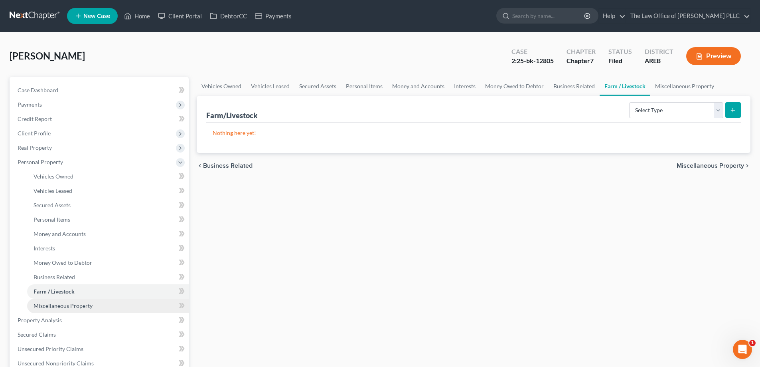
click at [63, 309] on link "Miscellaneous Property" at bounding box center [108, 305] width 162 height 14
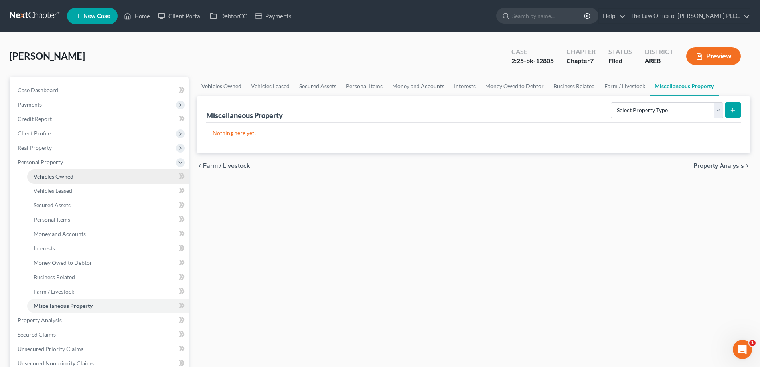
click at [55, 177] on span "Vehicles Owned" at bounding box center [54, 176] width 40 height 7
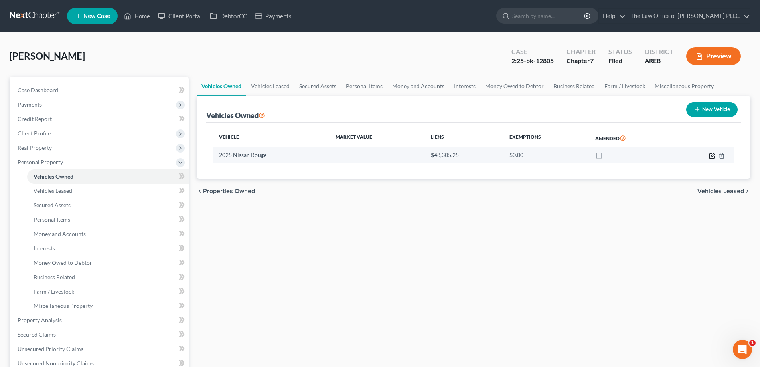
click at [382, 156] on icon "button" at bounding box center [712, 155] width 6 height 6
select select "0"
select select "1"
select select "0"
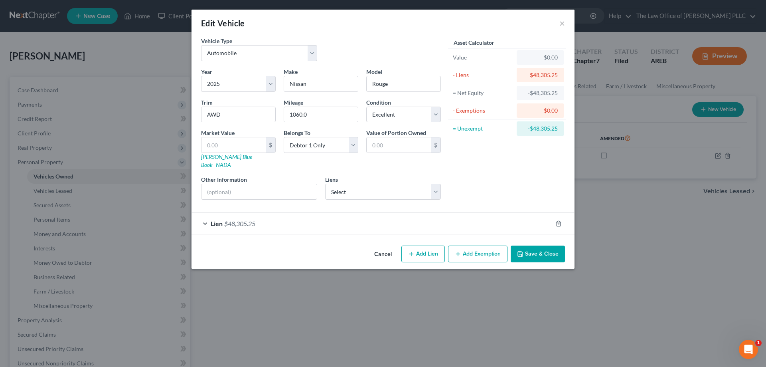
click at [382, 250] on button "Add Exemption" at bounding box center [477, 253] width 59 height 17
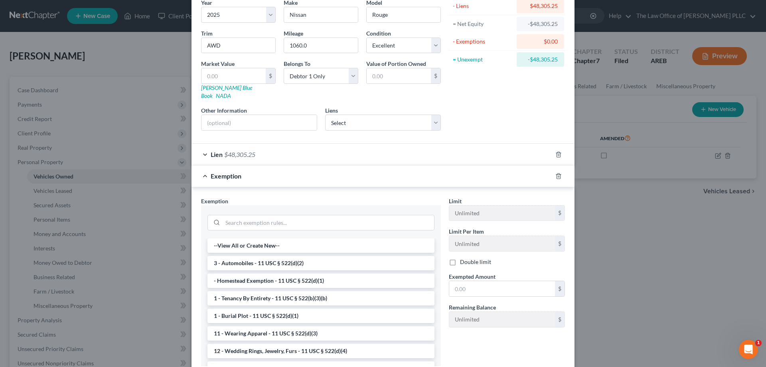
scroll to position [80, 0]
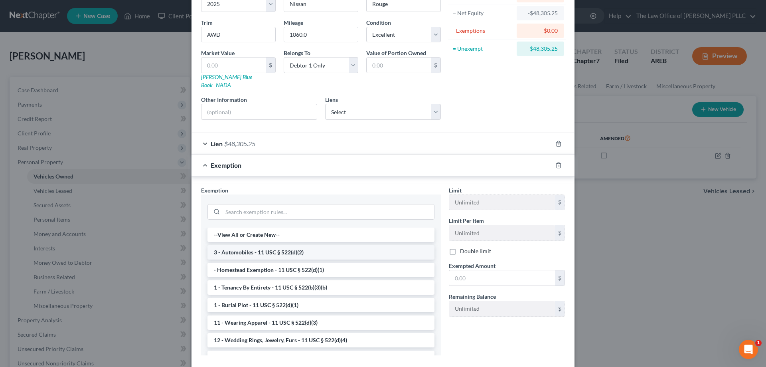
click at [244, 246] on li "3 - Automobiles - 11 USC § 522(d)(2)" at bounding box center [320, 252] width 227 height 14
click at [244, 246] on div "Exemption Set must be selected for CA. Exemption * --View All or Create New-- 3…" at bounding box center [321, 274] width 248 height 176
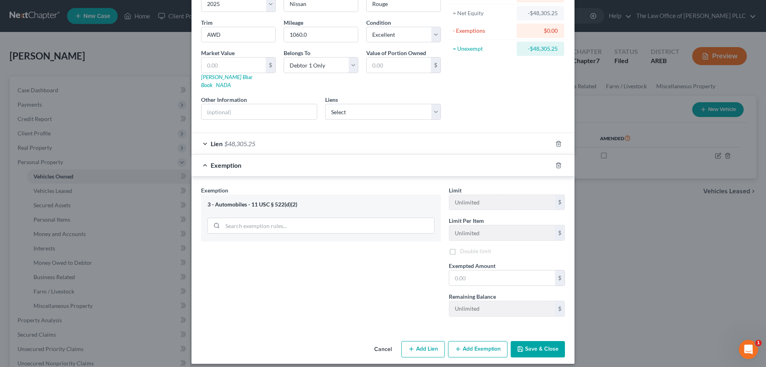
scroll to position [78, 0]
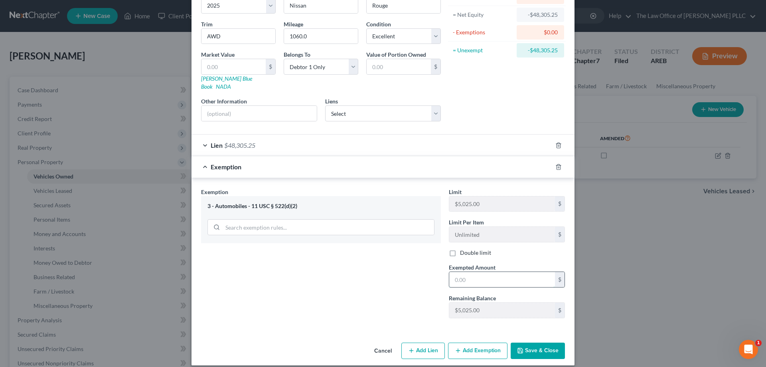
click at [382, 272] on input "text" at bounding box center [502, 279] width 106 height 15
click at [371, 269] on div "Exemption Set must be selected for CA. Exemption * 3 - Automobiles - 11 USC § 5…" at bounding box center [321, 255] width 248 height 137
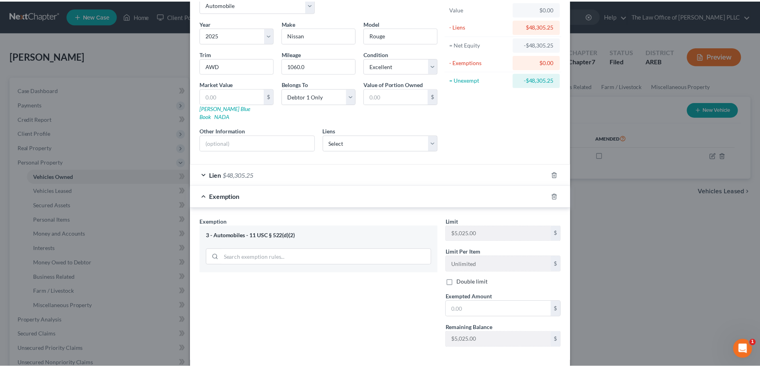
scroll to position [0, 0]
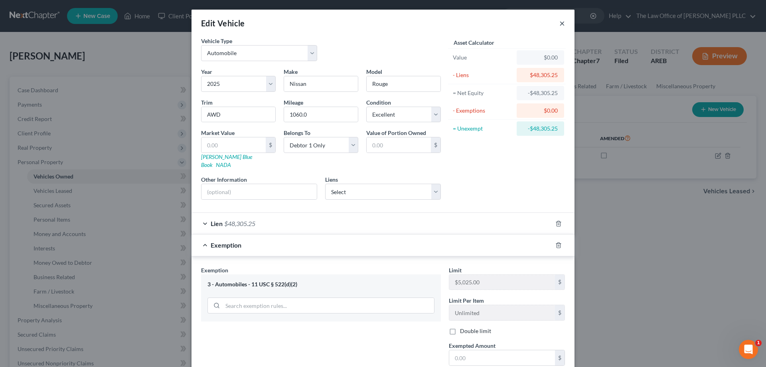
click at [382, 24] on button "×" at bounding box center [562, 23] width 6 height 10
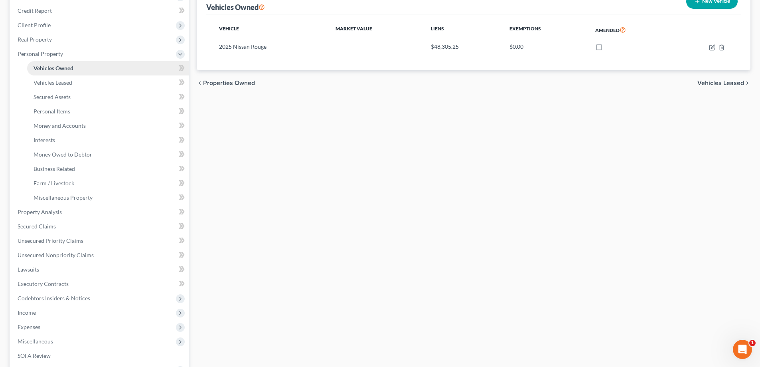
scroll to position [120, 0]
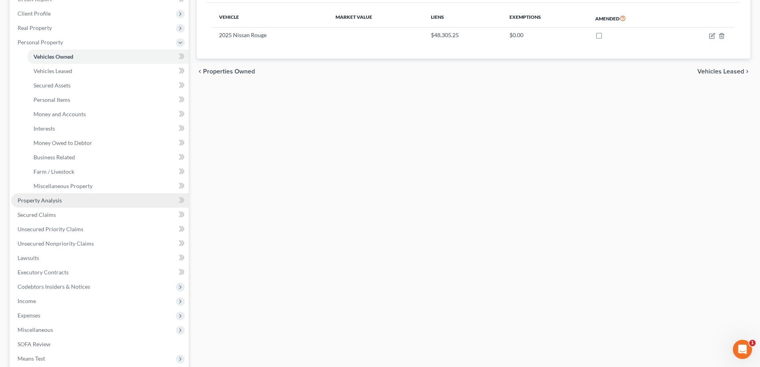
click at [47, 203] on span "Property Analysis" at bounding box center [40, 200] width 44 height 7
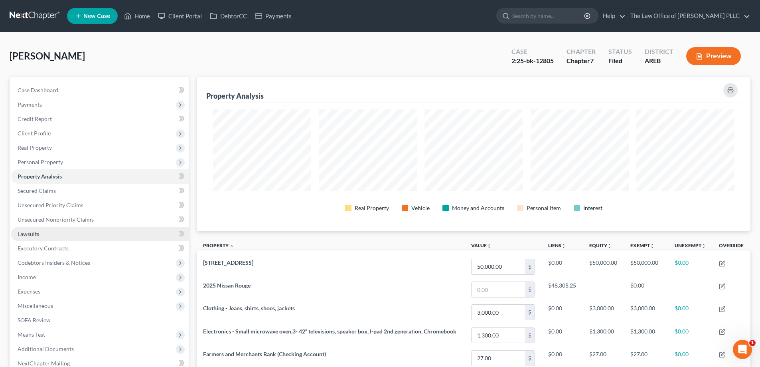
click at [28, 235] on span "Lawsuits" at bounding box center [29, 233] width 22 height 7
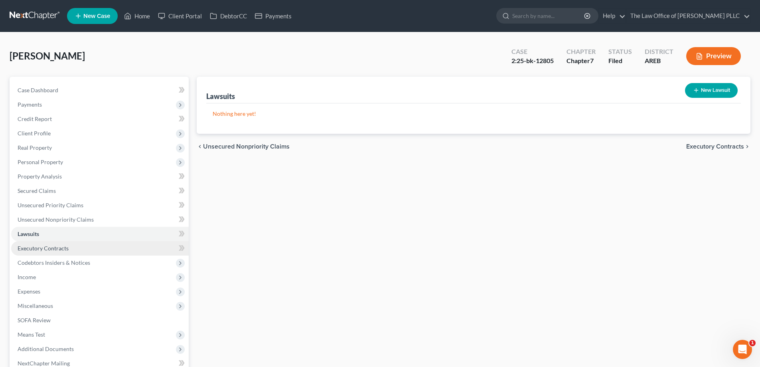
click at [41, 251] on span "Executory Contracts" at bounding box center [43, 248] width 51 height 7
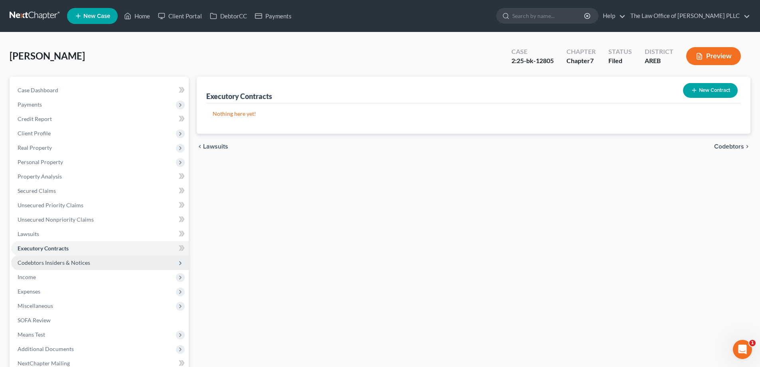
click at [47, 267] on span "Codebtors Insiders & Notices" at bounding box center [100, 262] width 178 height 14
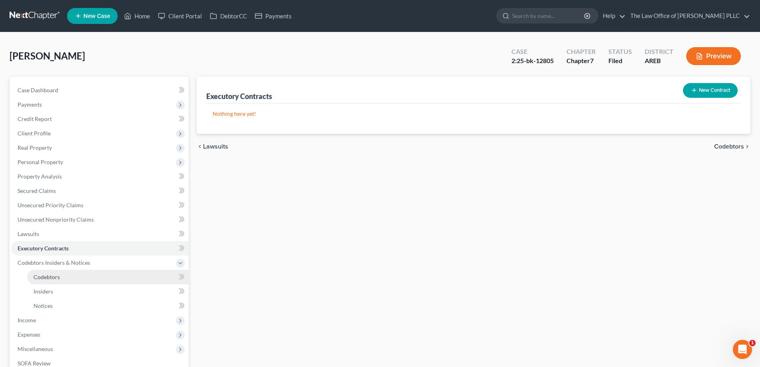
click at [41, 278] on span "Codebtors" at bounding box center [47, 276] width 26 height 7
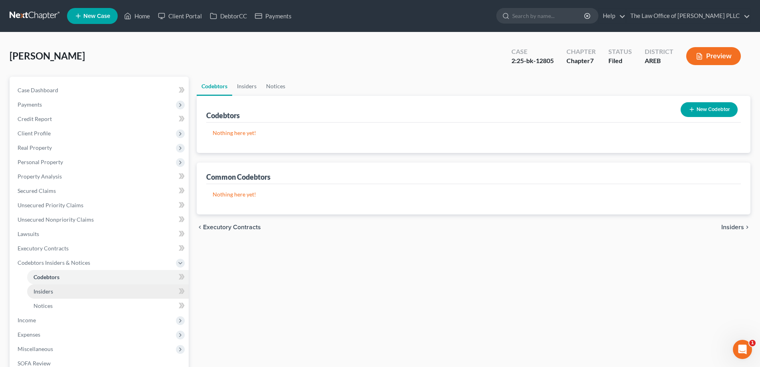
click at [45, 290] on span "Insiders" at bounding box center [44, 291] width 20 height 7
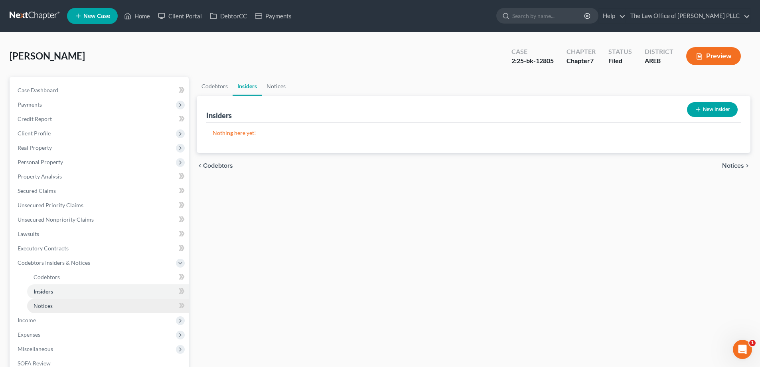
click at [50, 307] on span "Notices" at bounding box center [43, 305] width 19 height 7
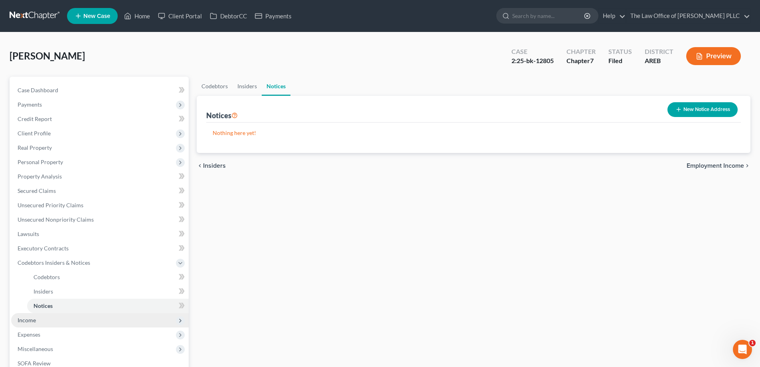
click at [26, 318] on span "Income" at bounding box center [27, 319] width 18 height 7
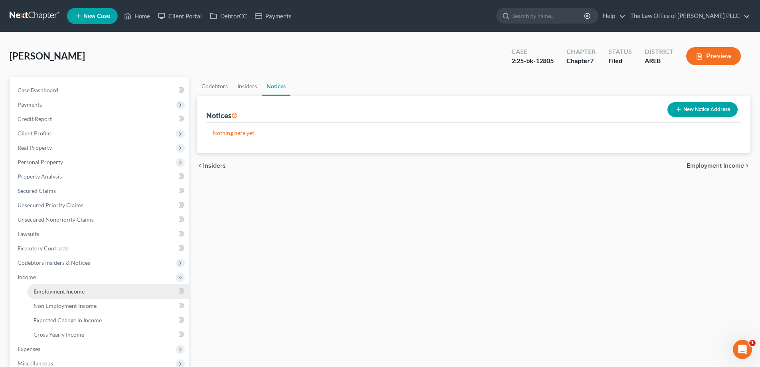
click at [76, 294] on link "Employment Income" at bounding box center [108, 291] width 162 height 14
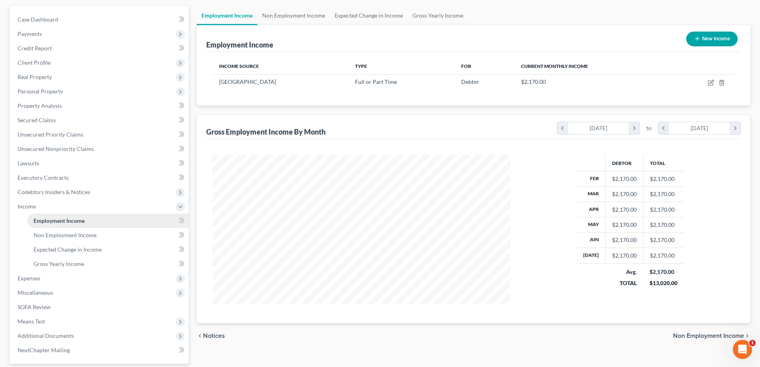
scroll to position [80, 0]
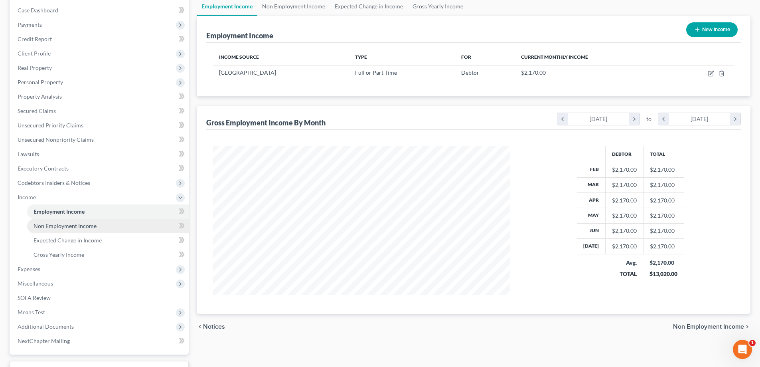
click at [55, 223] on span "Non Employment Income" at bounding box center [65, 225] width 63 height 7
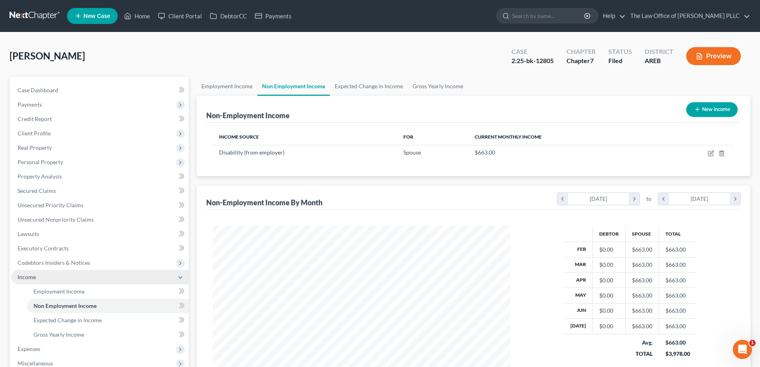
scroll to position [149, 314]
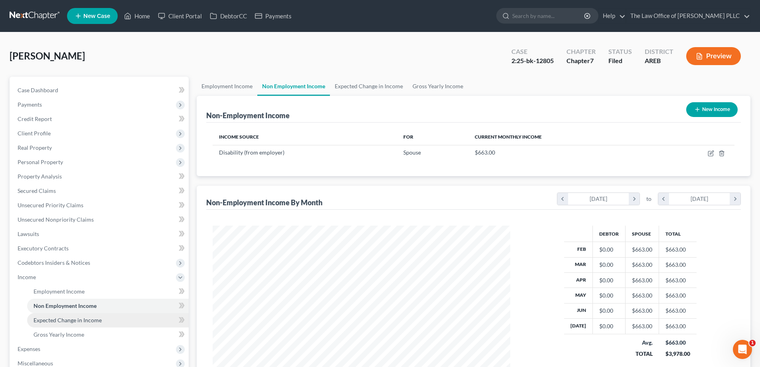
click at [82, 322] on span "Expected Change in Income" at bounding box center [68, 319] width 68 height 7
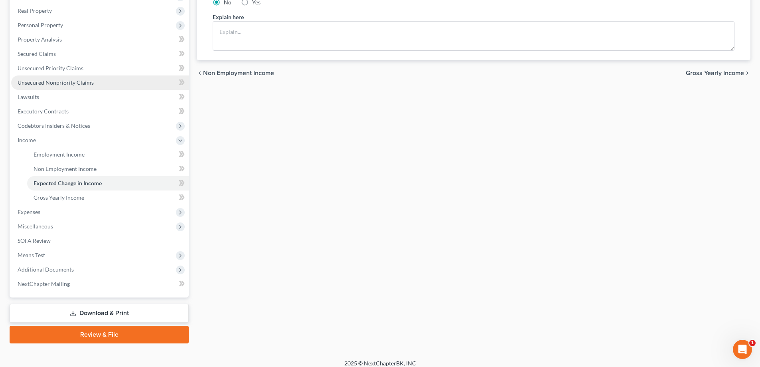
scroll to position [144, 0]
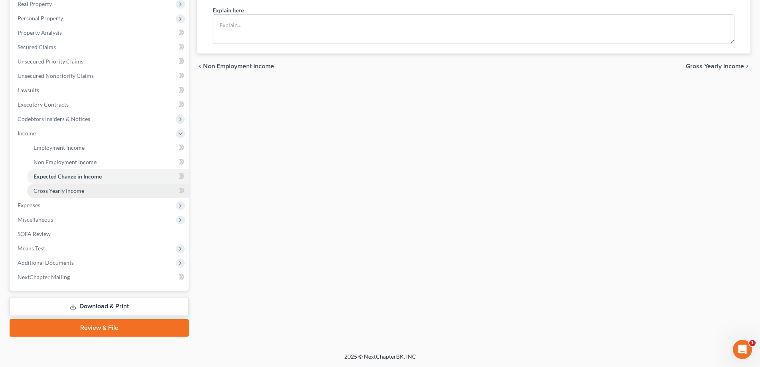
click at [69, 194] on link "Gross Yearly Income" at bounding box center [108, 190] width 162 height 14
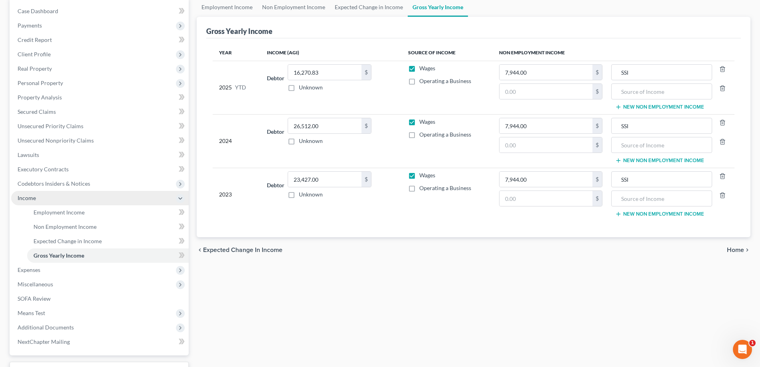
scroll to position [80, 0]
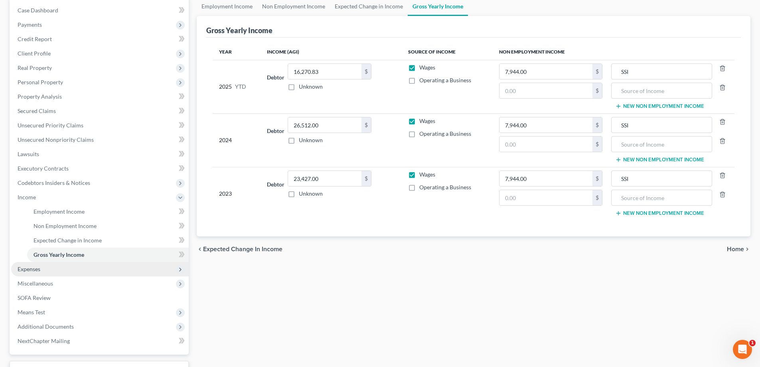
click at [42, 269] on span "Expenses" at bounding box center [100, 269] width 178 height 14
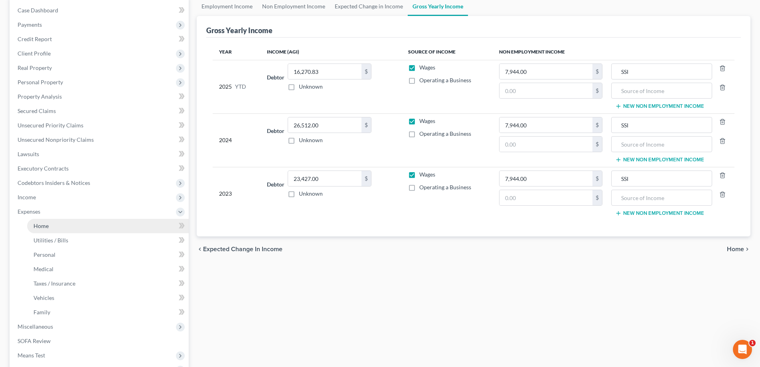
click at [39, 227] on span "Home" at bounding box center [41, 225] width 15 height 7
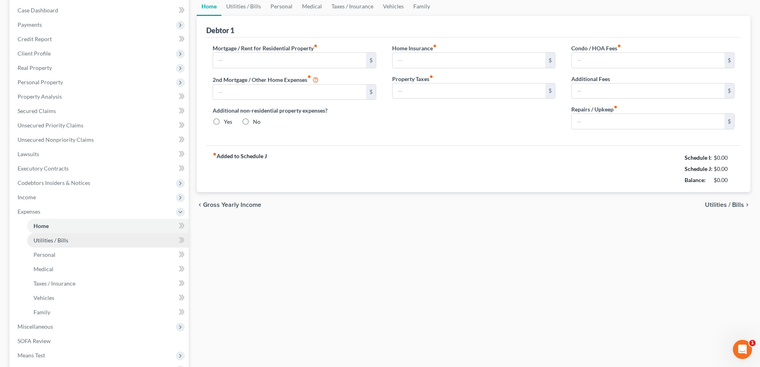
scroll to position [11, 0]
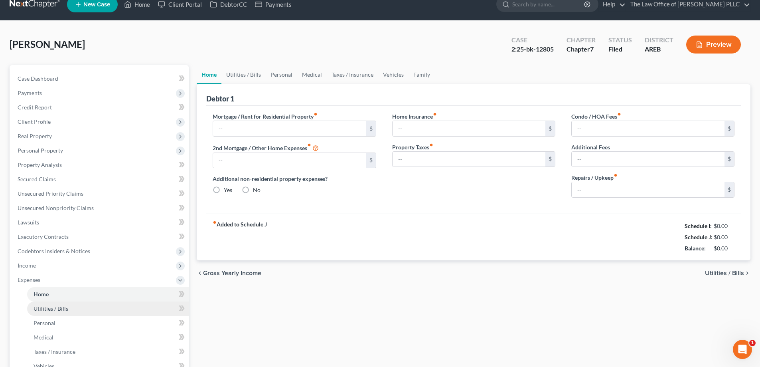
type input "0.00"
radio input "true"
type input "0.00"
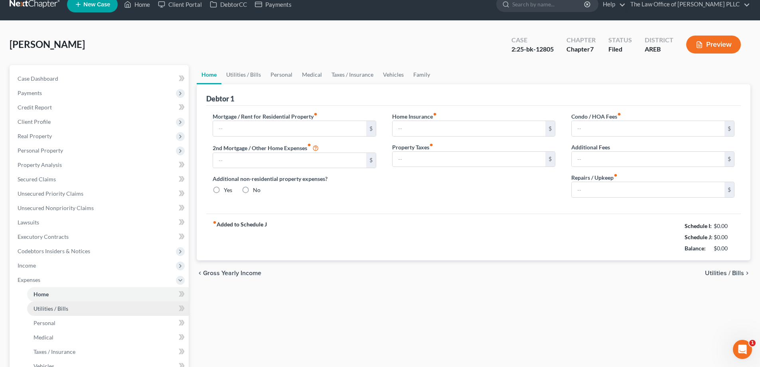
type input "0.00"
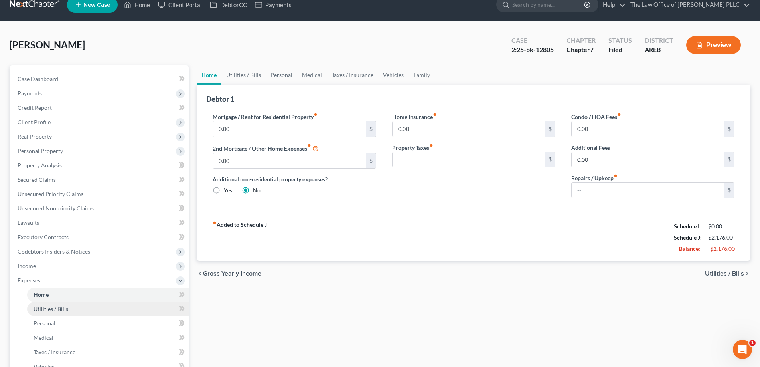
scroll to position [0, 0]
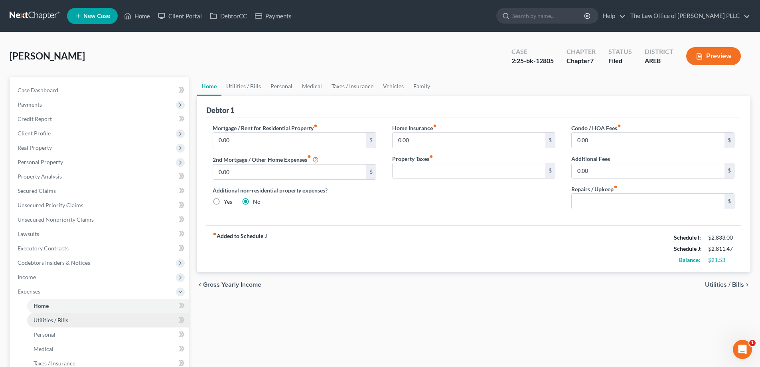
click at [59, 321] on span "Utilities / Bills" at bounding box center [51, 319] width 35 height 7
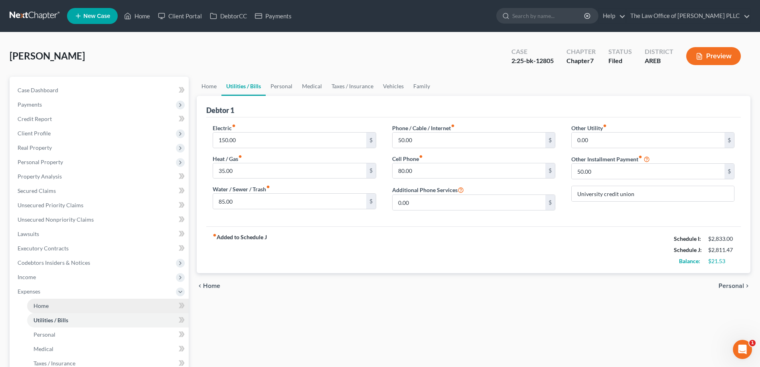
click at [42, 304] on span "Home" at bounding box center [41, 305] width 15 height 7
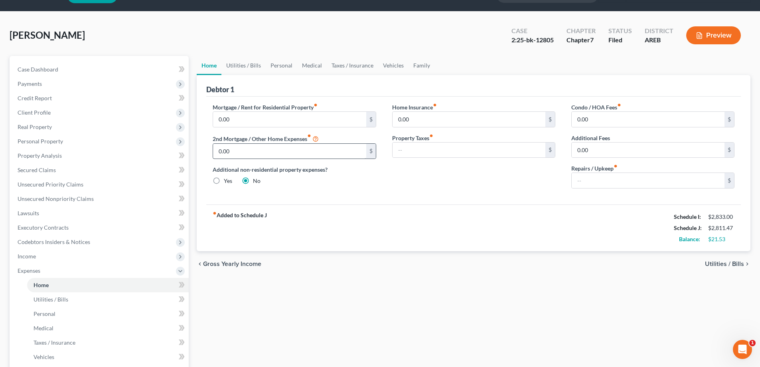
scroll to position [40, 0]
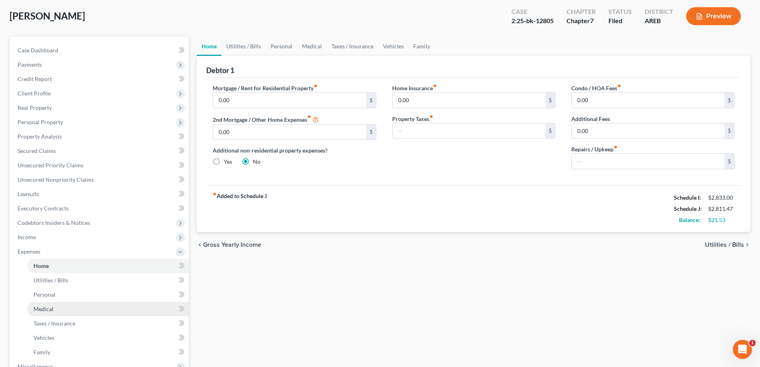
click at [49, 310] on span "Medical" at bounding box center [44, 308] width 20 height 7
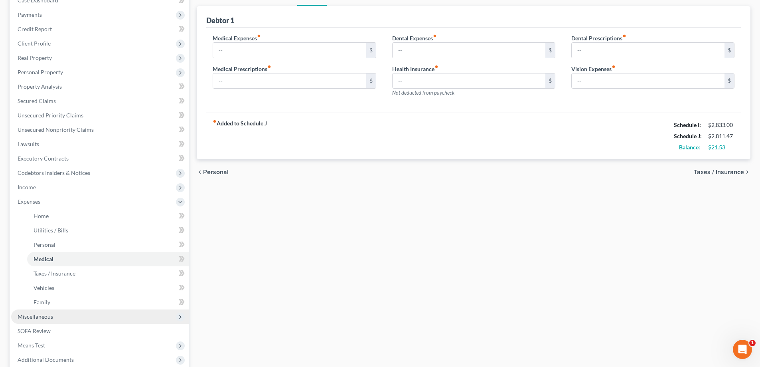
scroll to position [120, 0]
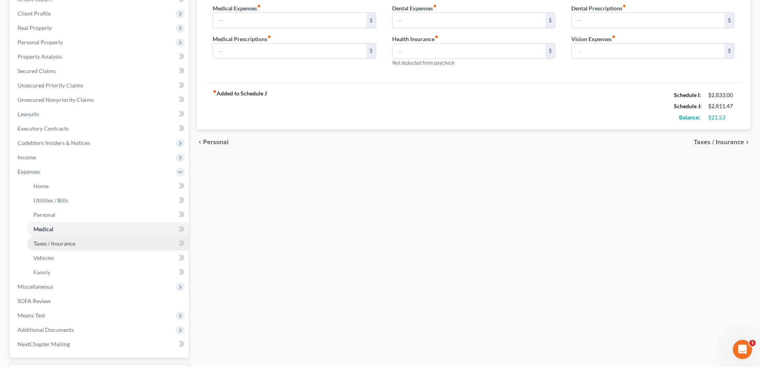
click at [55, 242] on span "Taxes / Insurance" at bounding box center [55, 243] width 42 height 7
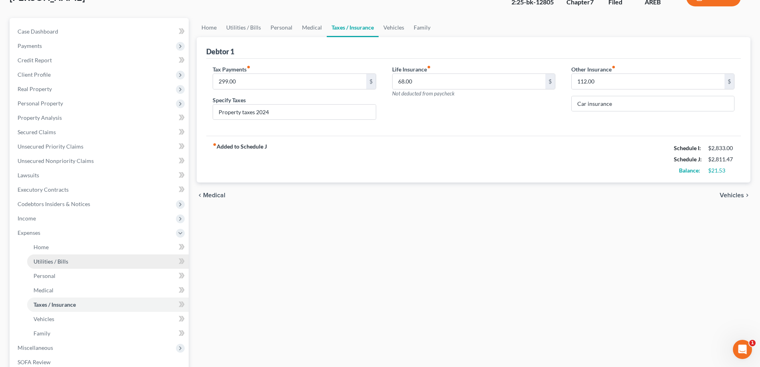
scroll to position [80, 0]
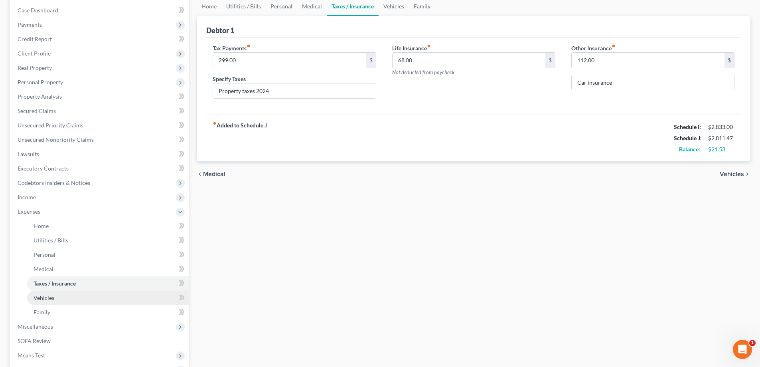
click at [48, 299] on span "Vehicles" at bounding box center [44, 297] width 21 height 7
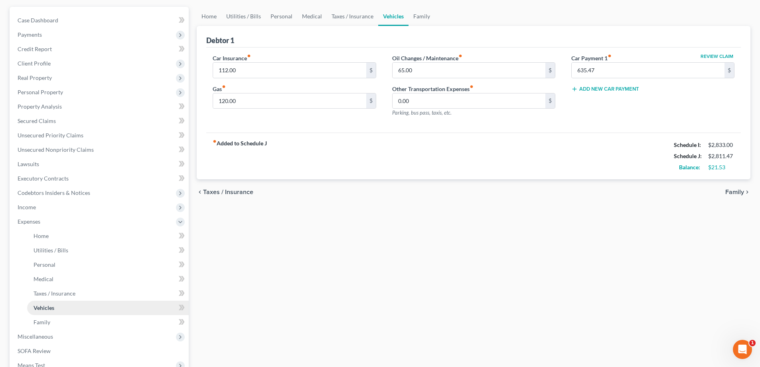
scroll to position [120, 0]
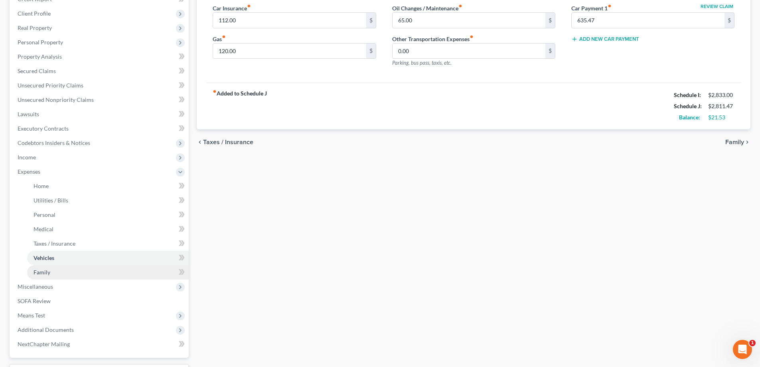
click at [44, 272] on span "Family" at bounding box center [42, 271] width 17 height 7
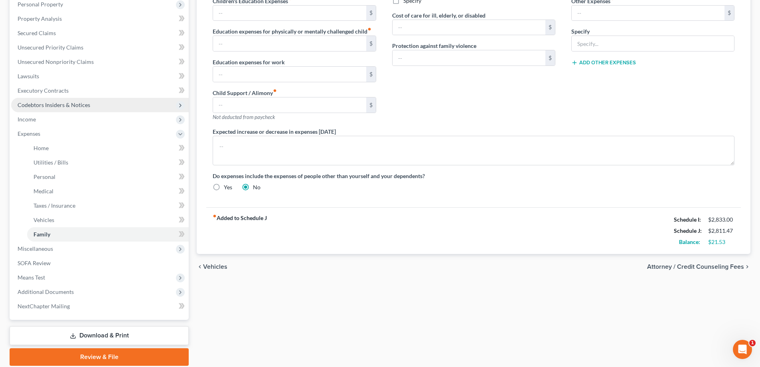
scroll to position [160, 0]
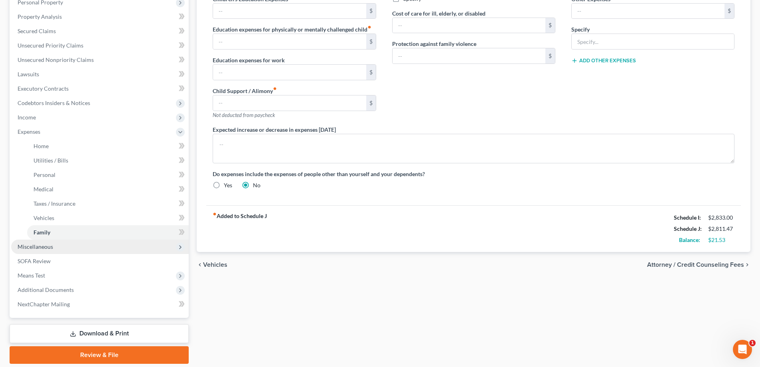
click at [53, 248] on span "Miscellaneous" at bounding box center [100, 246] width 178 height 14
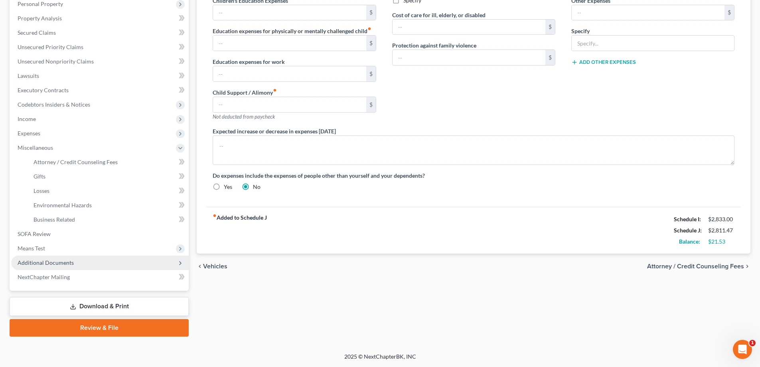
scroll to position [158, 0]
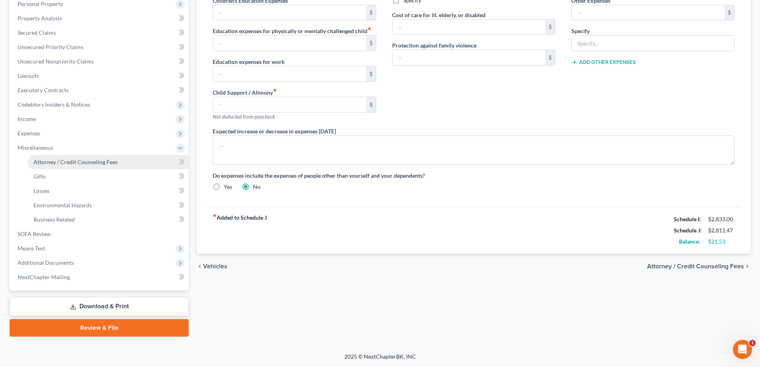
click at [38, 161] on span "Attorney / Credit Counseling Fees" at bounding box center [76, 161] width 84 height 7
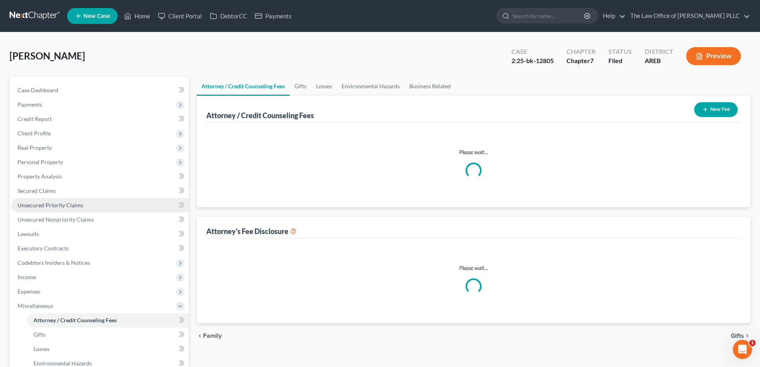
select select "5"
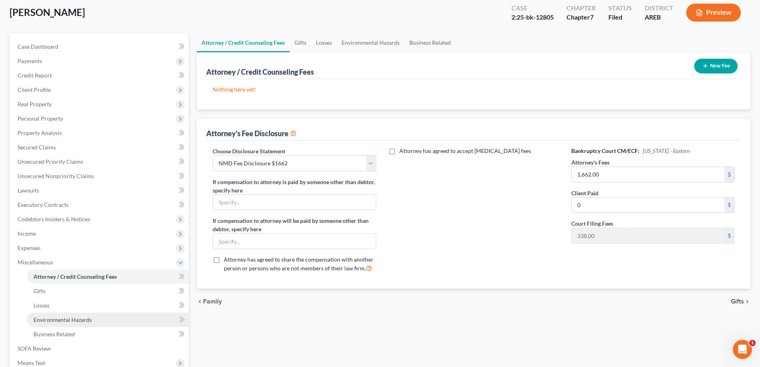
scroll to position [120, 0]
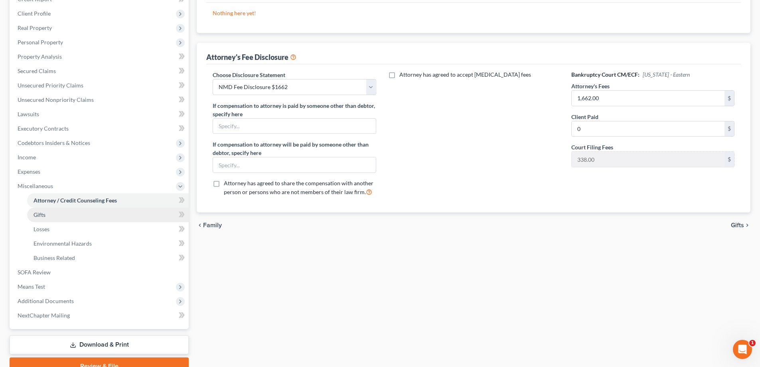
click at [39, 217] on span "Gifts" at bounding box center [40, 214] width 12 height 7
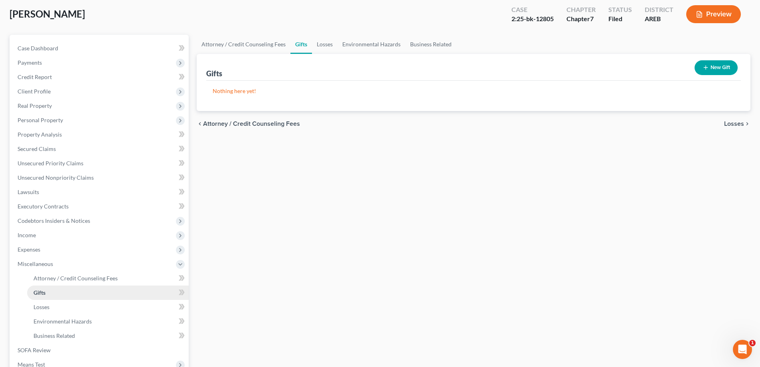
scroll to position [158, 0]
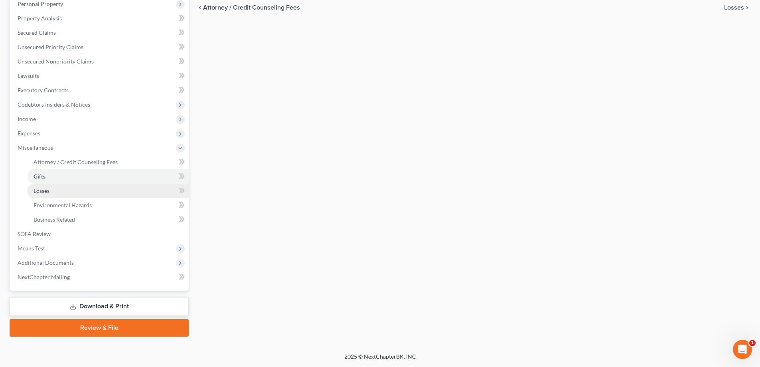
click at [43, 193] on span "Losses" at bounding box center [42, 190] width 16 height 7
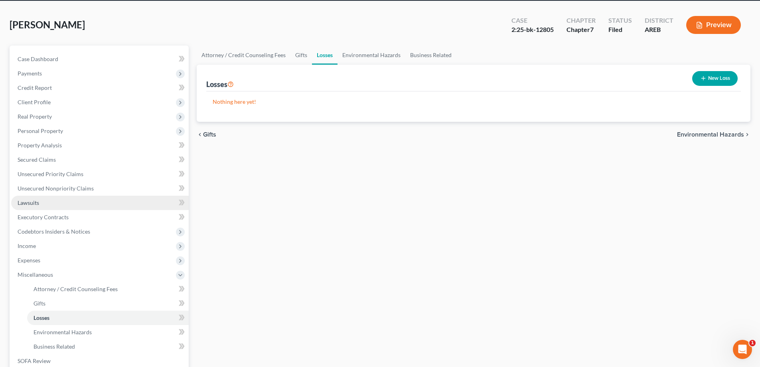
scroll to position [120, 0]
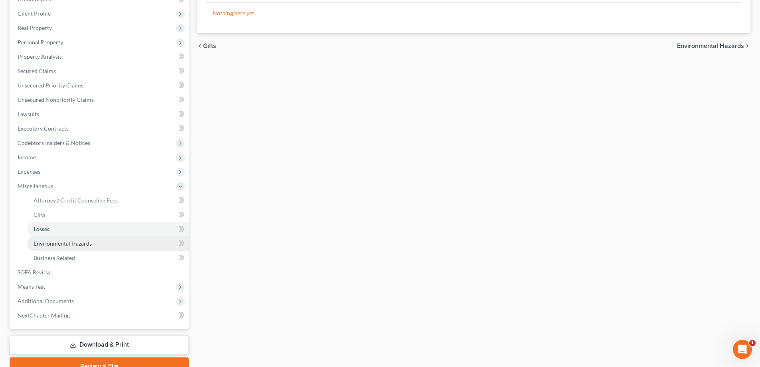
click at [40, 244] on span "Environmental Hazards" at bounding box center [63, 243] width 58 height 7
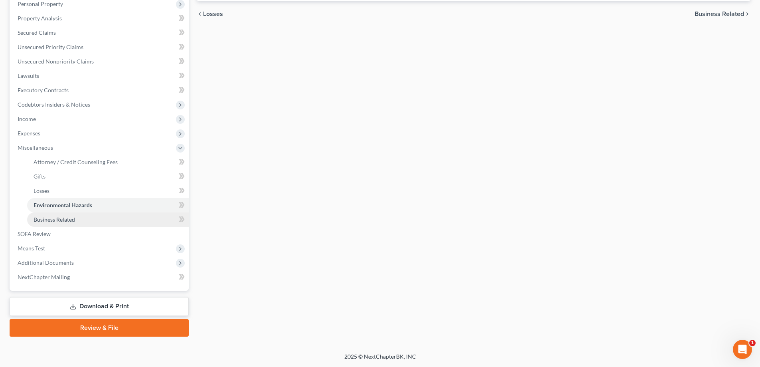
click at [55, 219] on span "Business Related" at bounding box center [54, 219] width 41 height 7
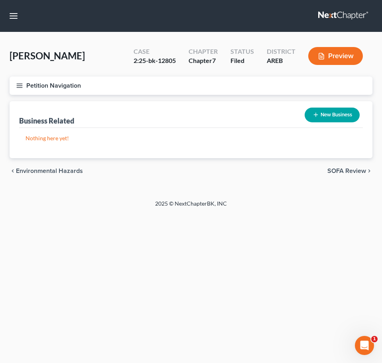
click at [159, 164] on div "chevron_left Environmental Hazards SOFA Review chevron_right" at bounding box center [191, 171] width 363 height 26
click at [220, 33] on div "Alexander, Stephanie Upgraded Case 2:25-bk-12805 Chapter Chapter 7 Status Filed…" at bounding box center [191, 116] width 382 height 168
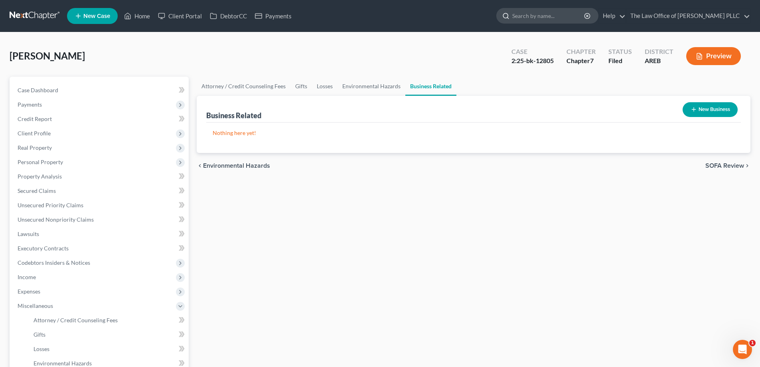
click at [382, 12] on input "search" at bounding box center [548, 15] width 73 height 15
type input "[PERSON_NAME]"
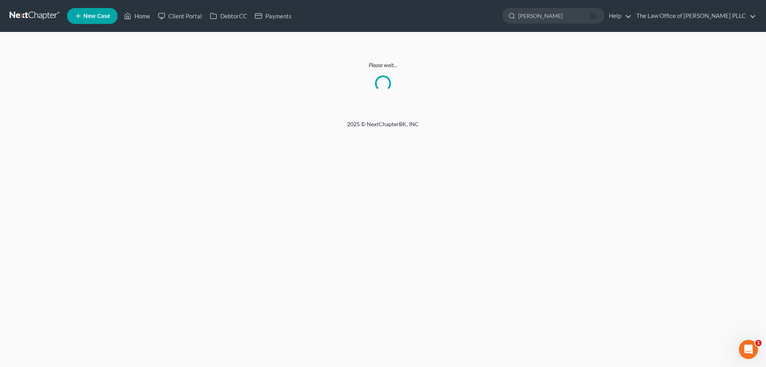
click at [382, 17] on icon "button" at bounding box center [593, 16] width 6 height 6
click at [536, 17] on input "[PERSON_NAME]" at bounding box center [554, 15] width 73 height 15
drag, startPoint x: 536, startPoint y: 17, endPoint x: 517, endPoint y: 14, distance: 19.3
click at [517, 14] on div "[PERSON_NAME]" at bounding box center [553, 16] width 102 height 16
type input "[PERSON_NAME]"
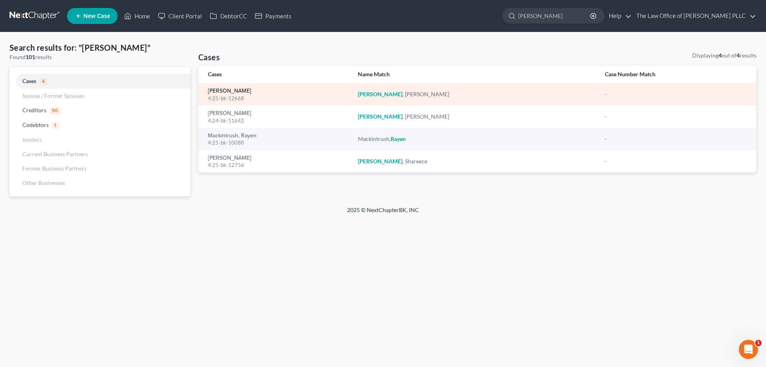
click at [224, 91] on link "[PERSON_NAME]" at bounding box center [229, 91] width 43 height 6
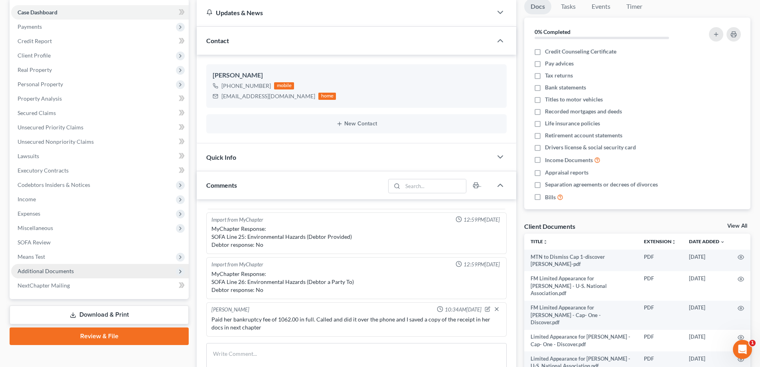
scroll to position [120, 0]
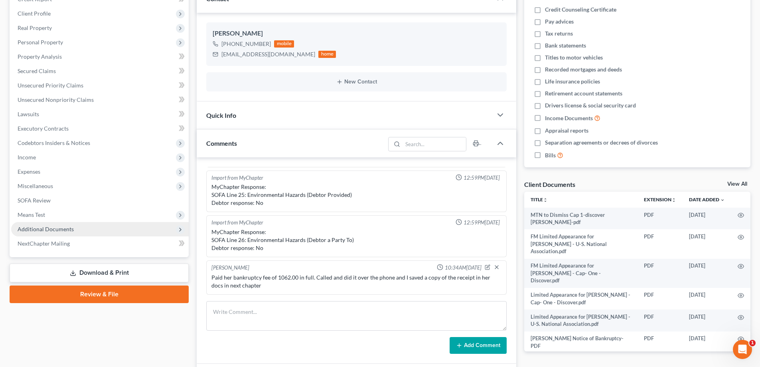
click at [47, 227] on span "Additional Documents" at bounding box center [46, 228] width 56 height 7
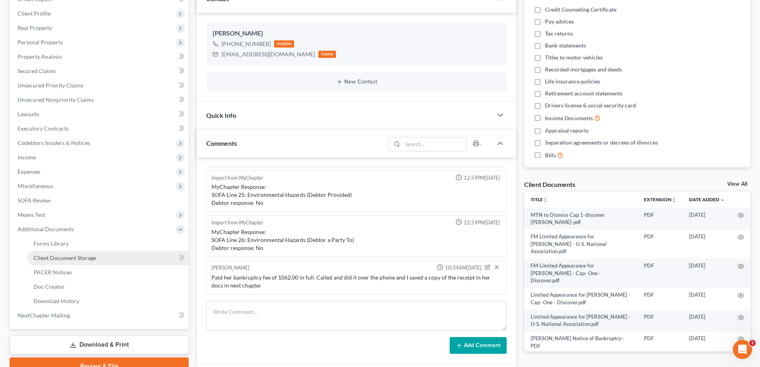
click at [55, 257] on span "Client Document Storage" at bounding box center [65, 257] width 63 height 7
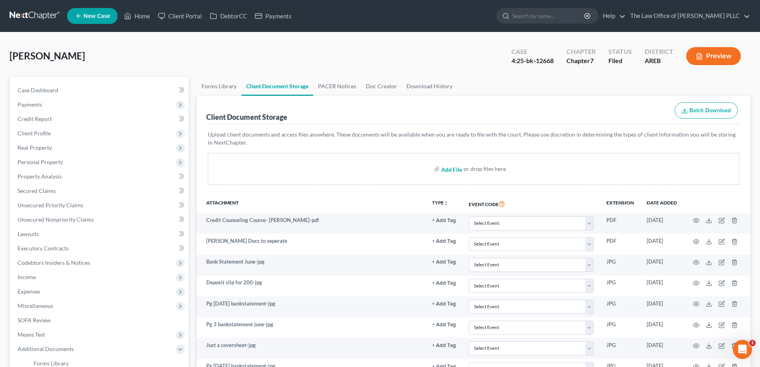
click at [448, 167] on input "file" at bounding box center [450, 169] width 19 height 14
type input "C:\fakepath\FM ORDer of Dismissal Cap 1-Discover [PERSON_NAME].pdf"
